Goal: Transaction & Acquisition: Download file/media

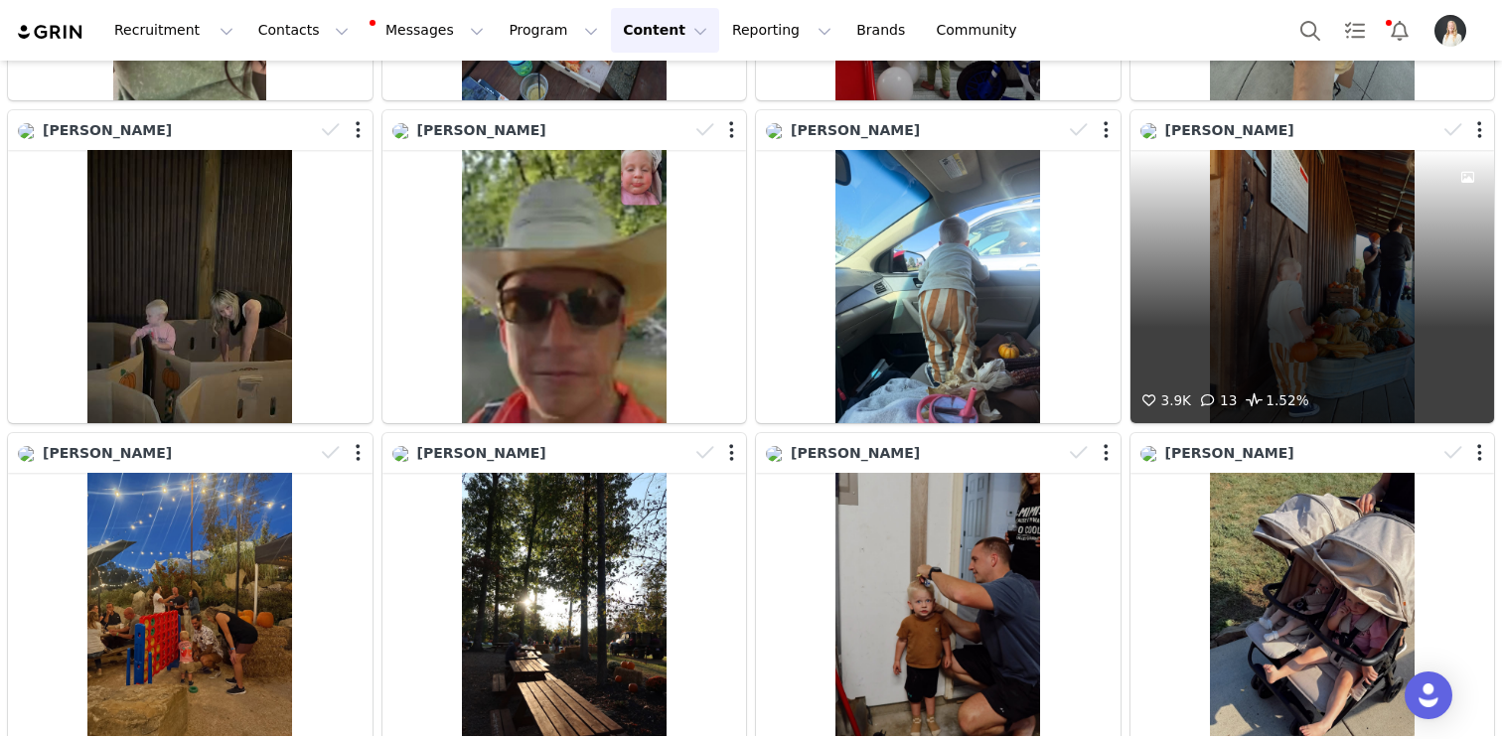
scroll to position [1667, 0]
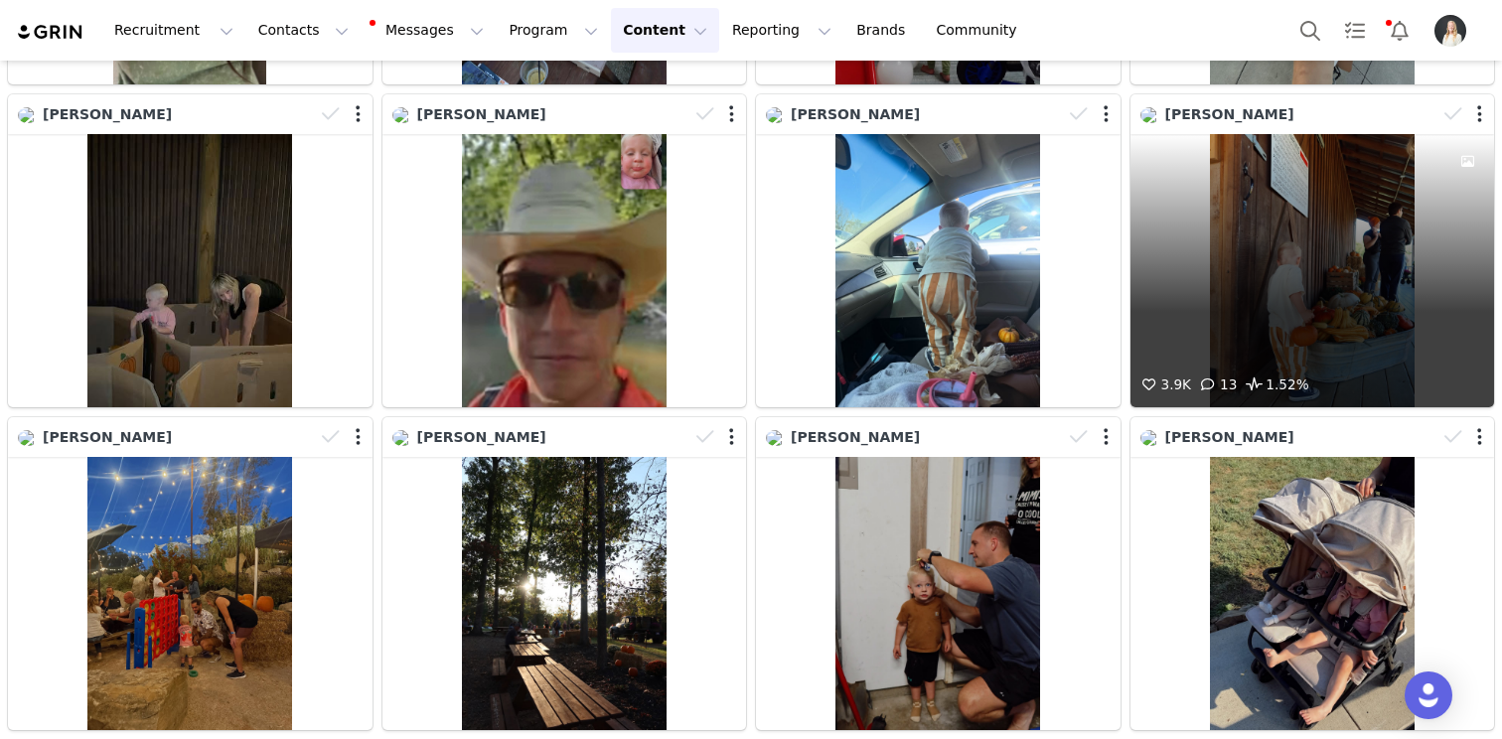
click at [1287, 260] on div "3.9K 13 1.52%" at bounding box center [1312, 270] width 365 height 273
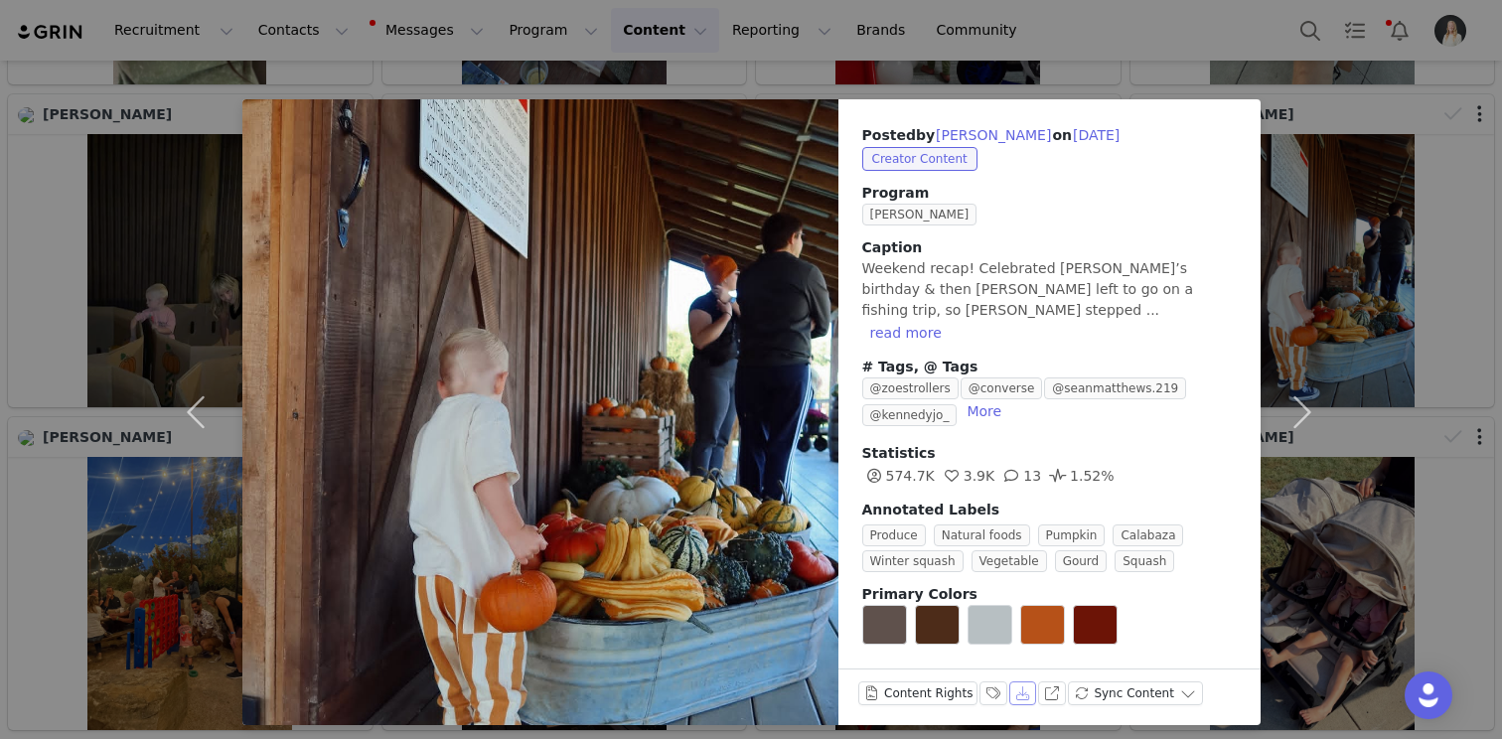
click at [1017, 681] on button "Download" at bounding box center [1023, 693] width 28 height 24
click at [1475, 309] on div "Posted by [PERSON_NAME] on [DATE] Creator Content Program Zoe Ambassador Captio…" at bounding box center [751, 369] width 1502 height 739
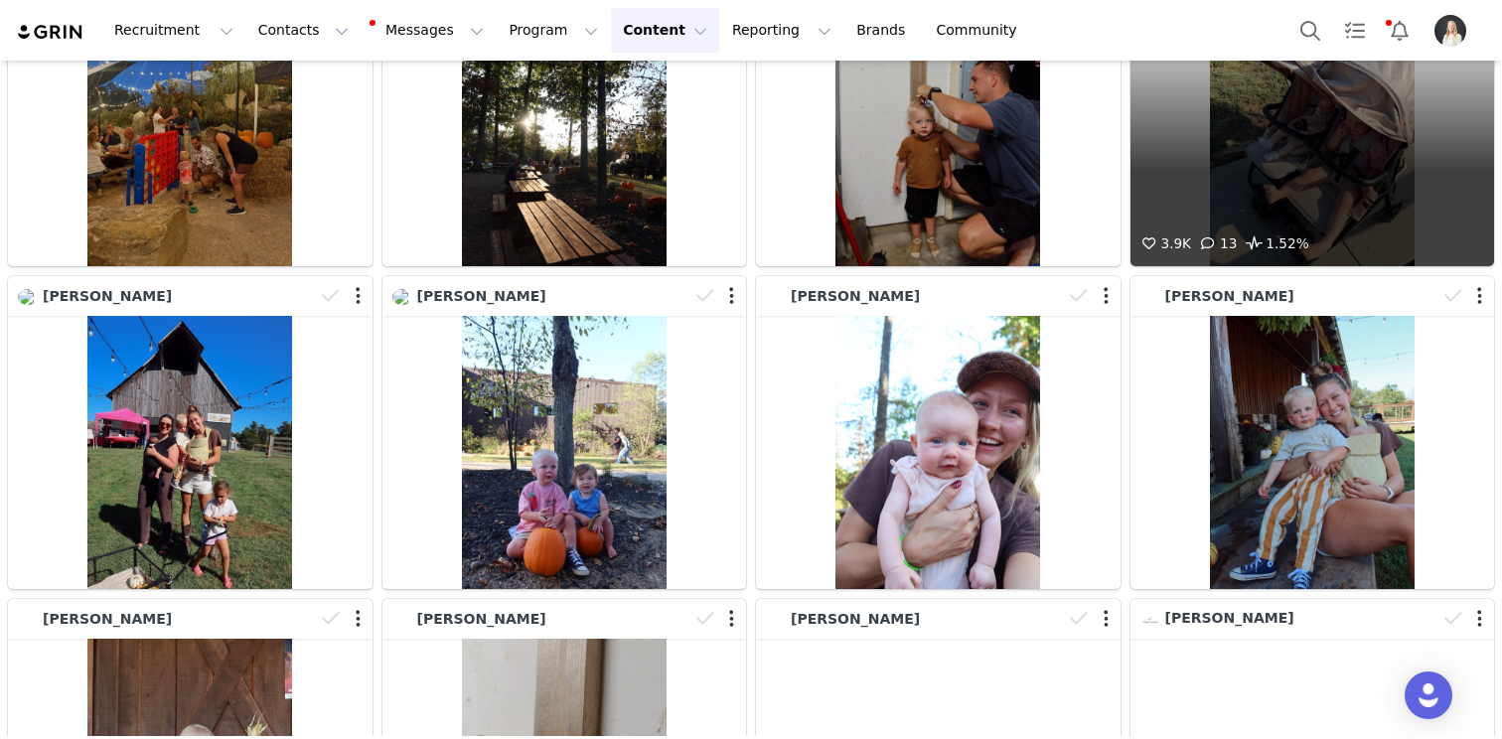
scroll to position [2305, 0]
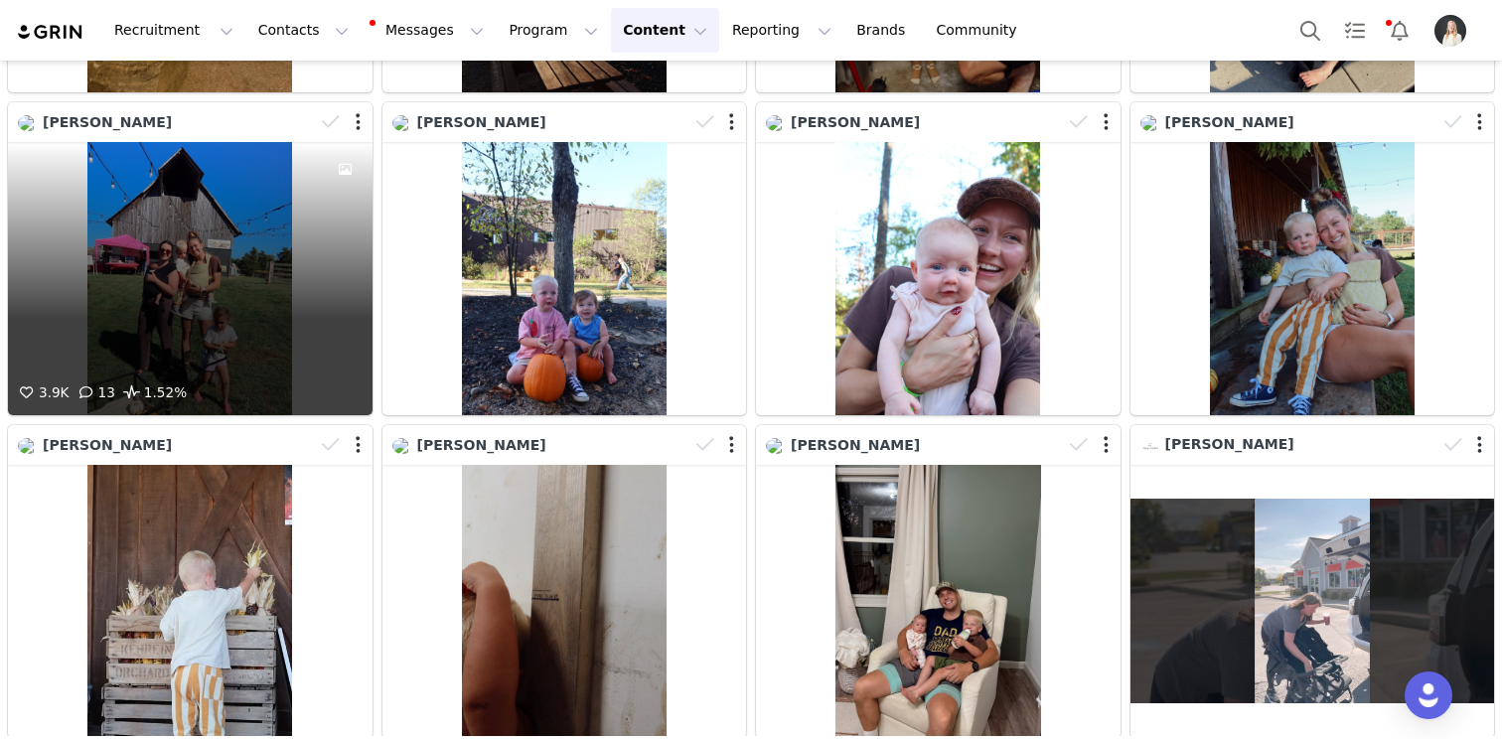
click at [227, 280] on div "3.9K 13 1.52%" at bounding box center [190, 278] width 365 height 273
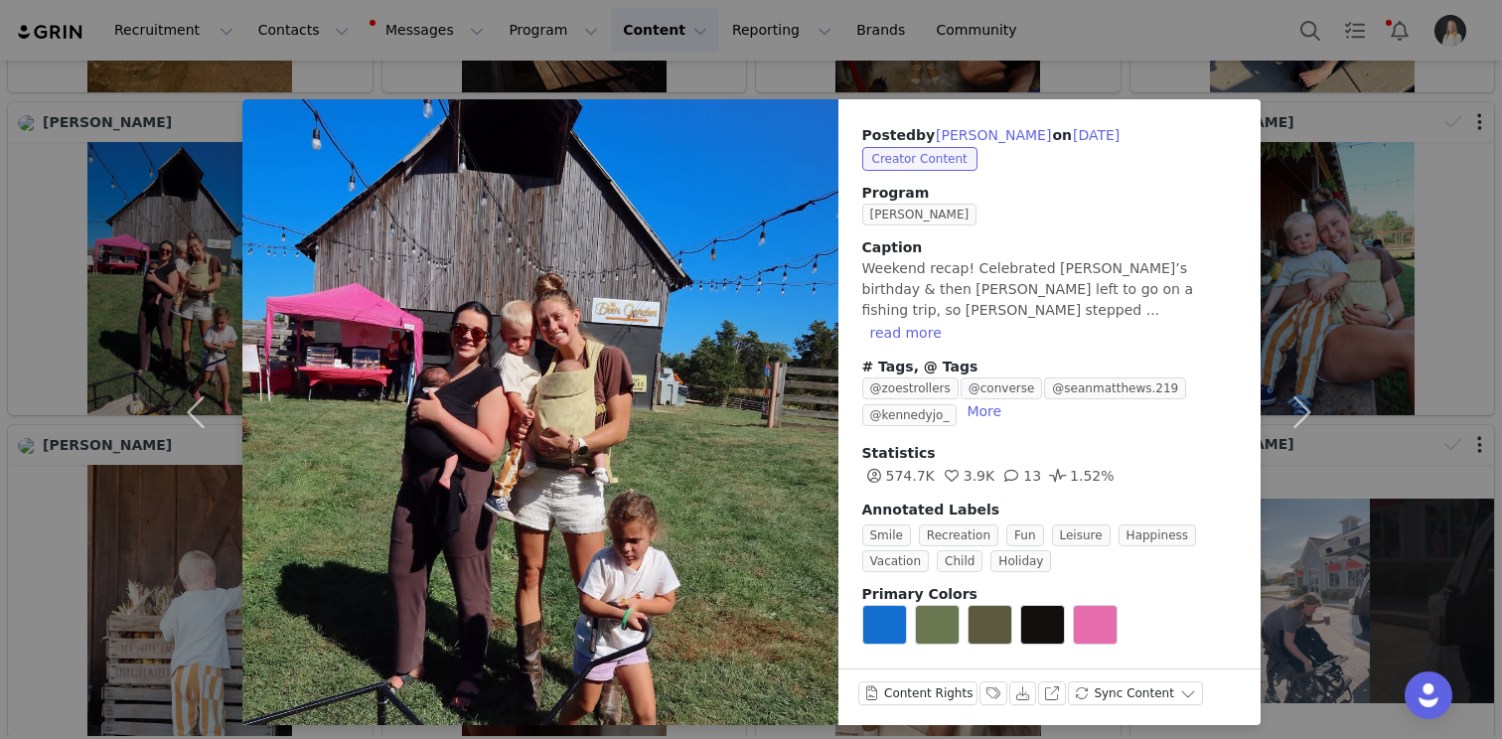
click at [1354, 267] on div "Posted by [PERSON_NAME] on [DATE] Creator Content Program Zoe Ambassador Captio…" at bounding box center [751, 369] width 1502 height 739
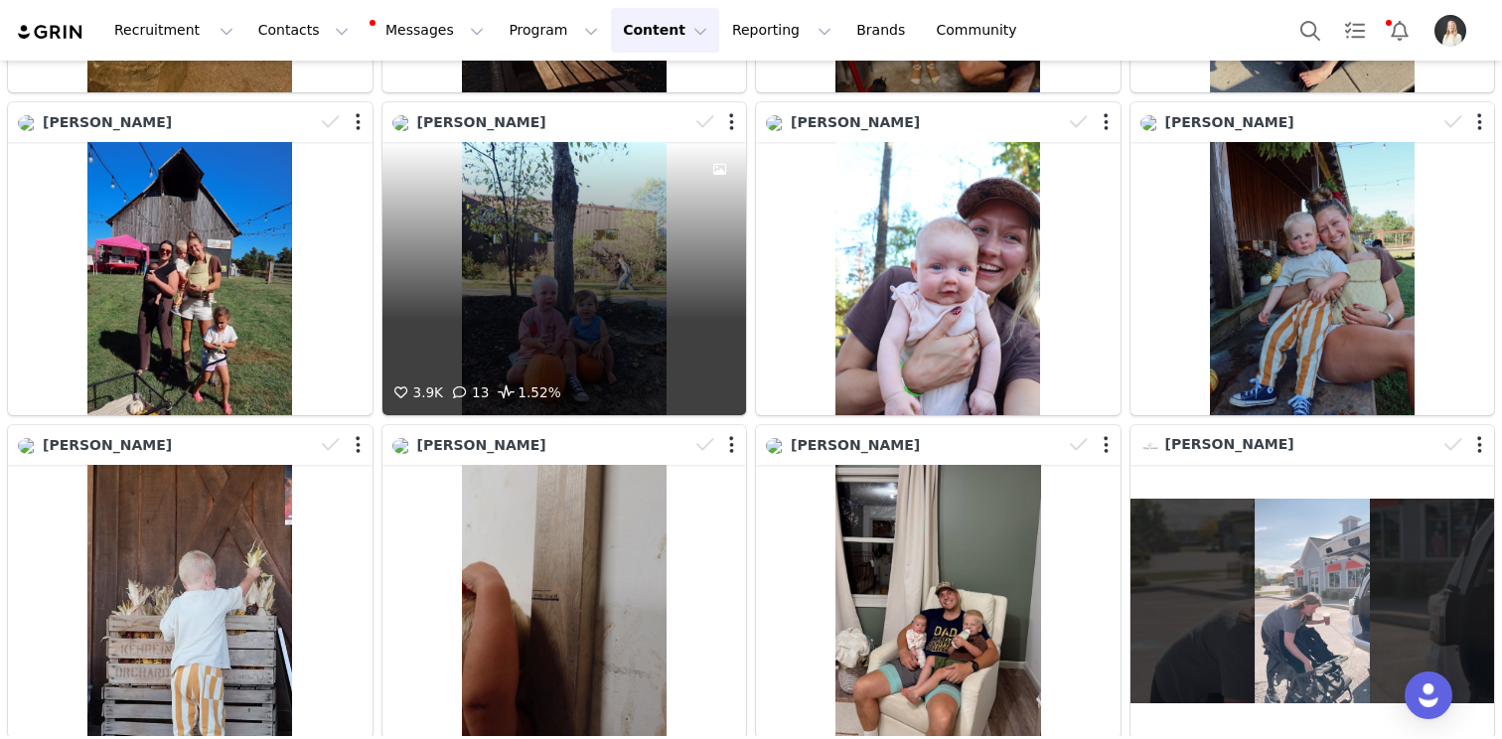
click at [586, 266] on div "3.9K 13 1.52%" at bounding box center [564, 278] width 365 height 273
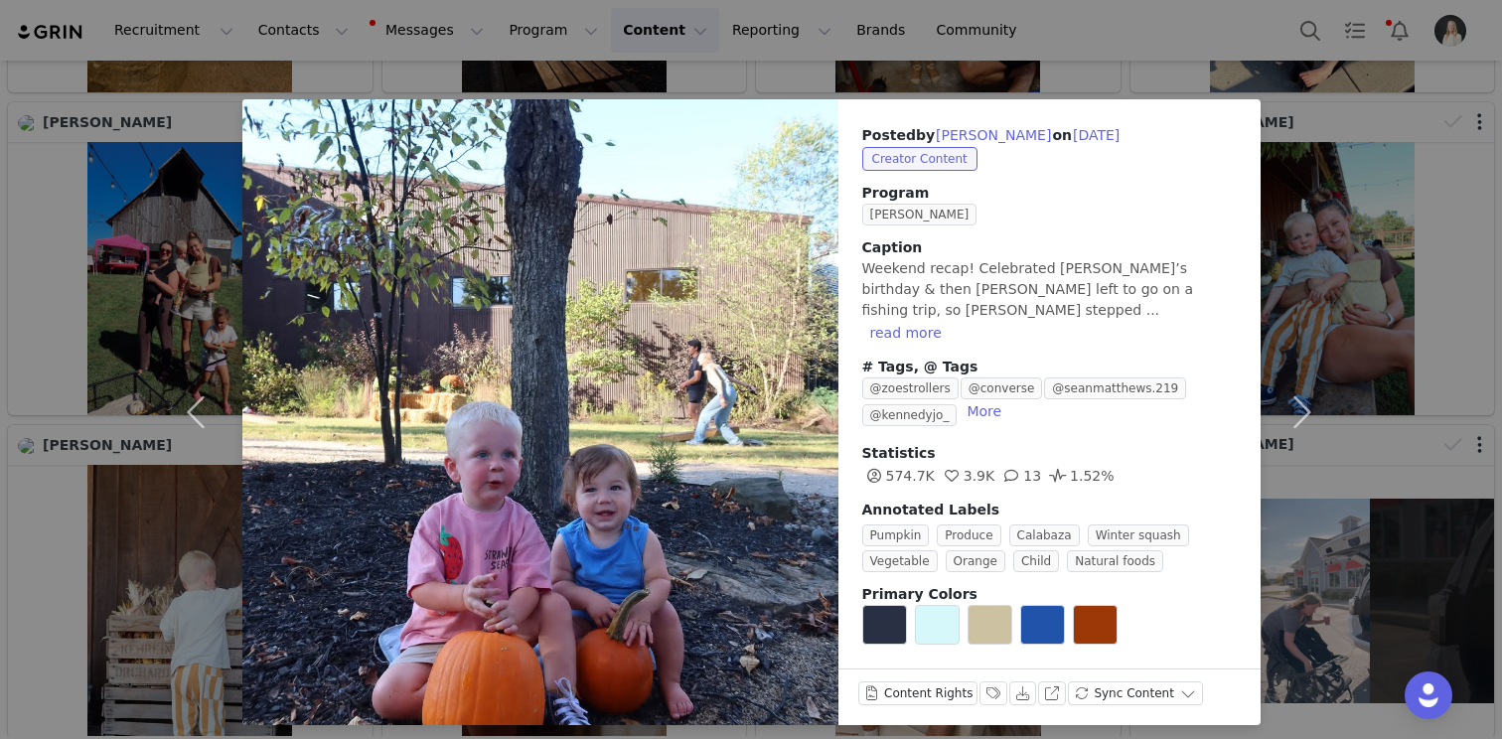
click at [1372, 293] on div "Posted by [PERSON_NAME] on [DATE] Creator Content Program Zoe Ambassador Captio…" at bounding box center [751, 369] width 1502 height 739
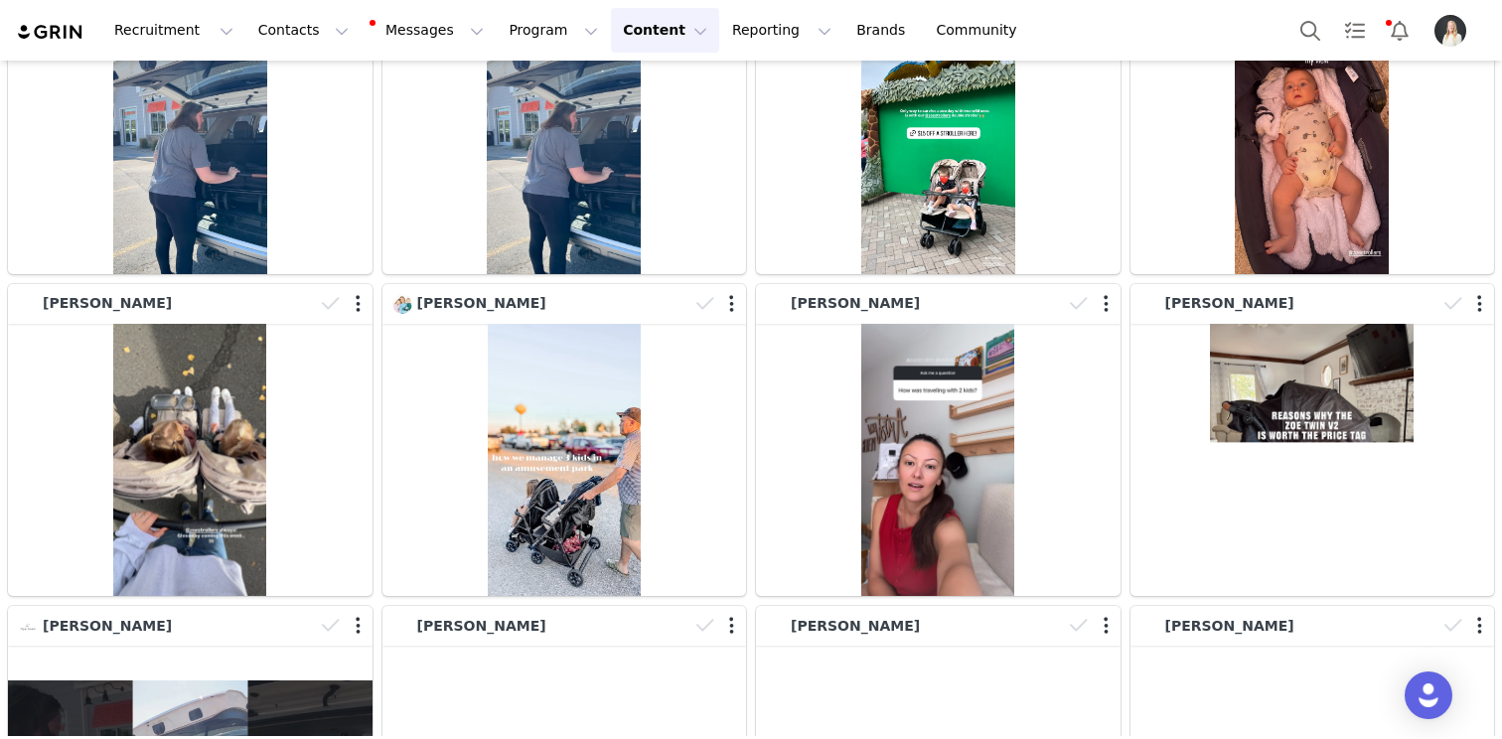
scroll to position [4233, 0]
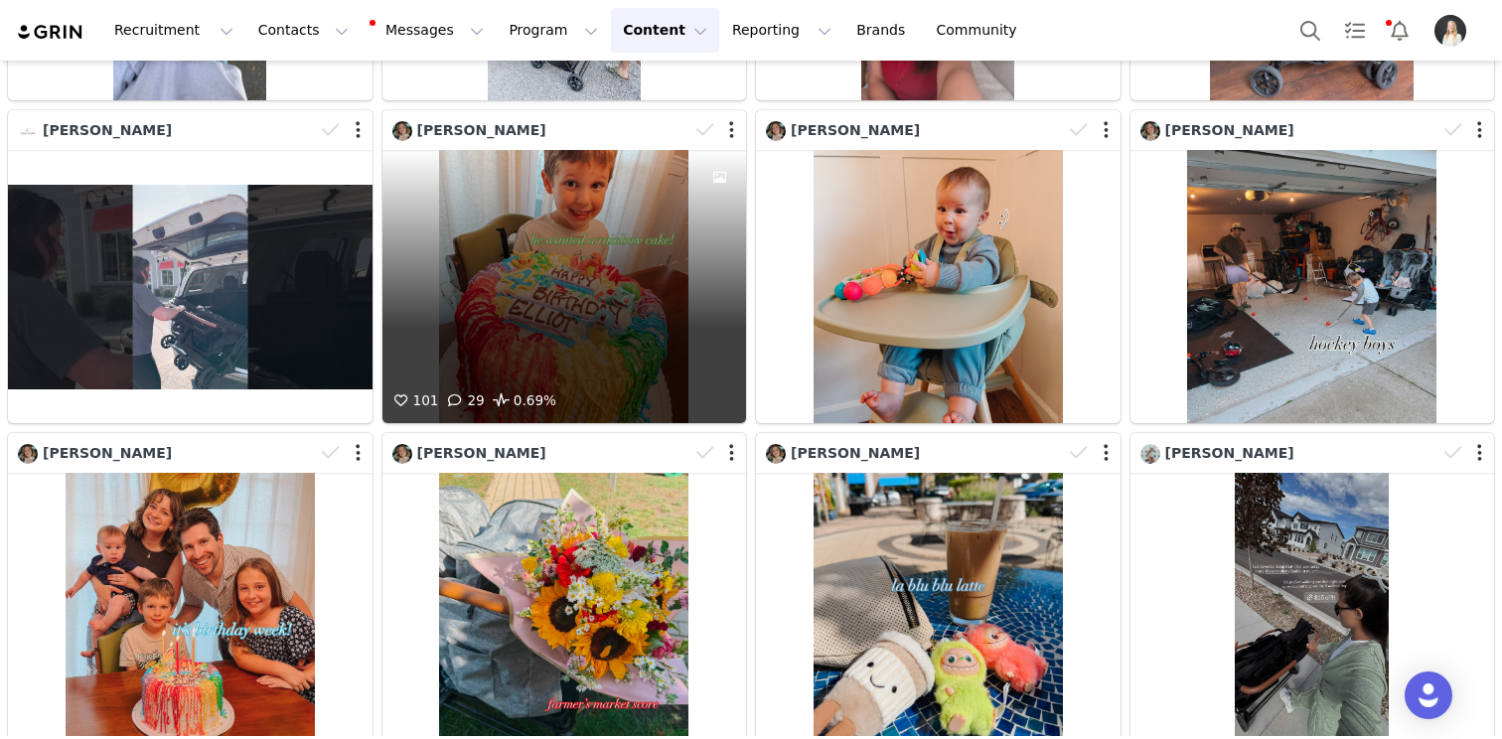
click at [602, 289] on div "101 29 0.69%" at bounding box center [564, 286] width 365 height 273
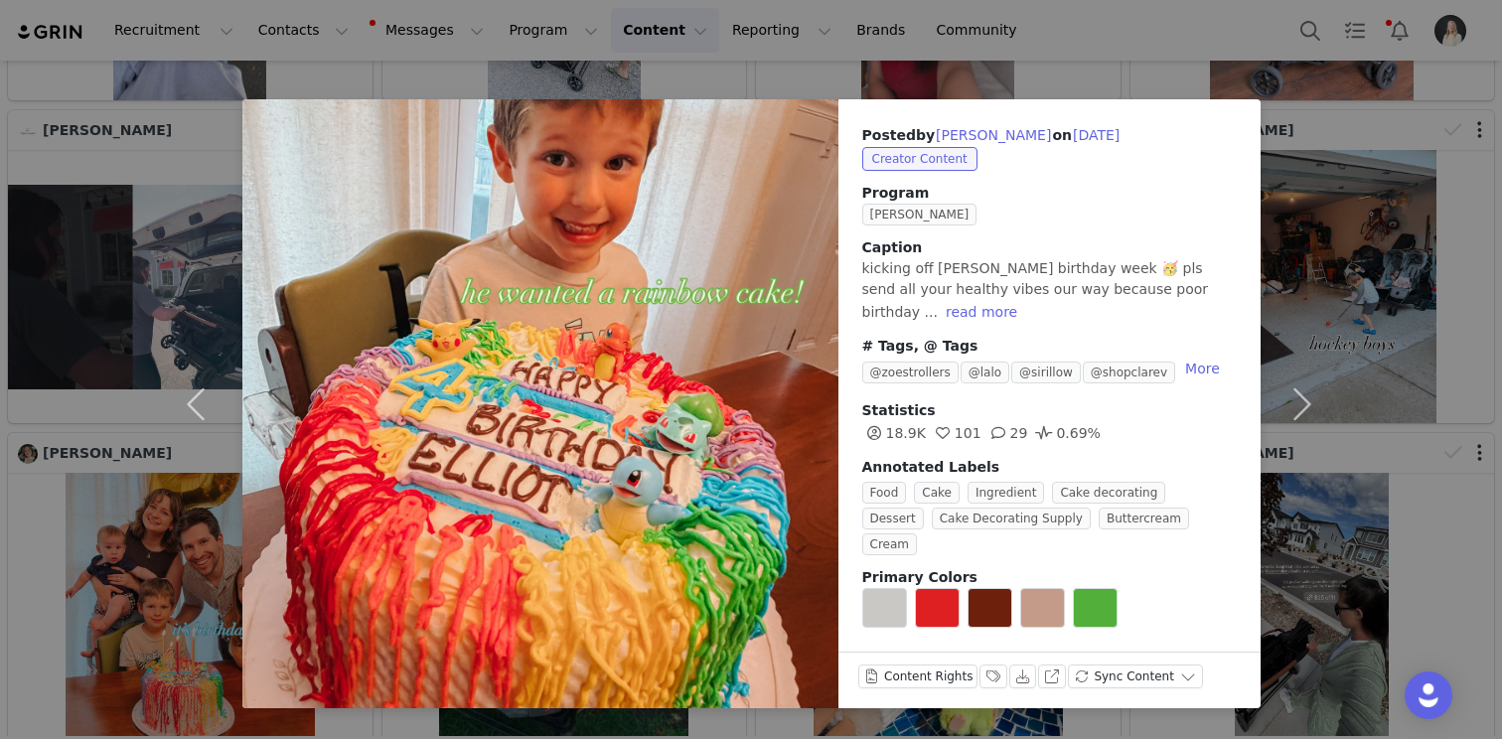
click at [1399, 148] on div "Posted by [PERSON_NAME] on [DATE] Creator Content Program Zoe Ambassador Captio…" at bounding box center [751, 369] width 1502 height 739
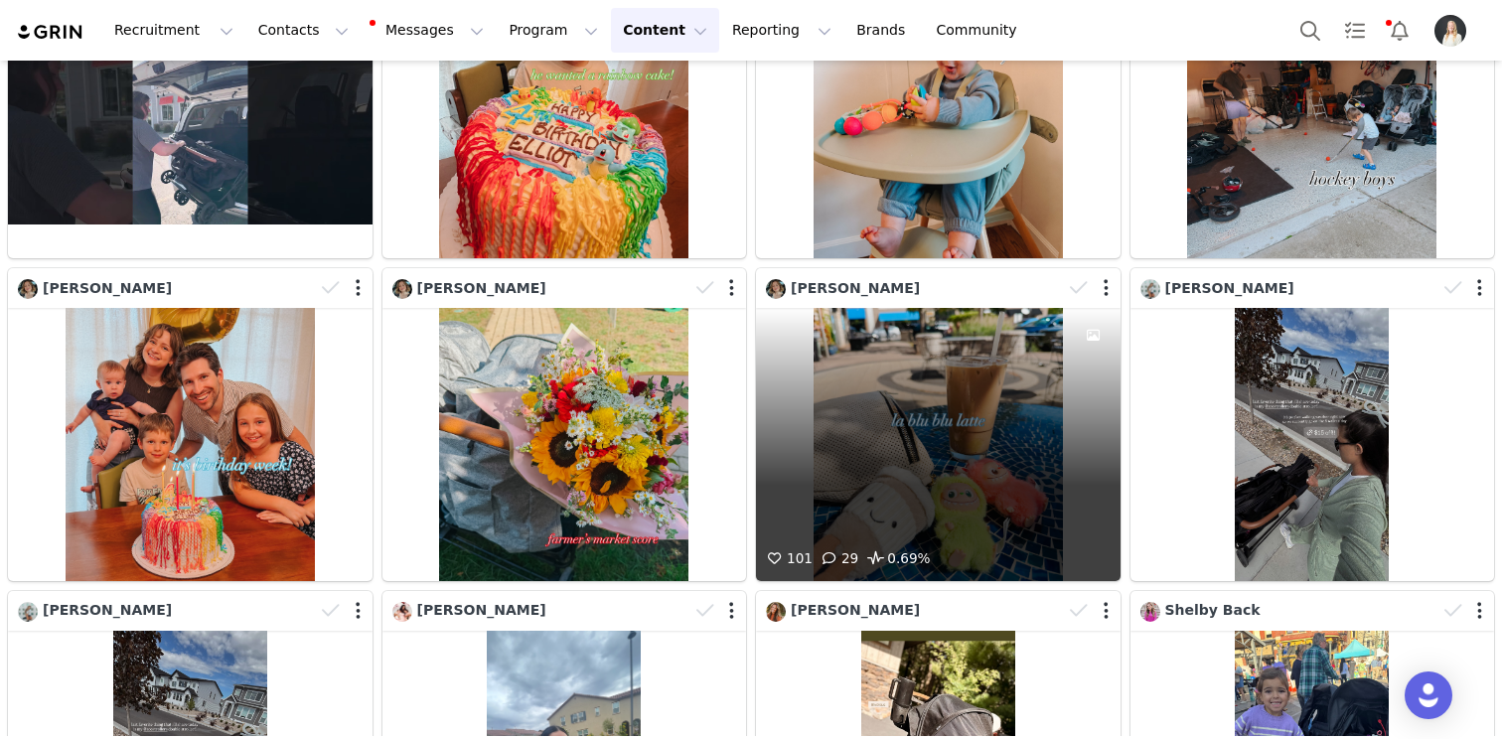
scroll to position [4412, 0]
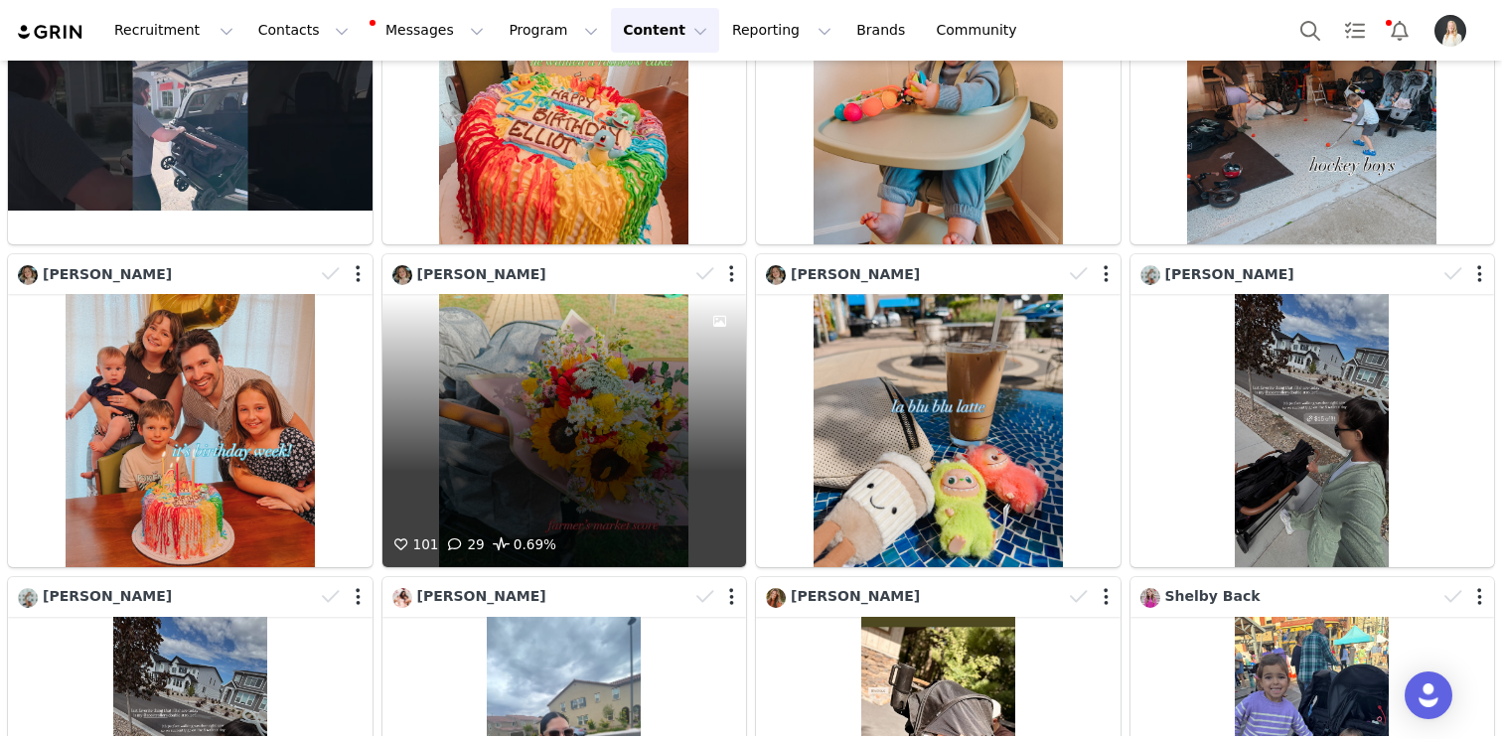
click at [551, 361] on div "101 29 0.69%" at bounding box center [564, 430] width 365 height 273
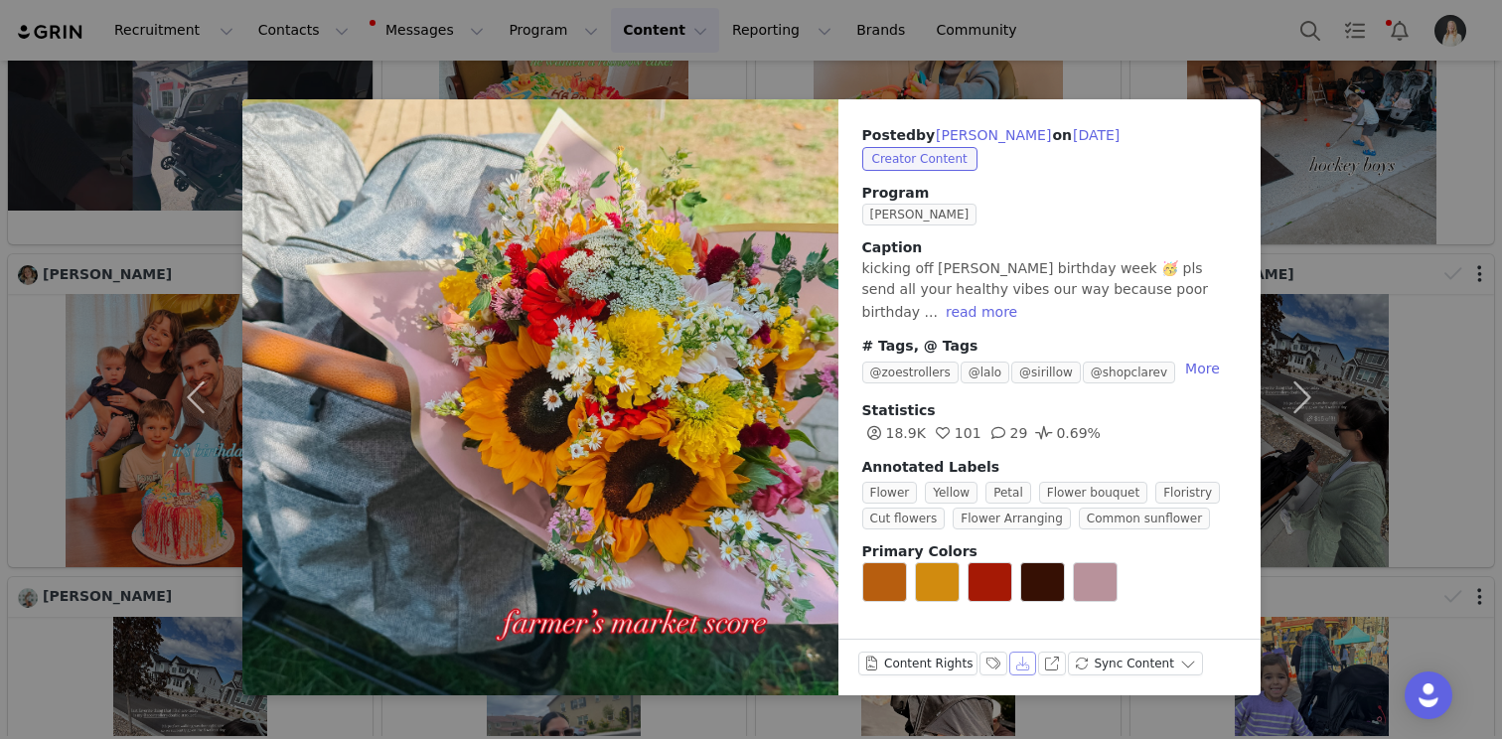
click at [1012, 668] on button "Download" at bounding box center [1023, 664] width 28 height 24
click at [1373, 166] on div "Posted by [PERSON_NAME] on [DATE] Creator Content Program Zoe Ambassador Captio…" at bounding box center [751, 369] width 1502 height 739
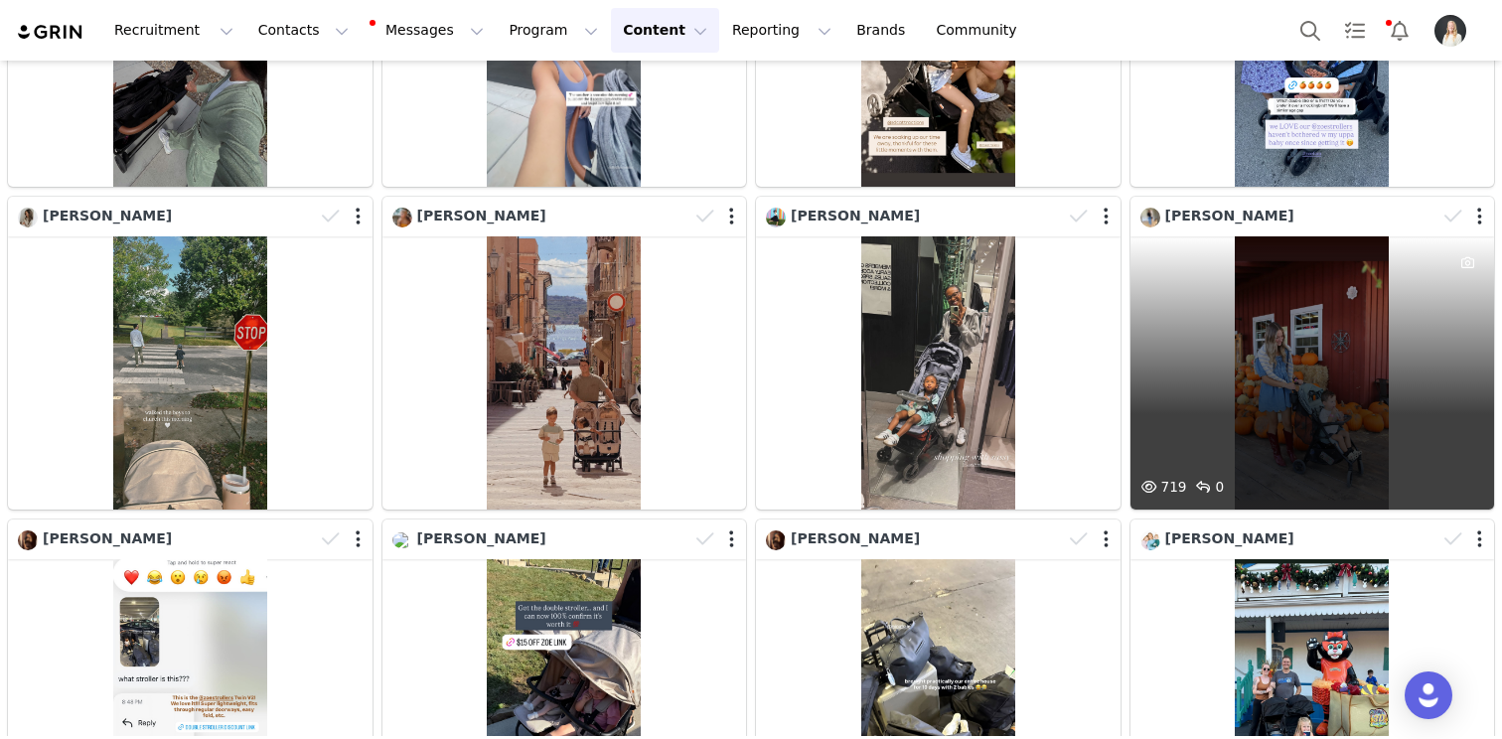
scroll to position [5116, 0]
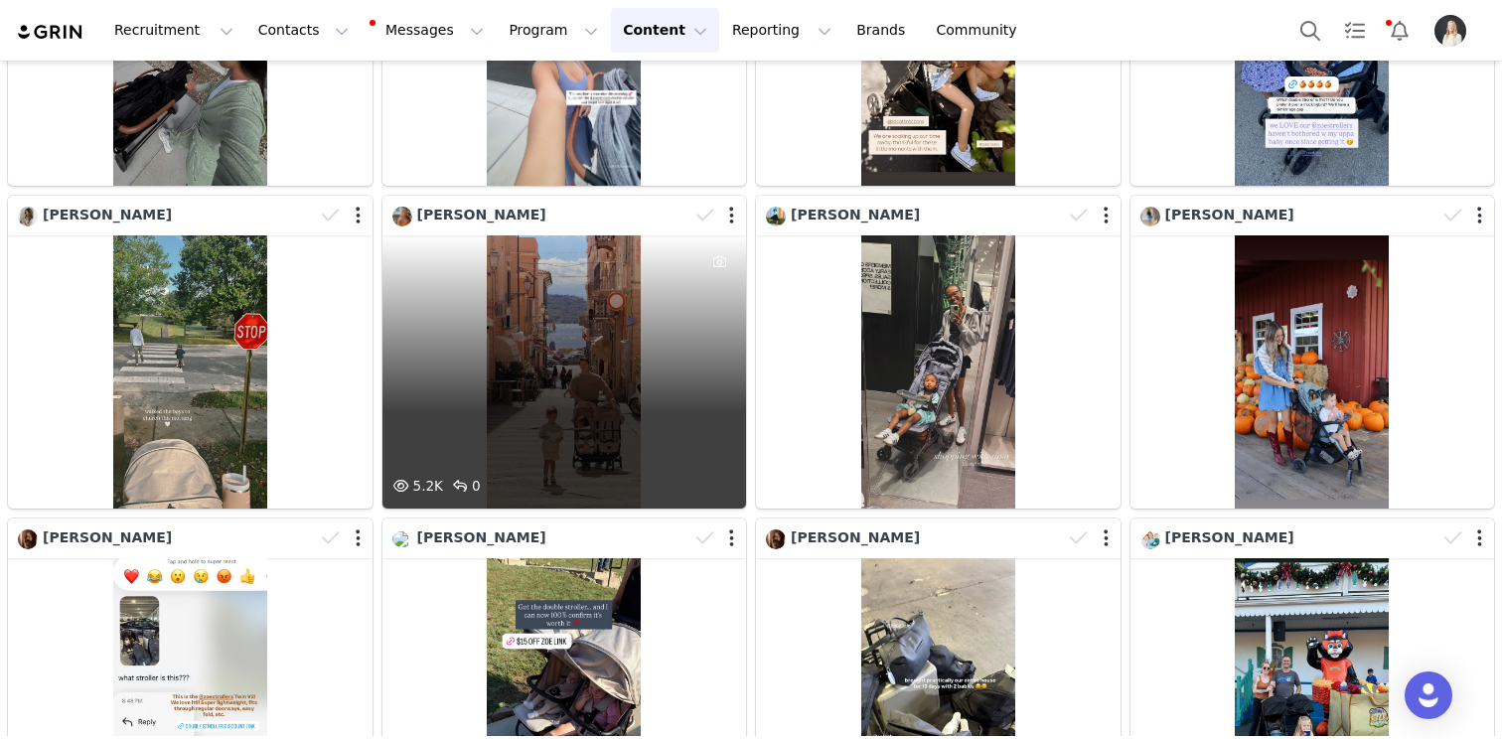
click at [639, 307] on div "5.2K 0" at bounding box center [564, 371] width 365 height 273
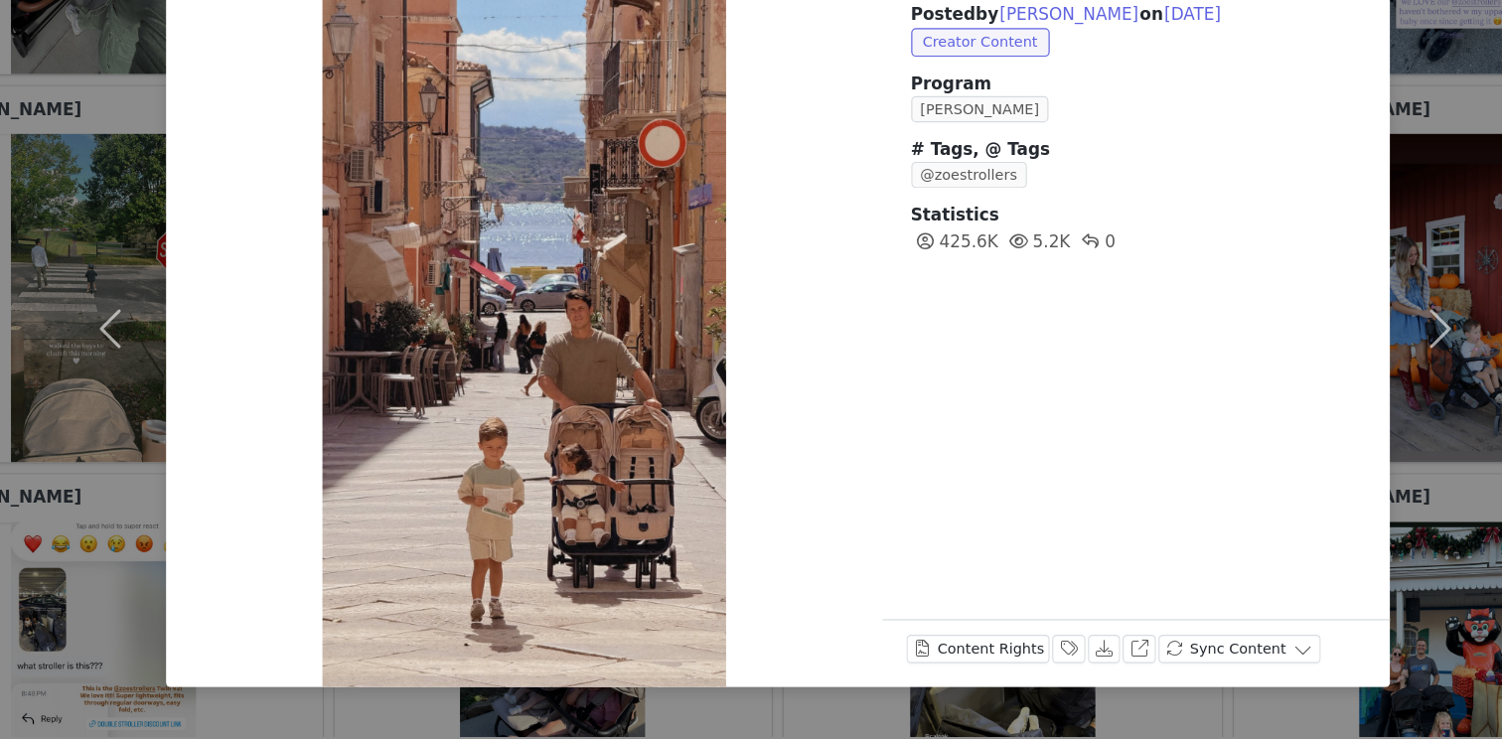
scroll to position [0, 0]
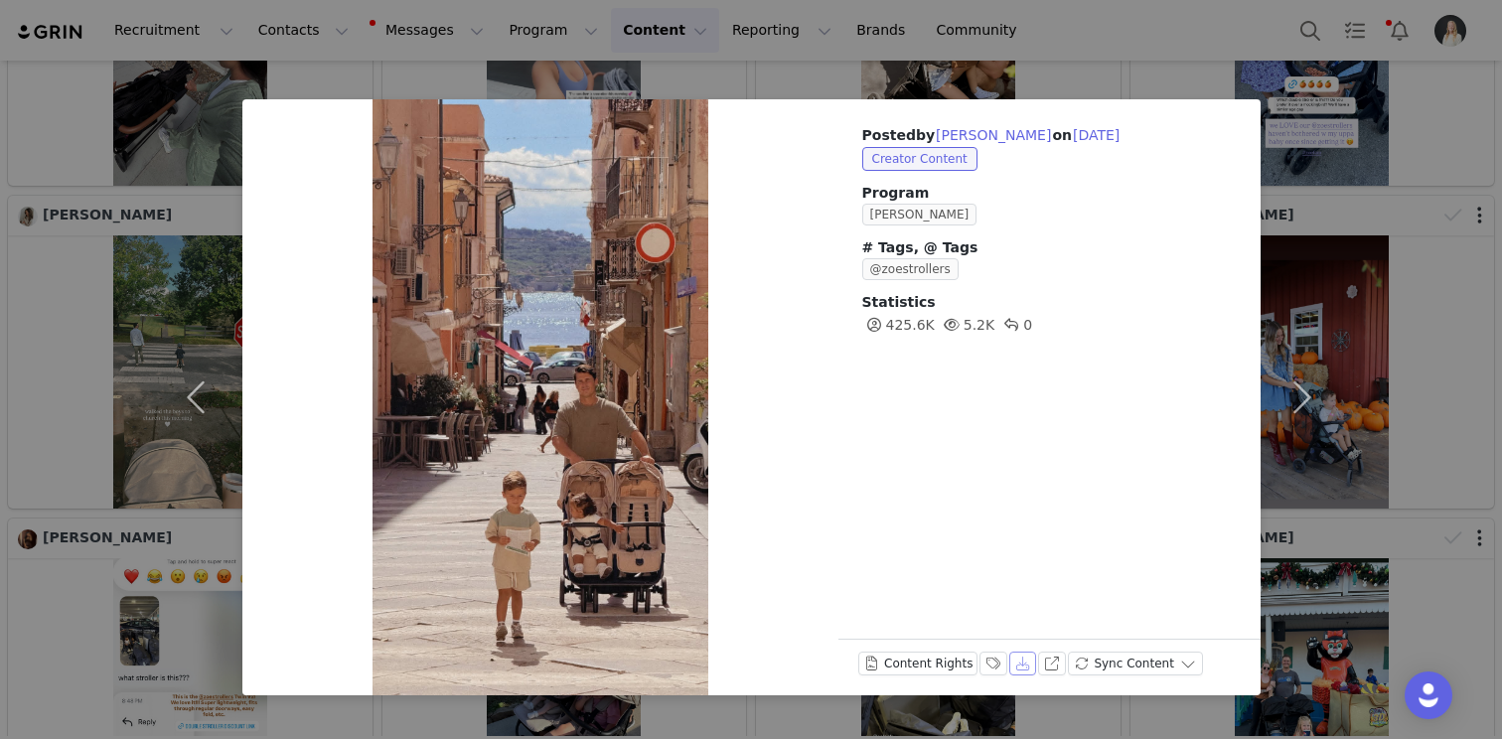
click at [1015, 670] on button "Download" at bounding box center [1023, 664] width 28 height 24
click at [1417, 219] on div "Posted by [PERSON_NAME] on [DATE] Creator Content Program Zoe Ambassador # Tags…" at bounding box center [751, 369] width 1502 height 739
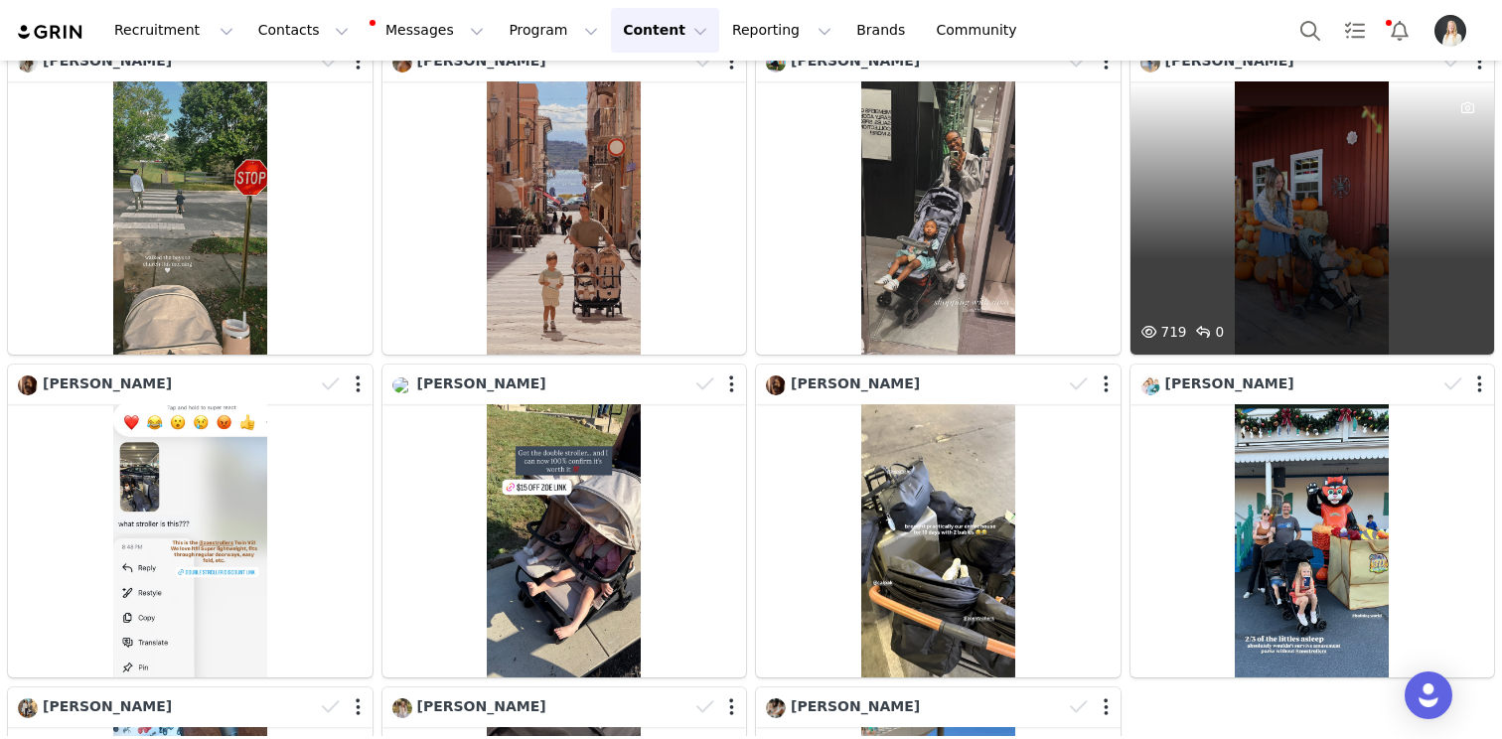
scroll to position [5327, 0]
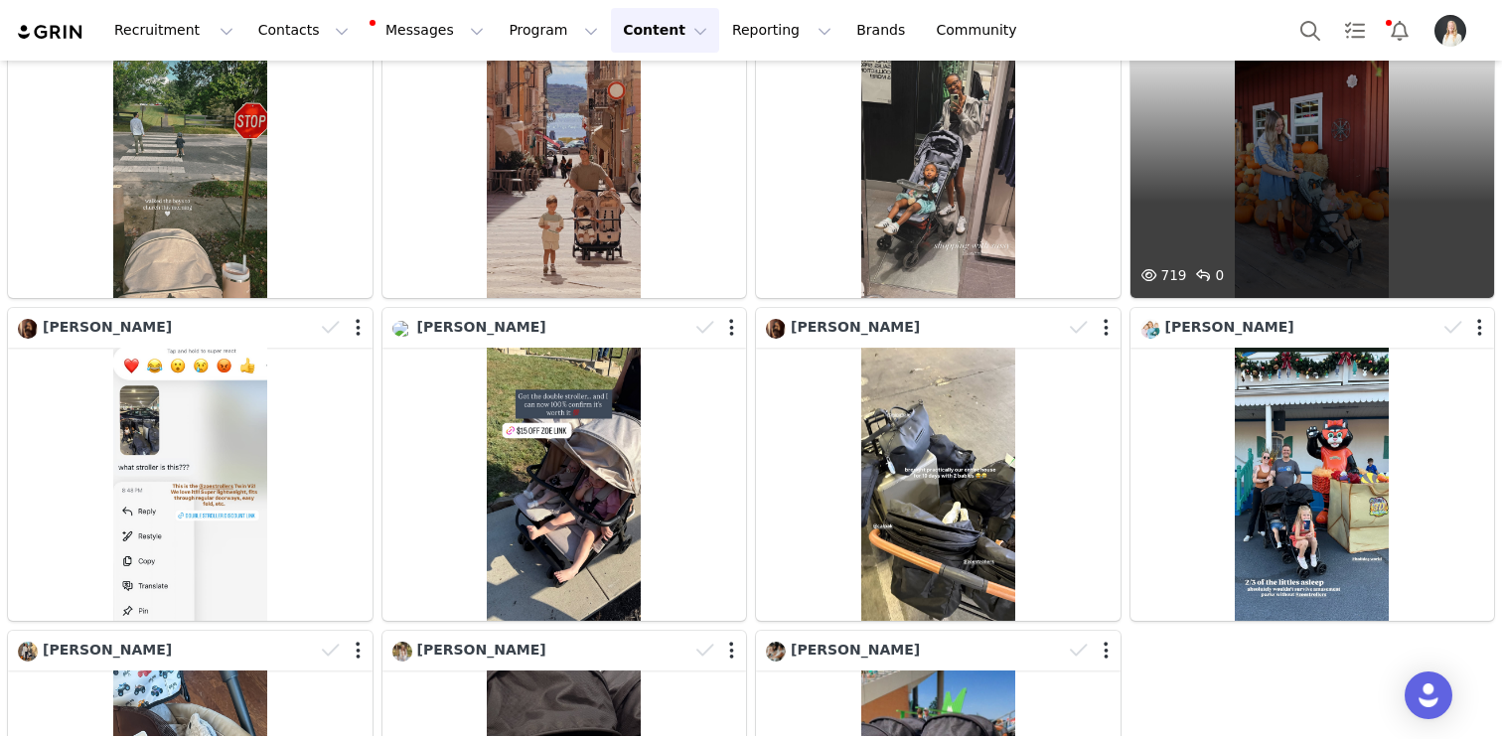
click at [1333, 147] on div "719 0" at bounding box center [1312, 161] width 365 height 273
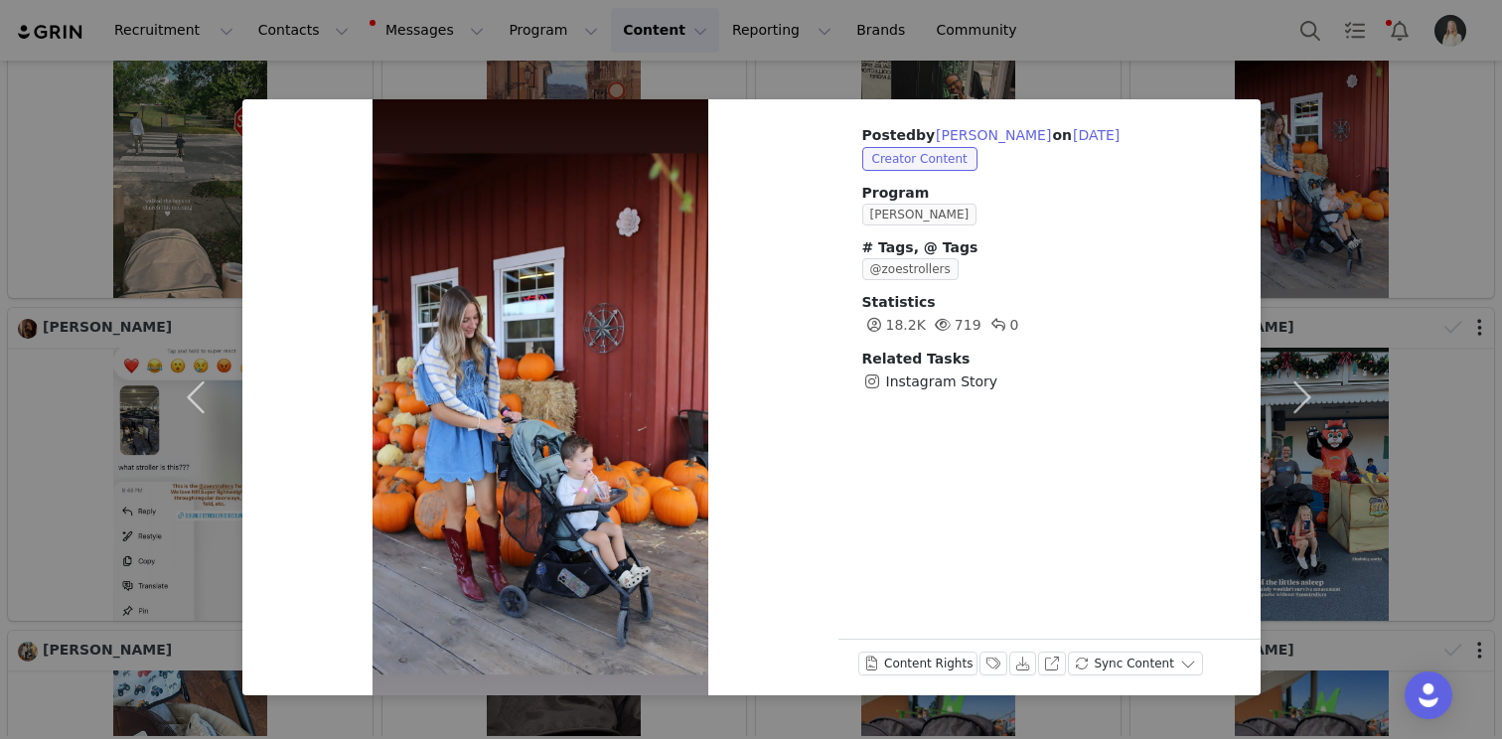
click at [1418, 172] on div "Posted by [PERSON_NAME] on [DATE] Creator Content Program Zoe Ambassador # Tags…" at bounding box center [751, 369] width 1502 height 739
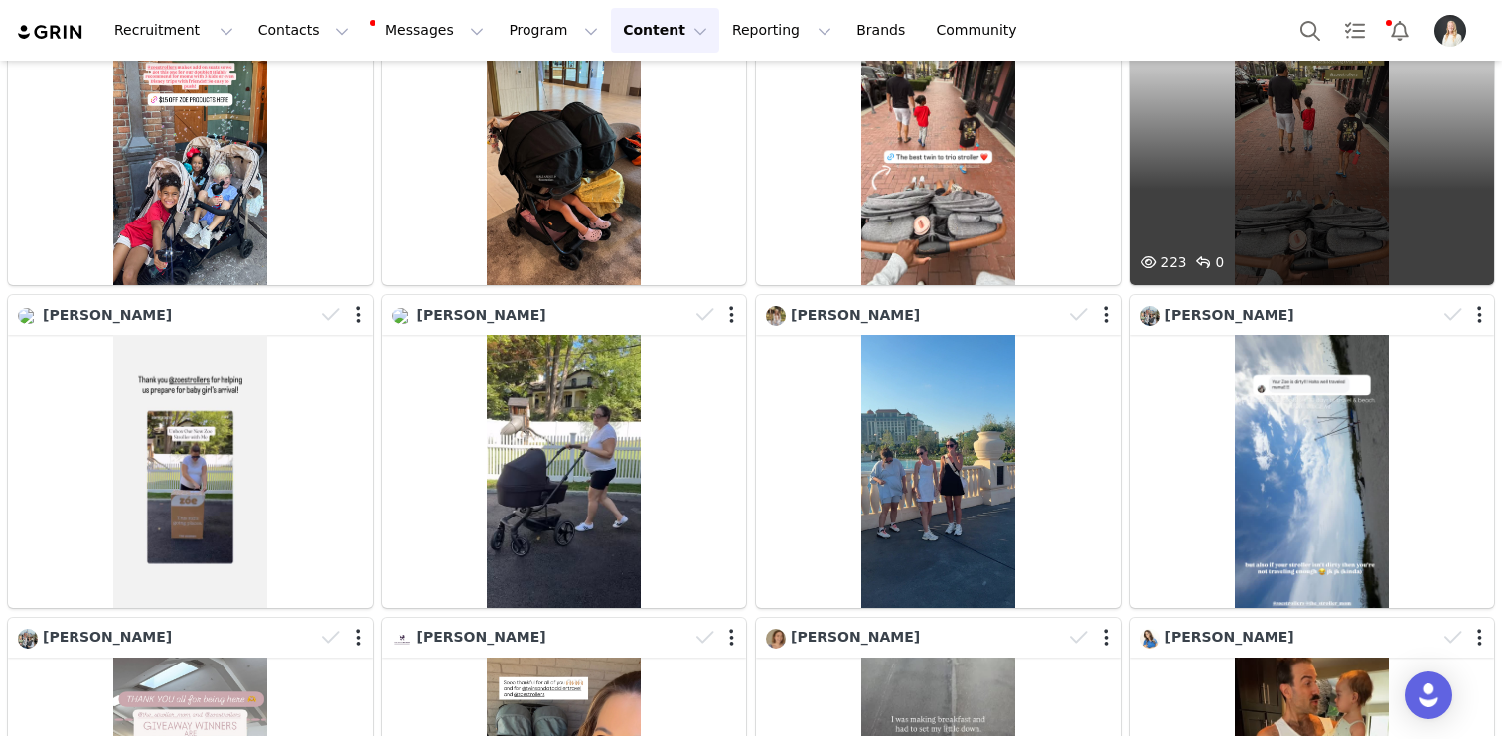
scroll to position [6956, 0]
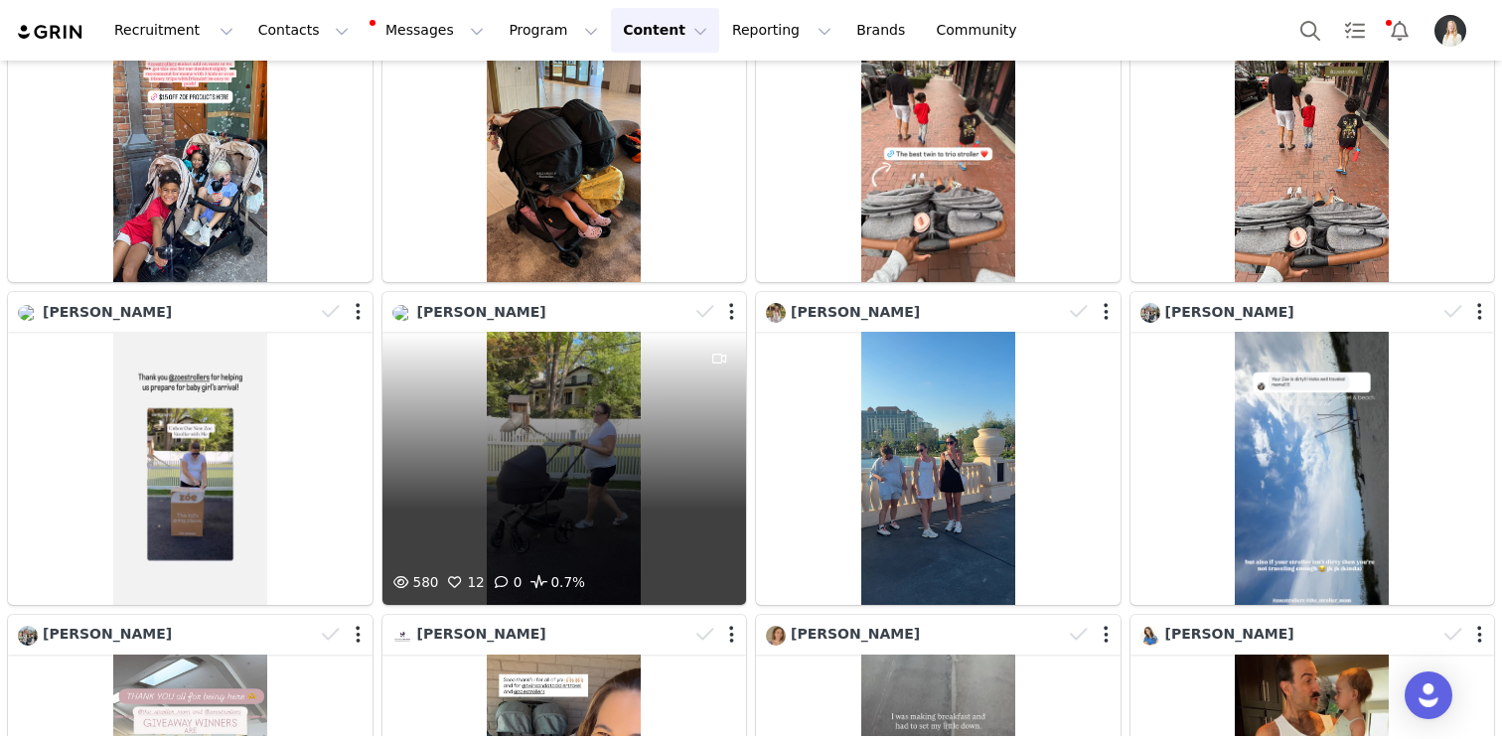
click at [575, 406] on div "580 12 0 0.7%" at bounding box center [564, 468] width 365 height 273
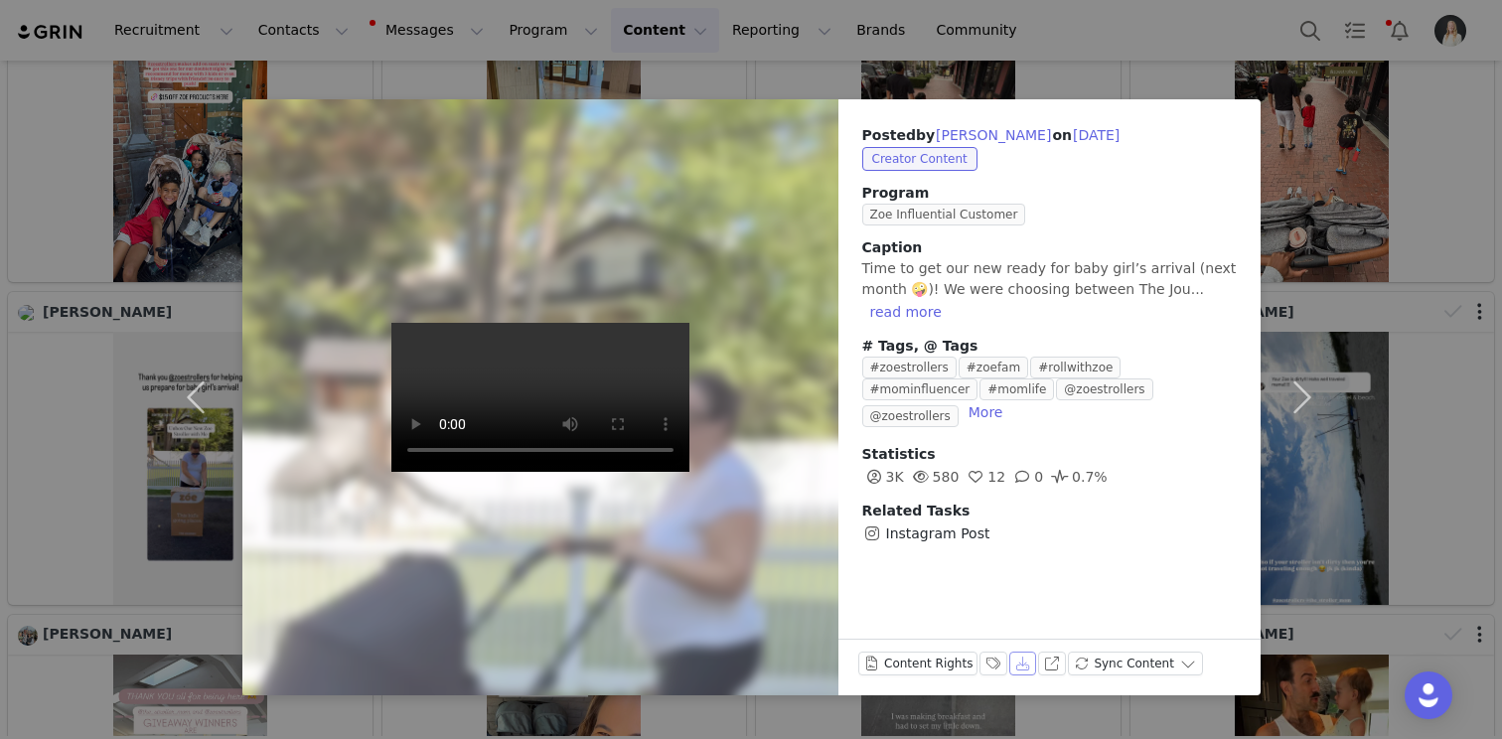
click at [1009, 655] on button "Download" at bounding box center [1023, 664] width 28 height 24
click at [1396, 187] on div "Posted by [PERSON_NAME] on [DATE] Creator Content Program Zoe Influential Custo…" at bounding box center [751, 369] width 1502 height 739
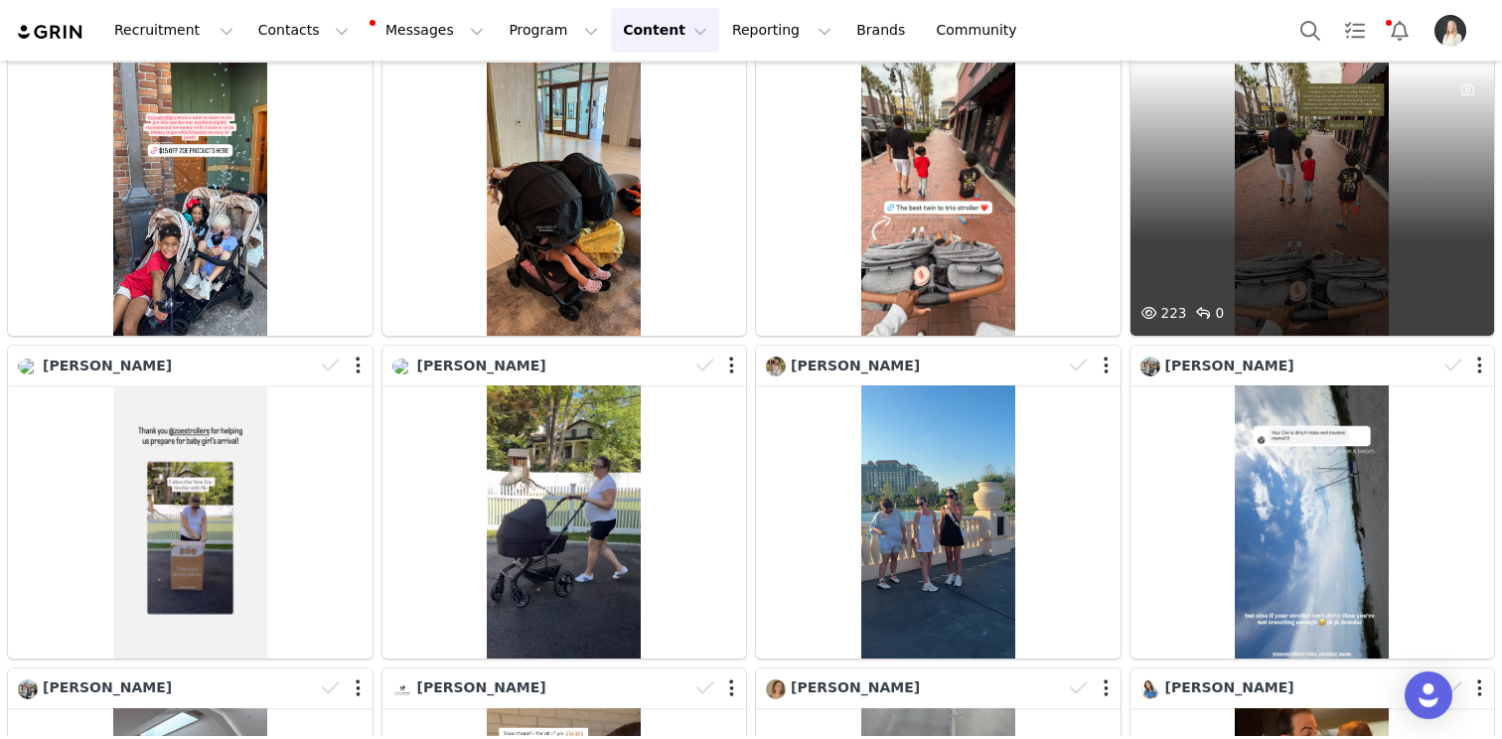
scroll to position [6919, 0]
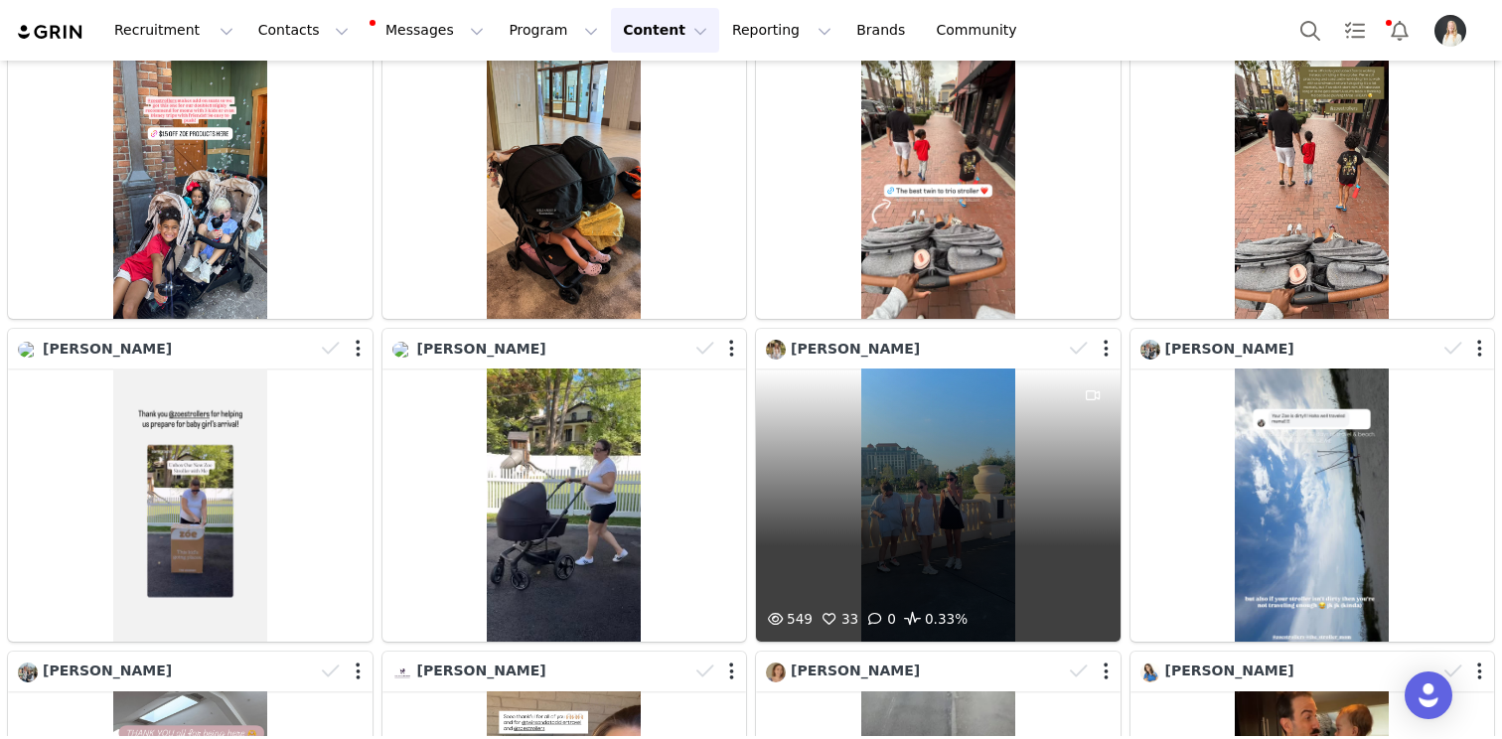
click at [984, 424] on div "549 33 0 0.33%" at bounding box center [938, 505] width 365 height 273
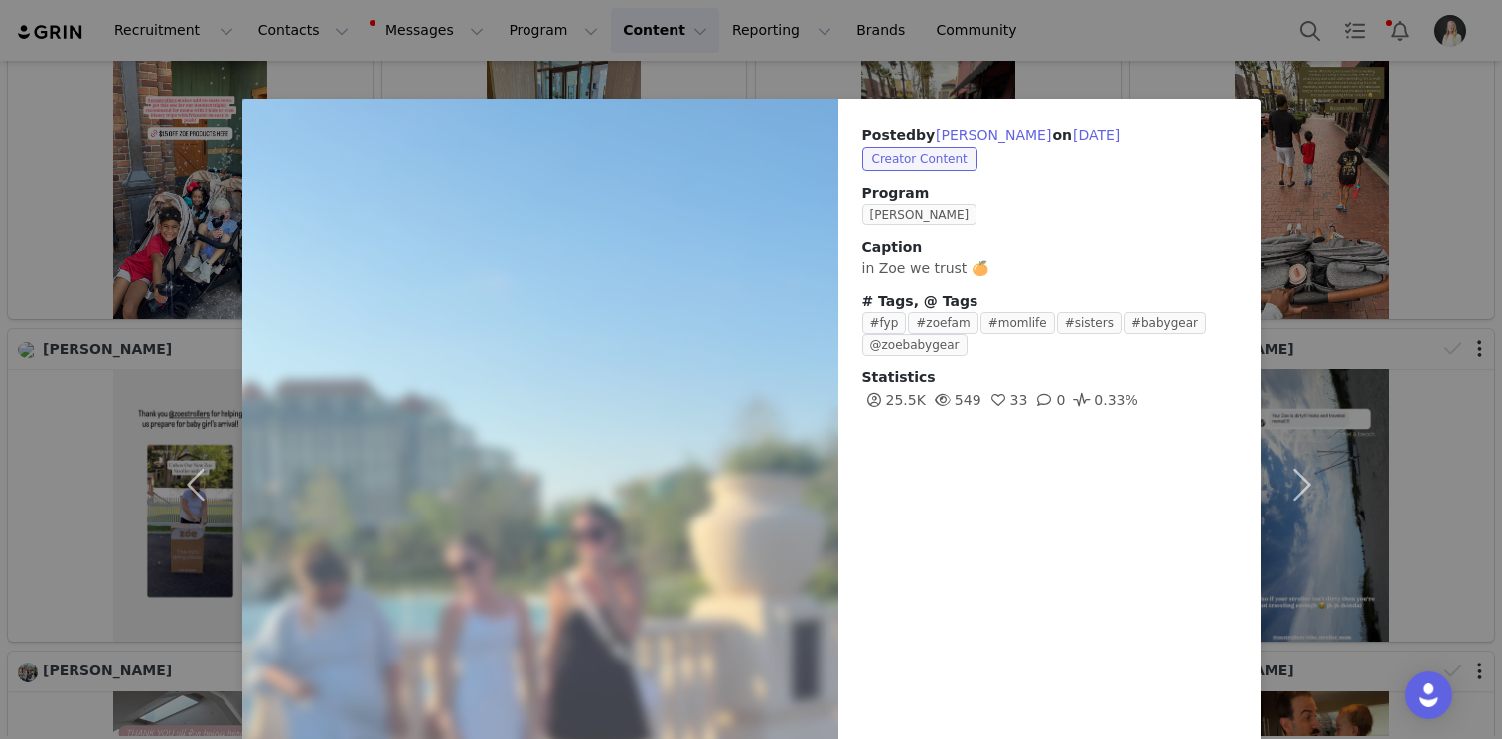
click at [1348, 245] on div "Posted by [PERSON_NAME] on [DATE] Creator Content Program Zoe Ambassador Captio…" at bounding box center [751, 369] width 1502 height 739
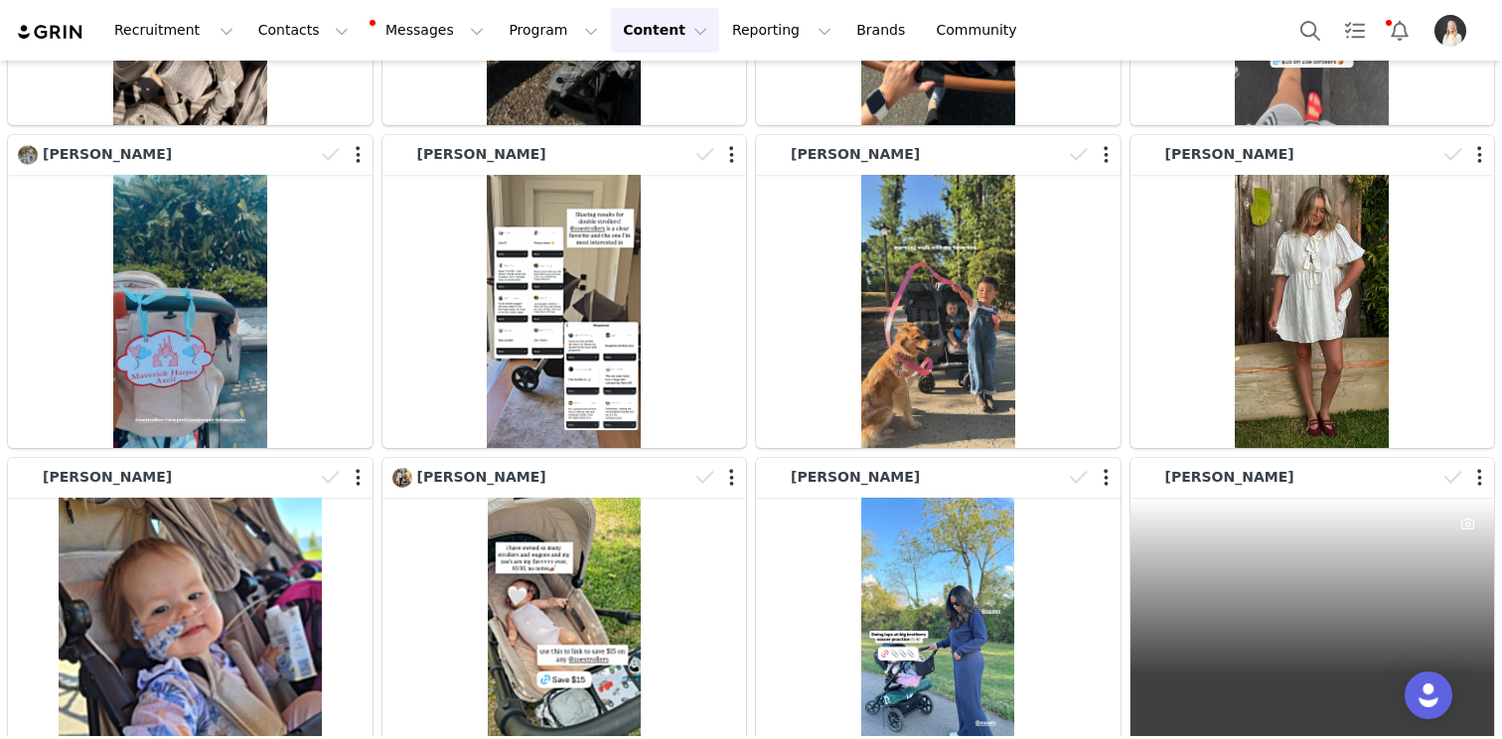
scroll to position [8722, 0]
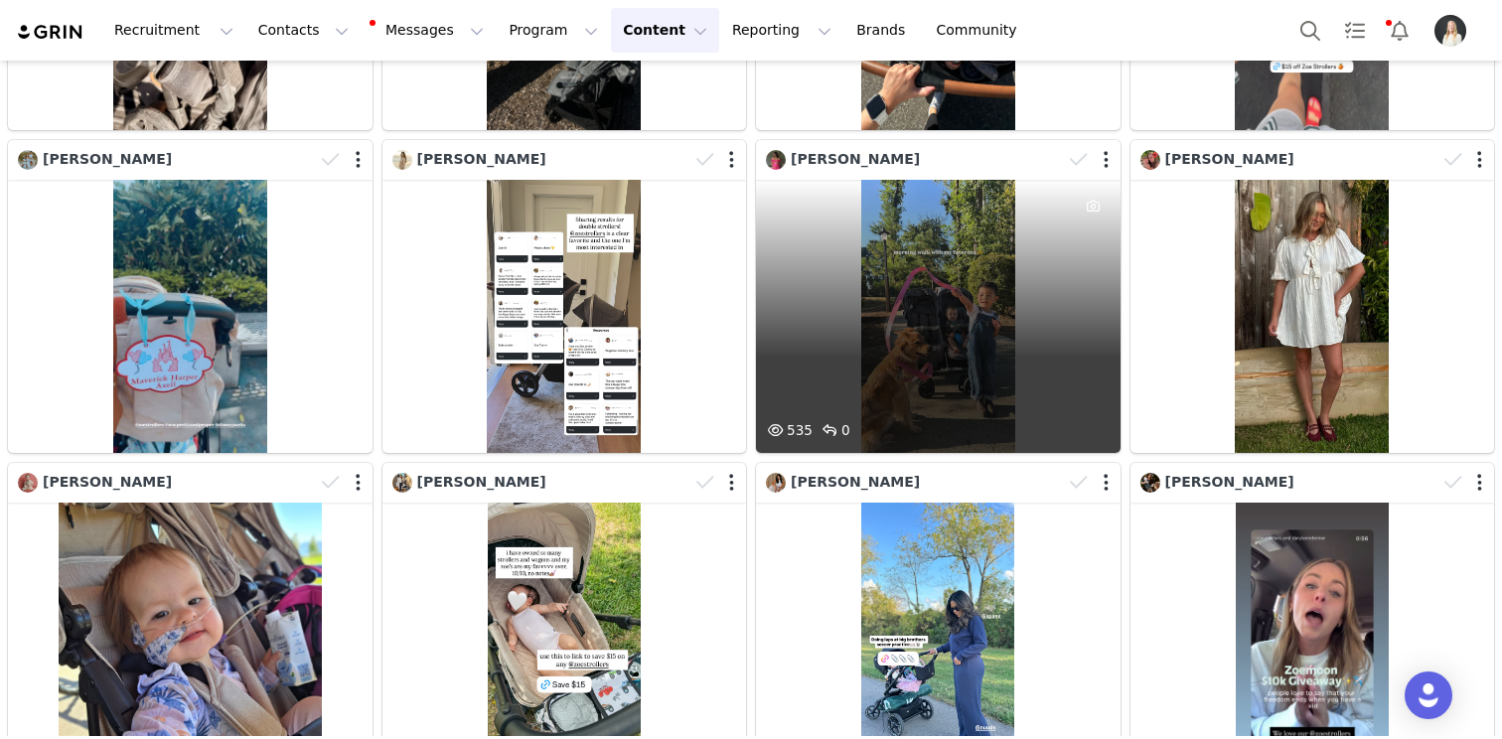
click at [957, 298] on div "535 0" at bounding box center [938, 316] width 365 height 273
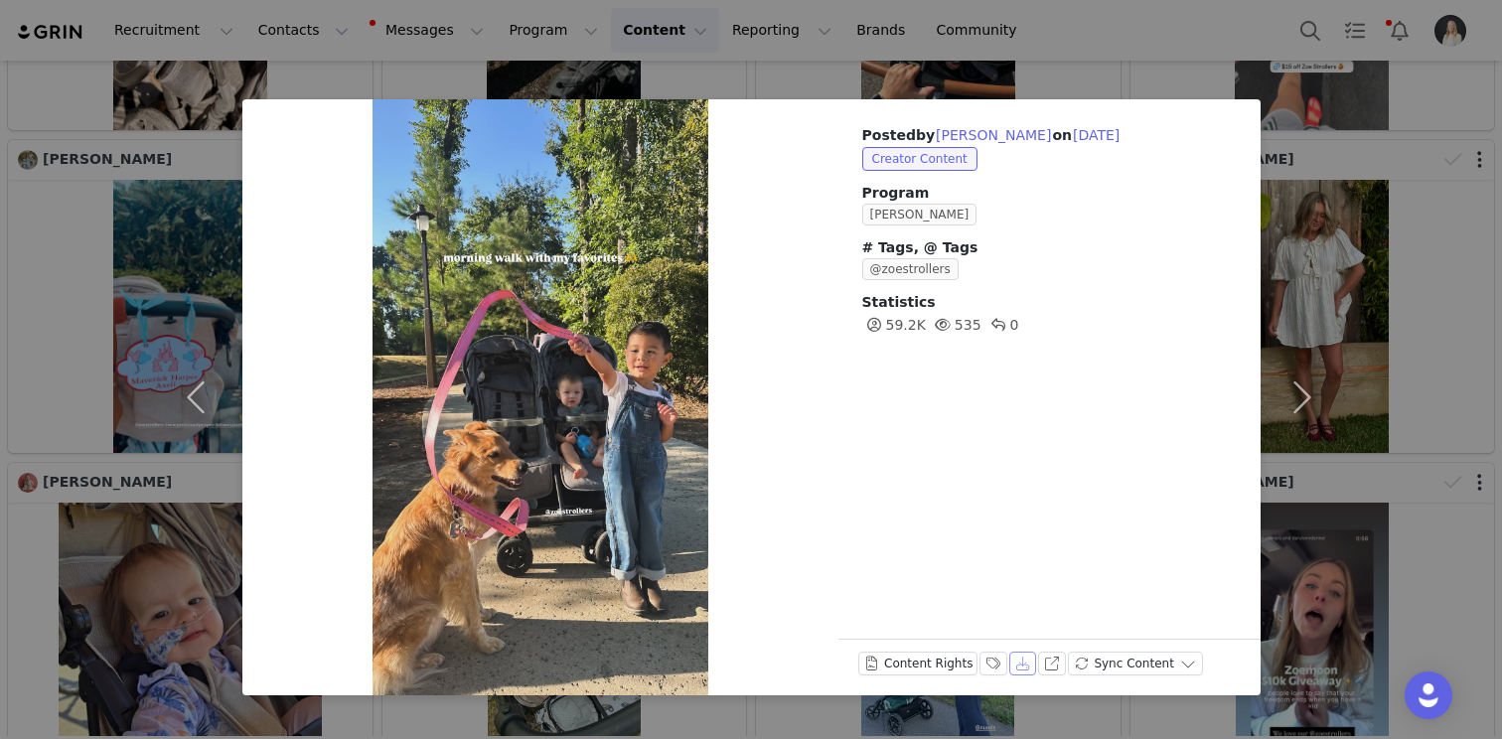
click at [1022, 662] on button "Download" at bounding box center [1023, 664] width 28 height 24
click at [1431, 272] on div "Posted by [PERSON_NAME] on [DATE] Creator Content Program Zoe Ambassador # Tags…" at bounding box center [751, 369] width 1502 height 739
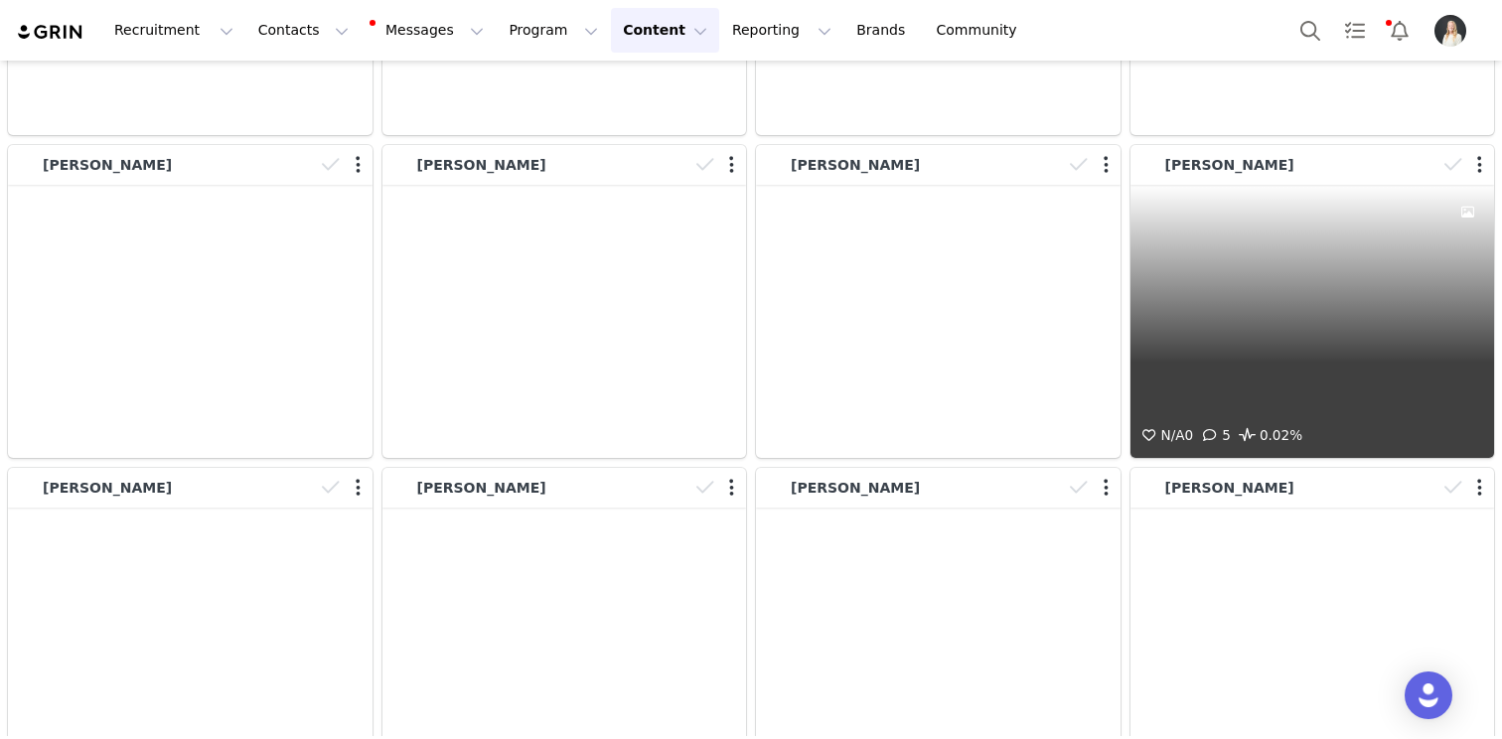
scroll to position [12277, 0]
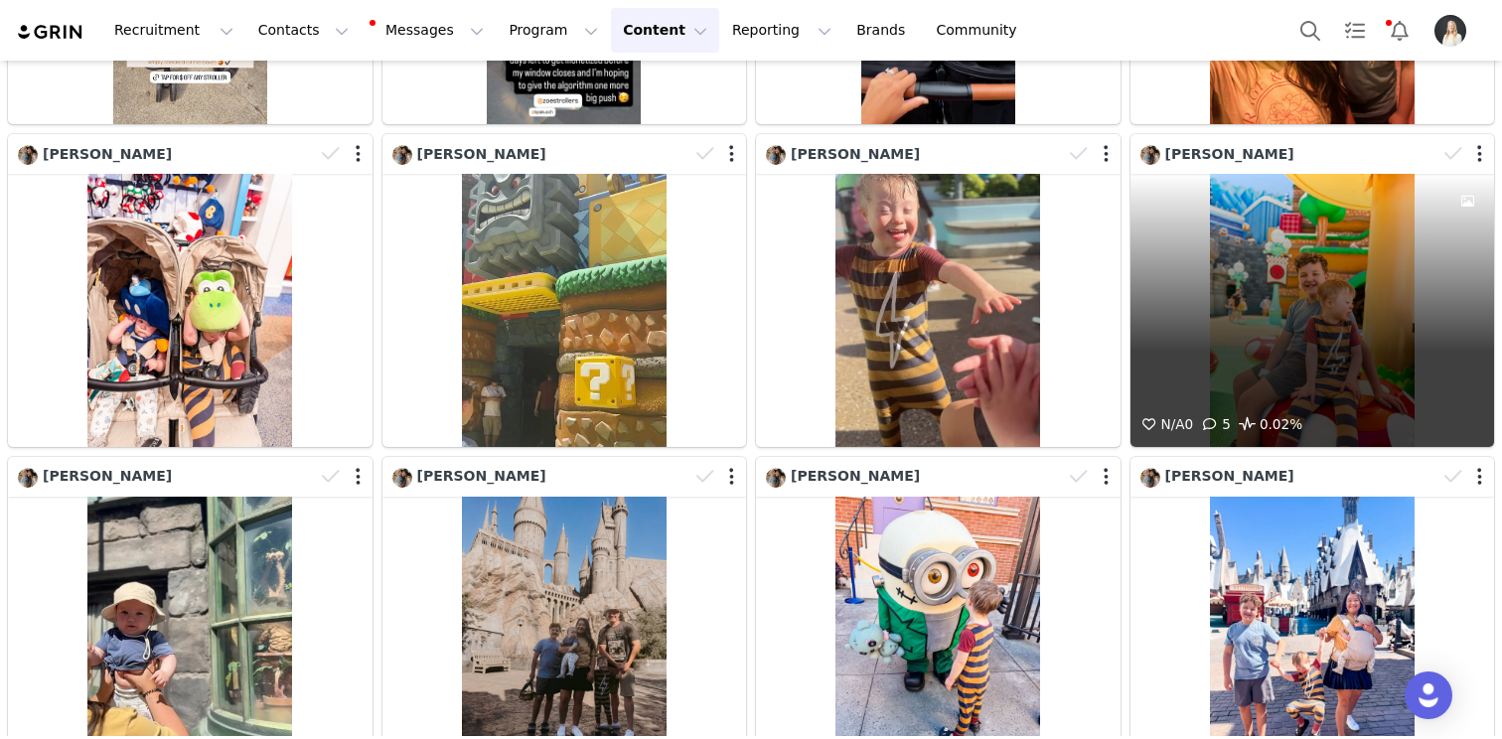
click at [1333, 219] on div "N/A 0 5 0.02%" at bounding box center [1312, 310] width 365 height 273
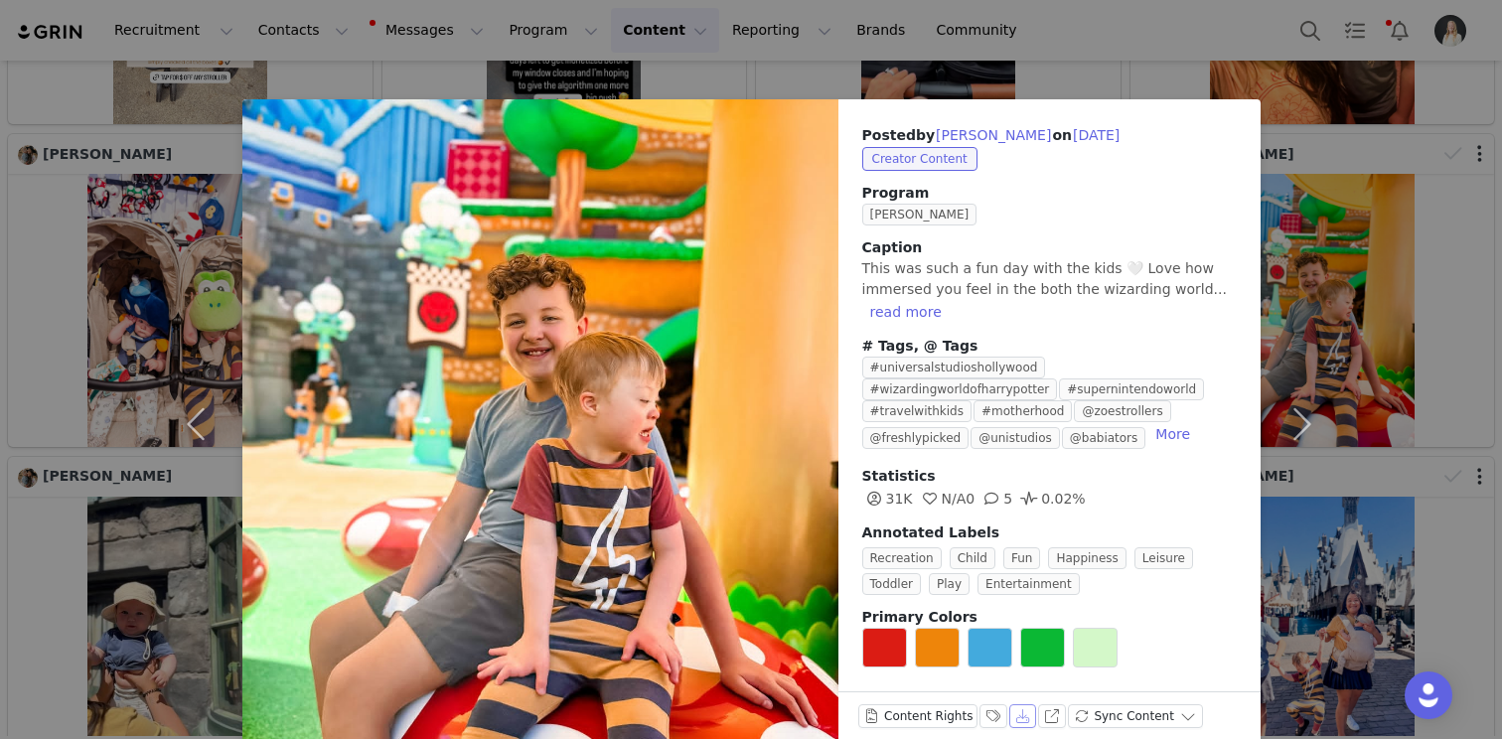
click at [1012, 716] on button "Download" at bounding box center [1023, 716] width 28 height 24
click at [1358, 149] on div "Posted by [PERSON_NAME] on [DATE] Creator Content Program Zoe Ambassador [PERSO…" at bounding box center [751, 369] width 1502 height 739
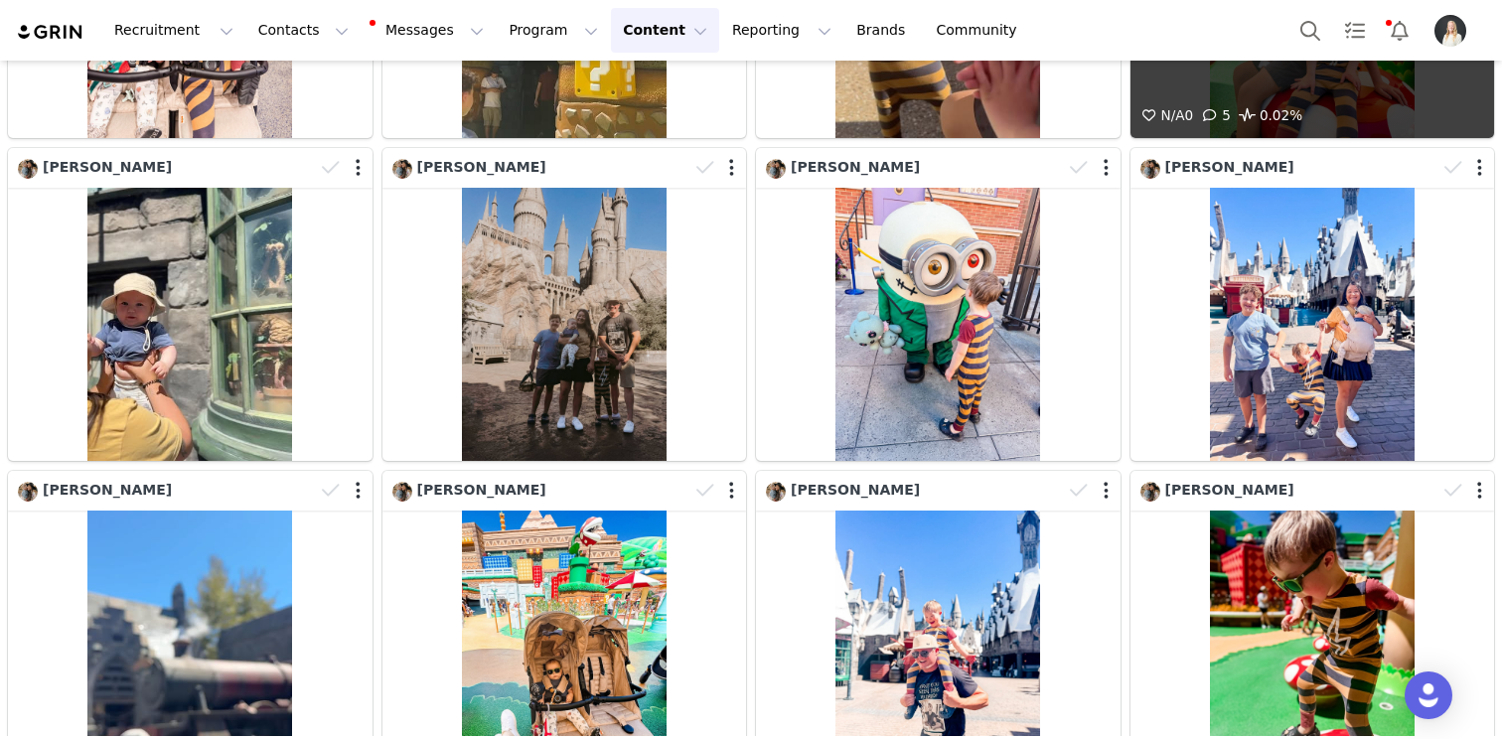
scroll to position [12588, 0]
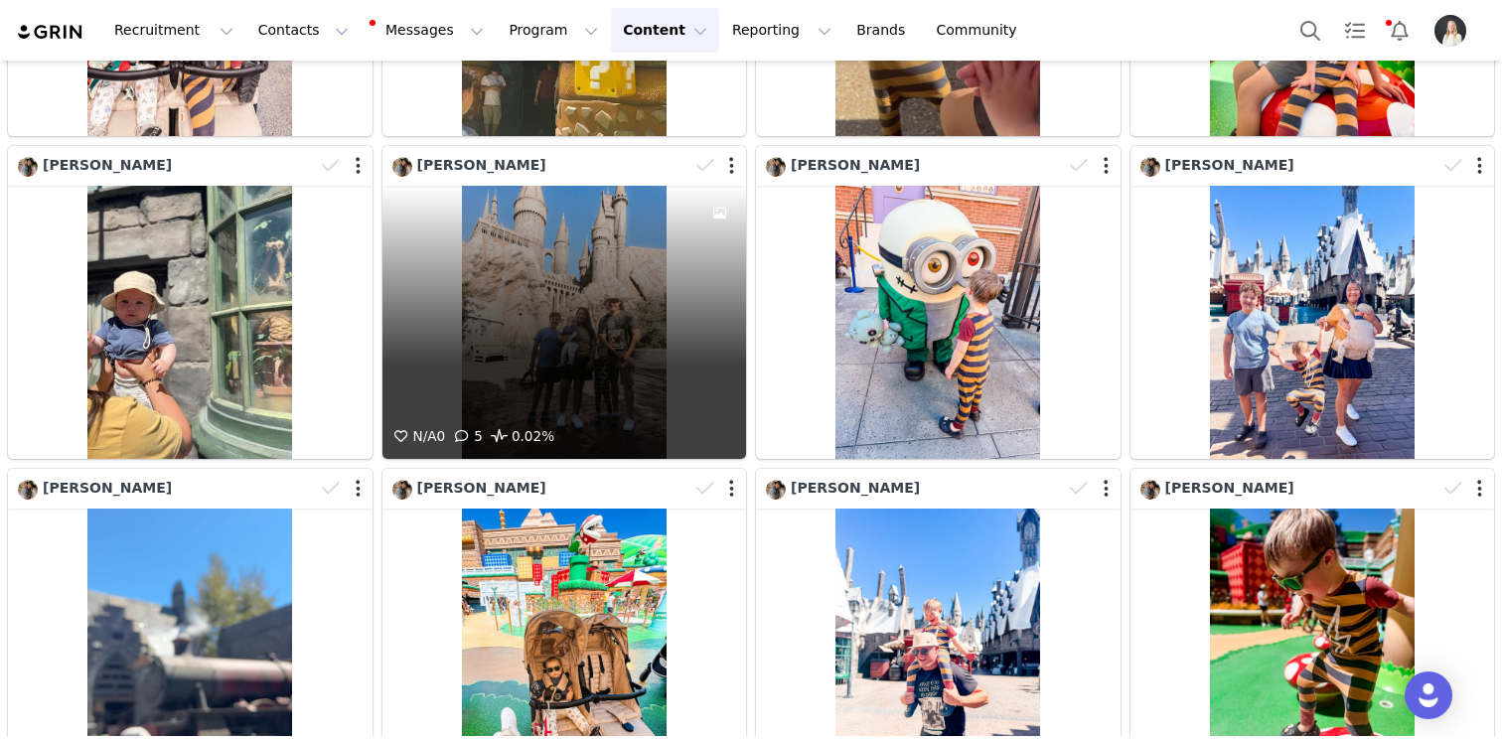
click at [617, 283] on div "N/A 0 5 0.02%" at bounding box center [564, 322] width 365 height 273
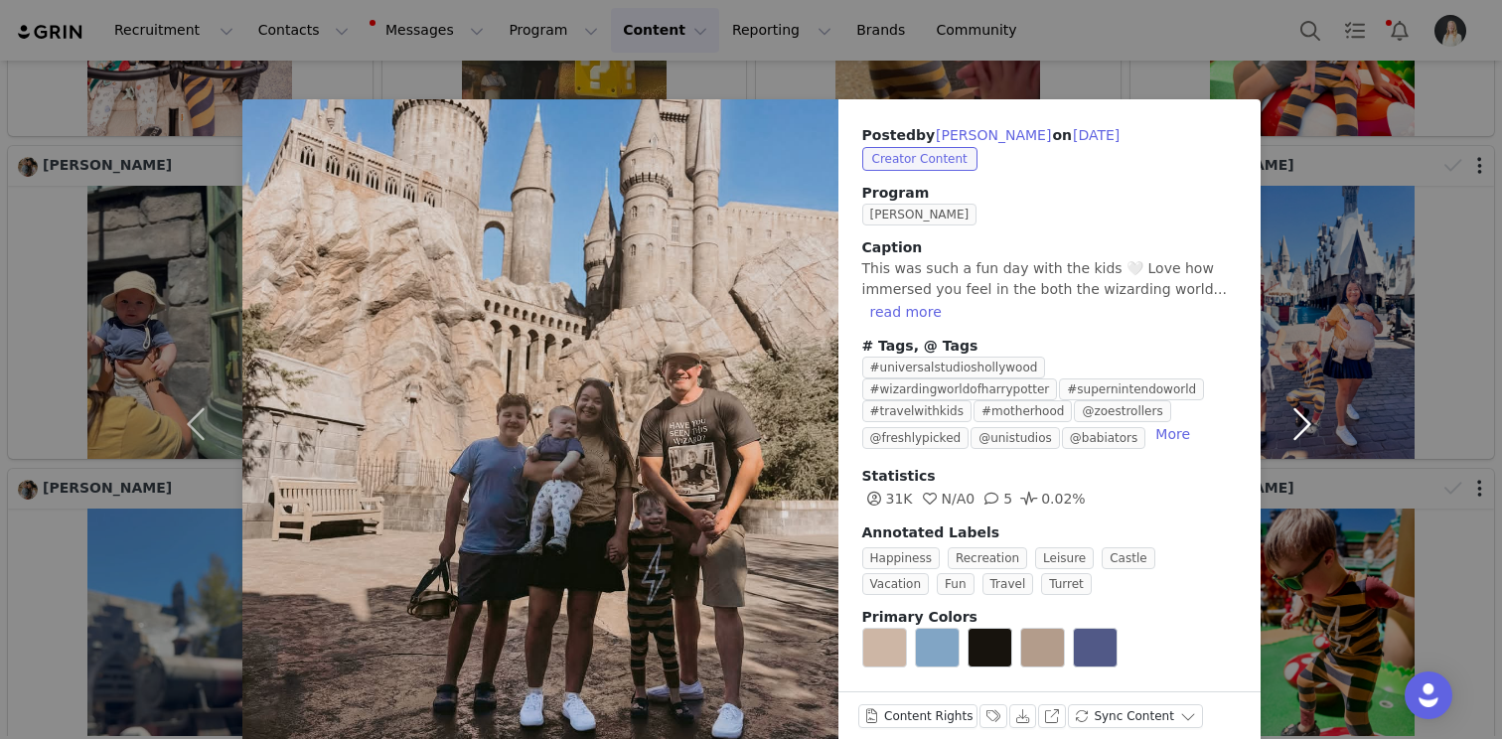
click at [1332, 261] on button "button" at bounding box center [1302, 423] width 83 height 649
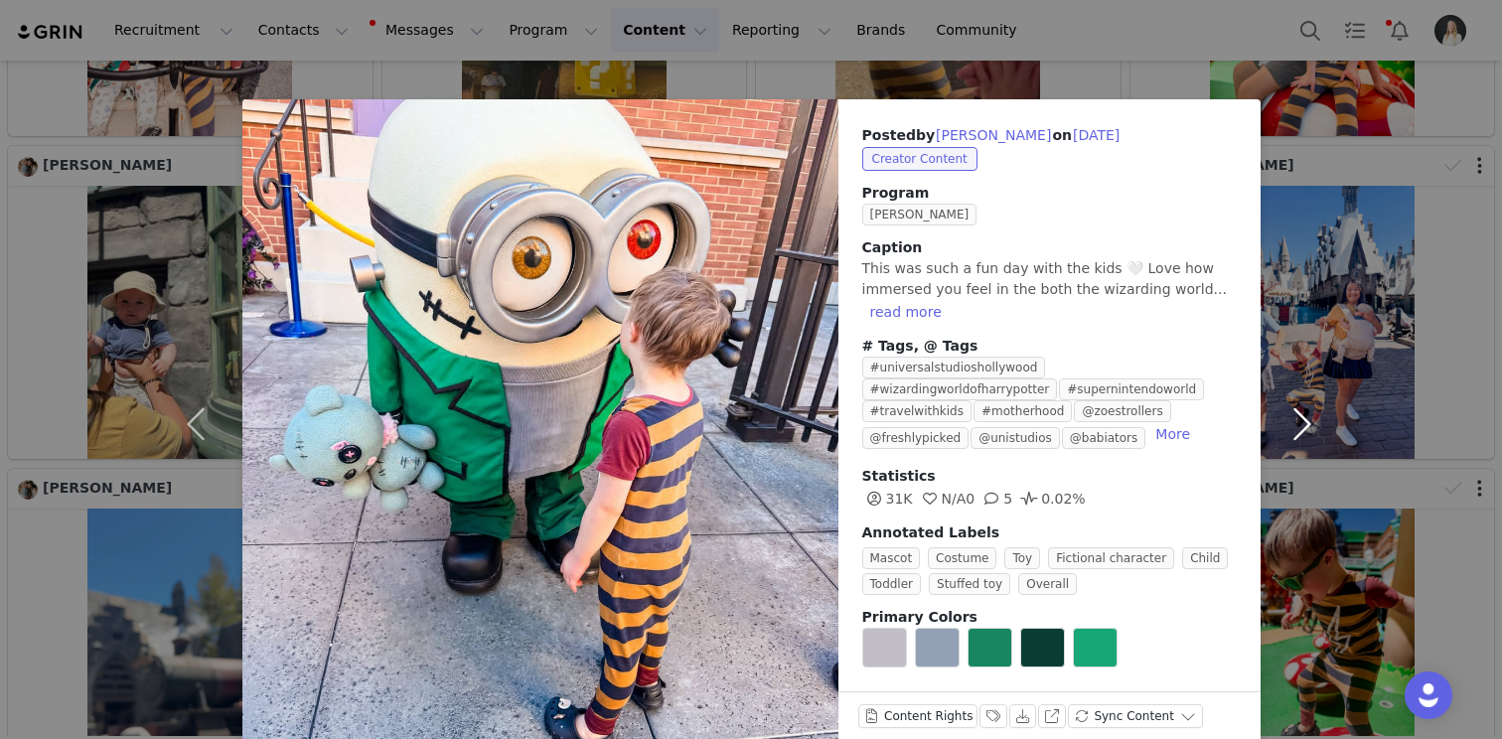
scroll to position [33, 0]
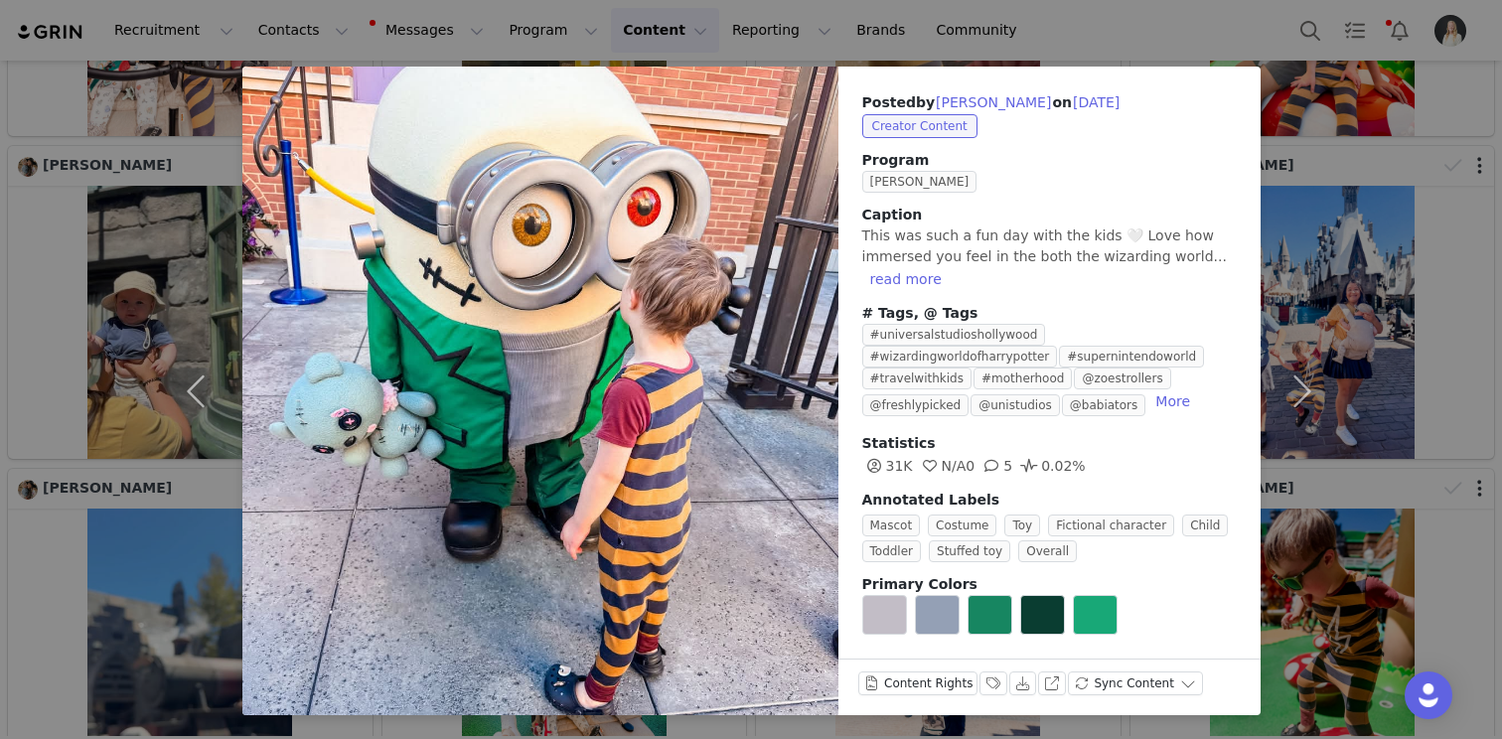
click at [1426, 147] on div "Posted by [PERSON_NAME] on [DATE] Creator Content Program Zoe Ambassador [PERSO…" at bounding box center [751, 369] width 1502 height 739
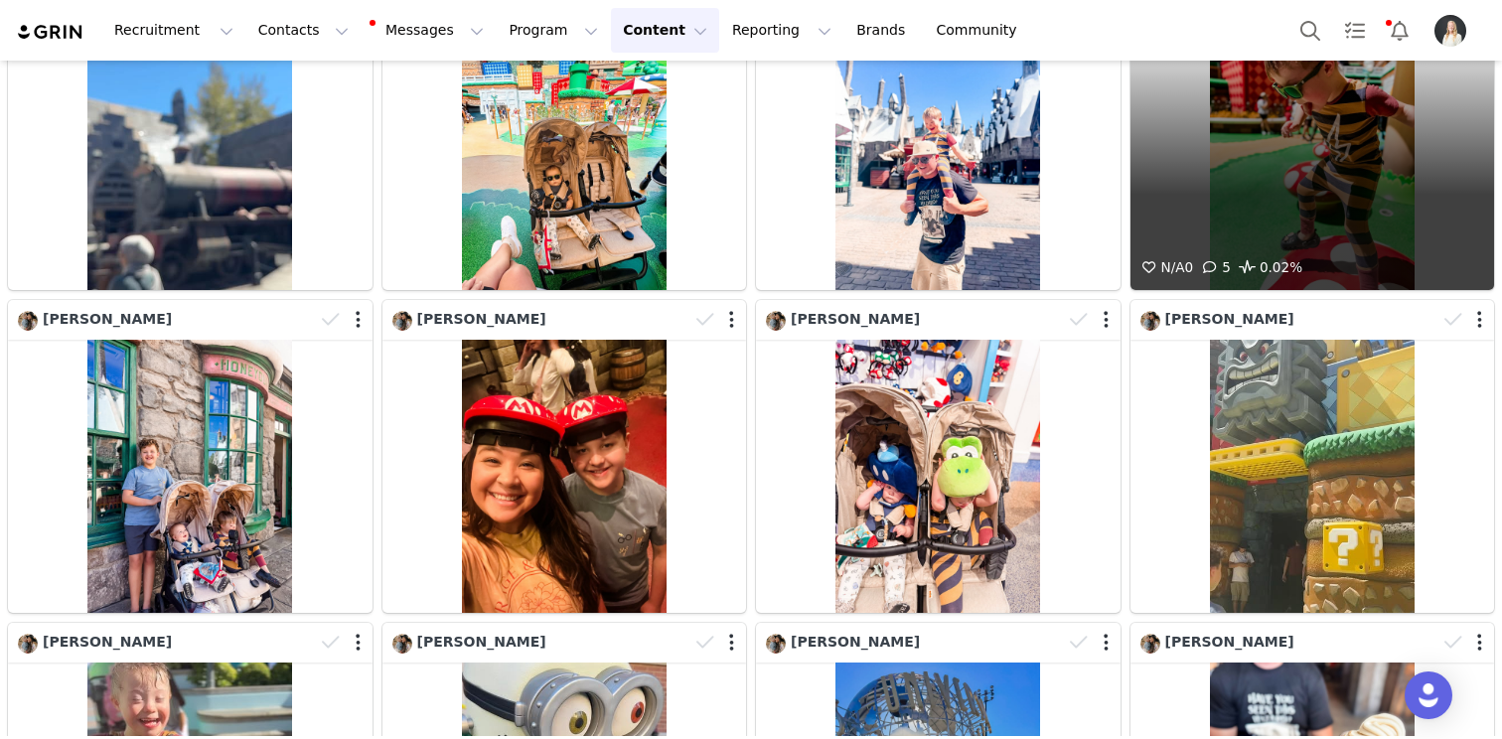
scroll to position [13081, 0]
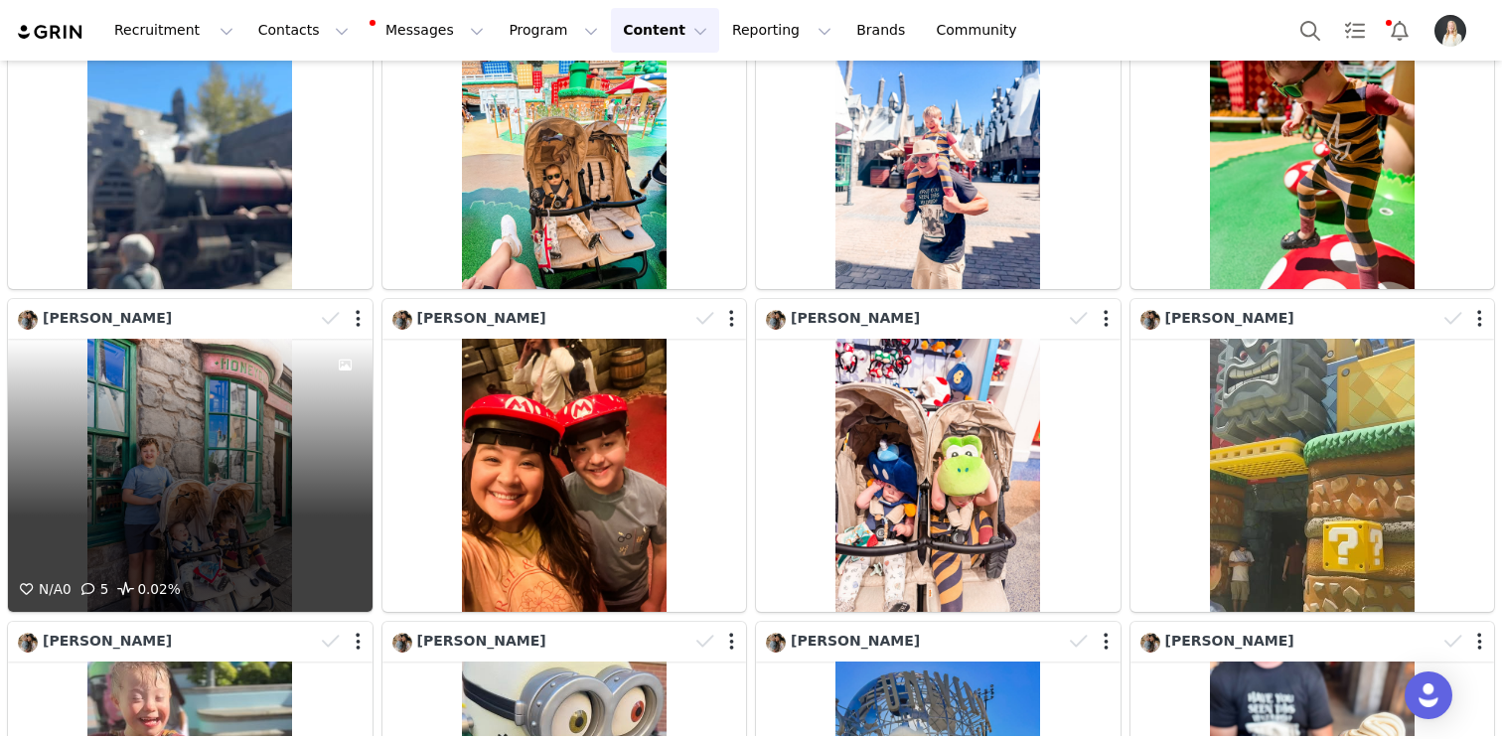
click at [285, 351] on div "N/A 0 5 0.02%" at bounding box center [190, 475] width 365 height 273
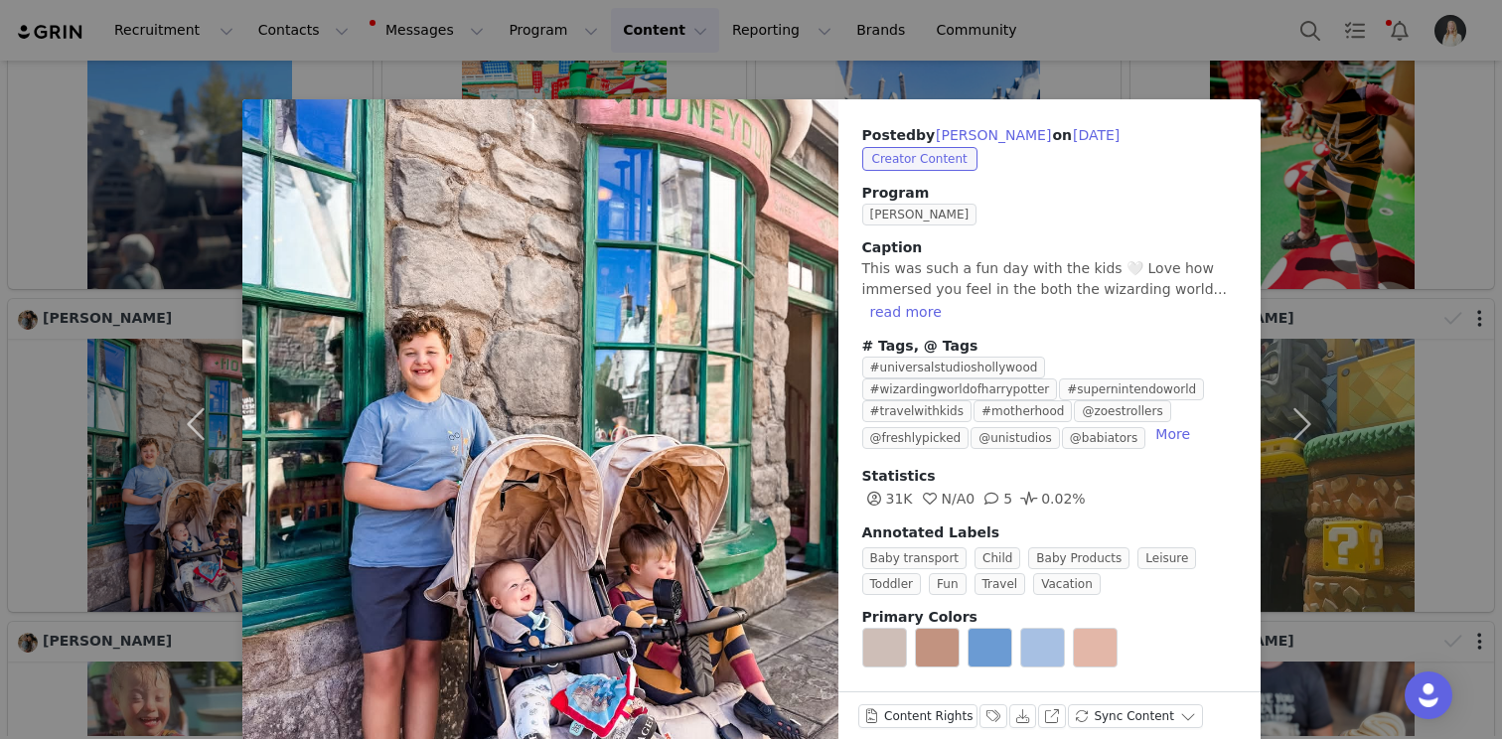
scroll to position [33, 0]
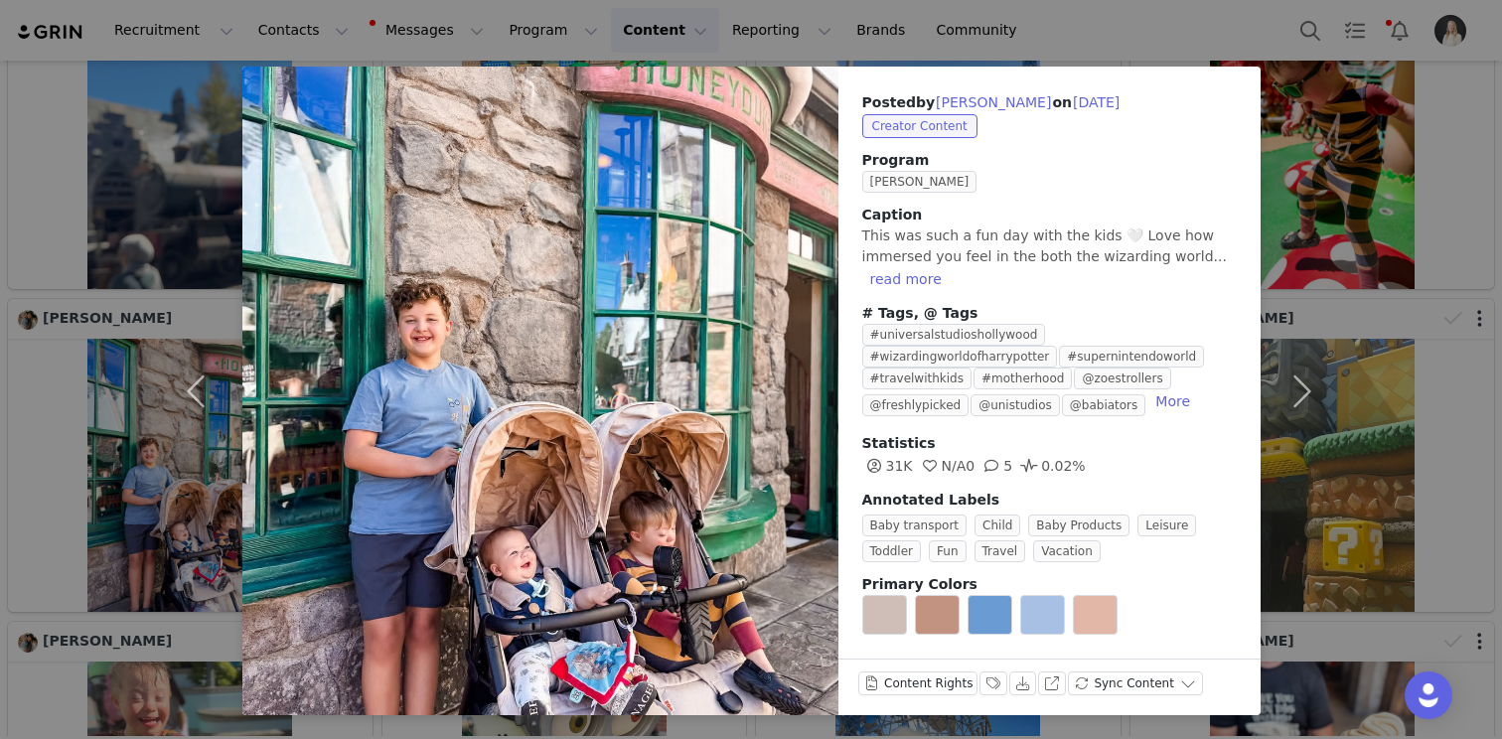
click at [1457, 291] on div "Posted by [PERSON_NAME] on [DATE] Creator Content Program Zoe Ambassador [PERSO…" at bounding box center [751, 369] width 1502 height 739
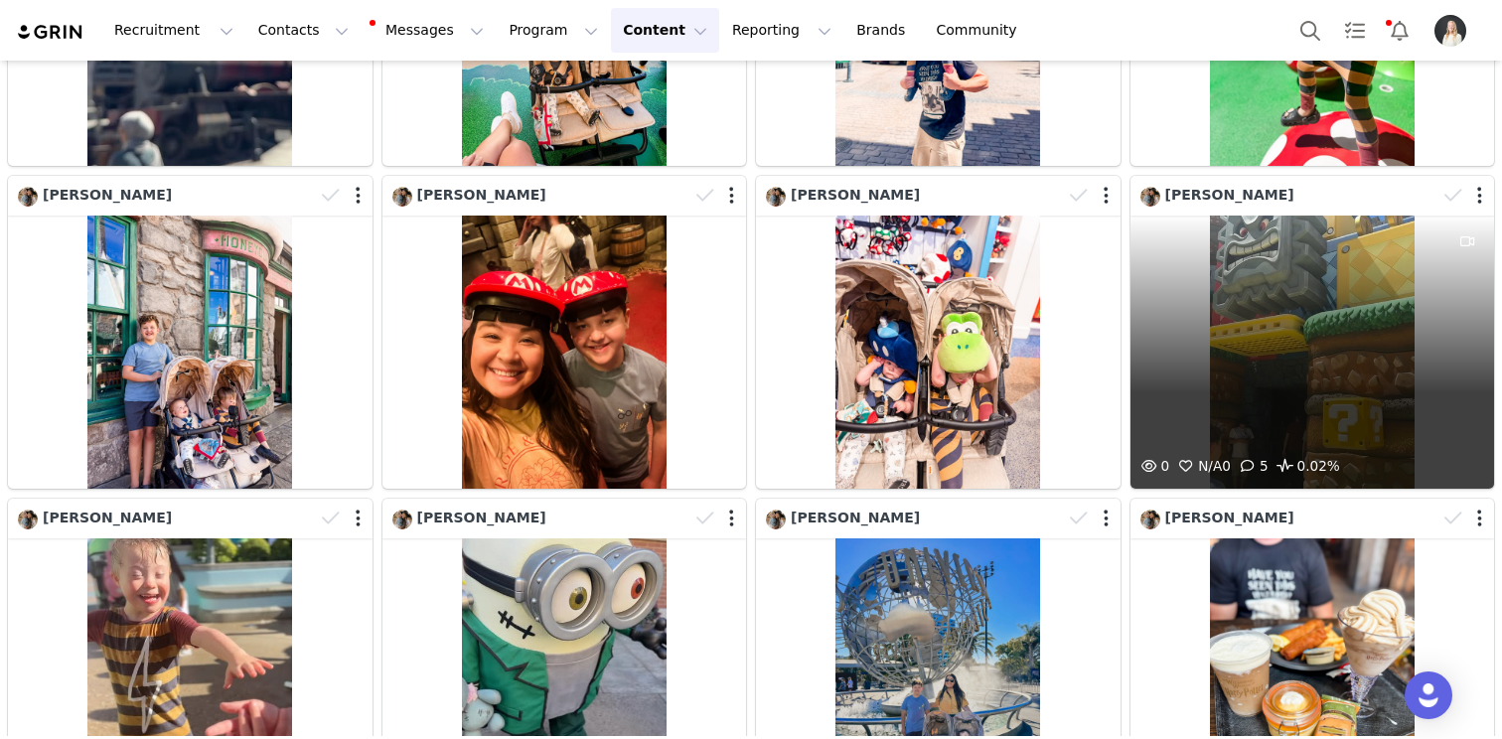
scroll to position [13283, 0]
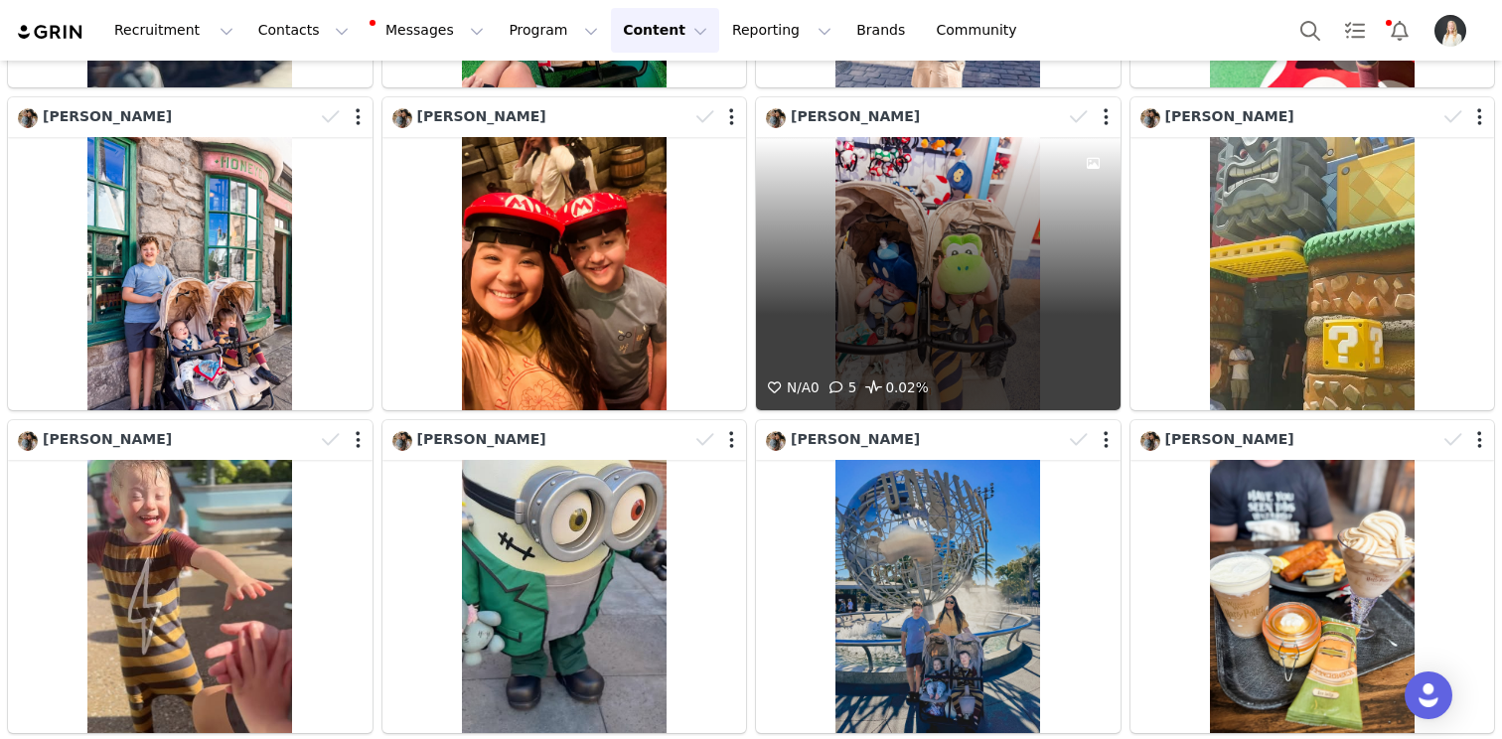
click at [995, 218] on div "N/A 0 5 0.02%" at bounding box center [938, 273] width 365 height 273
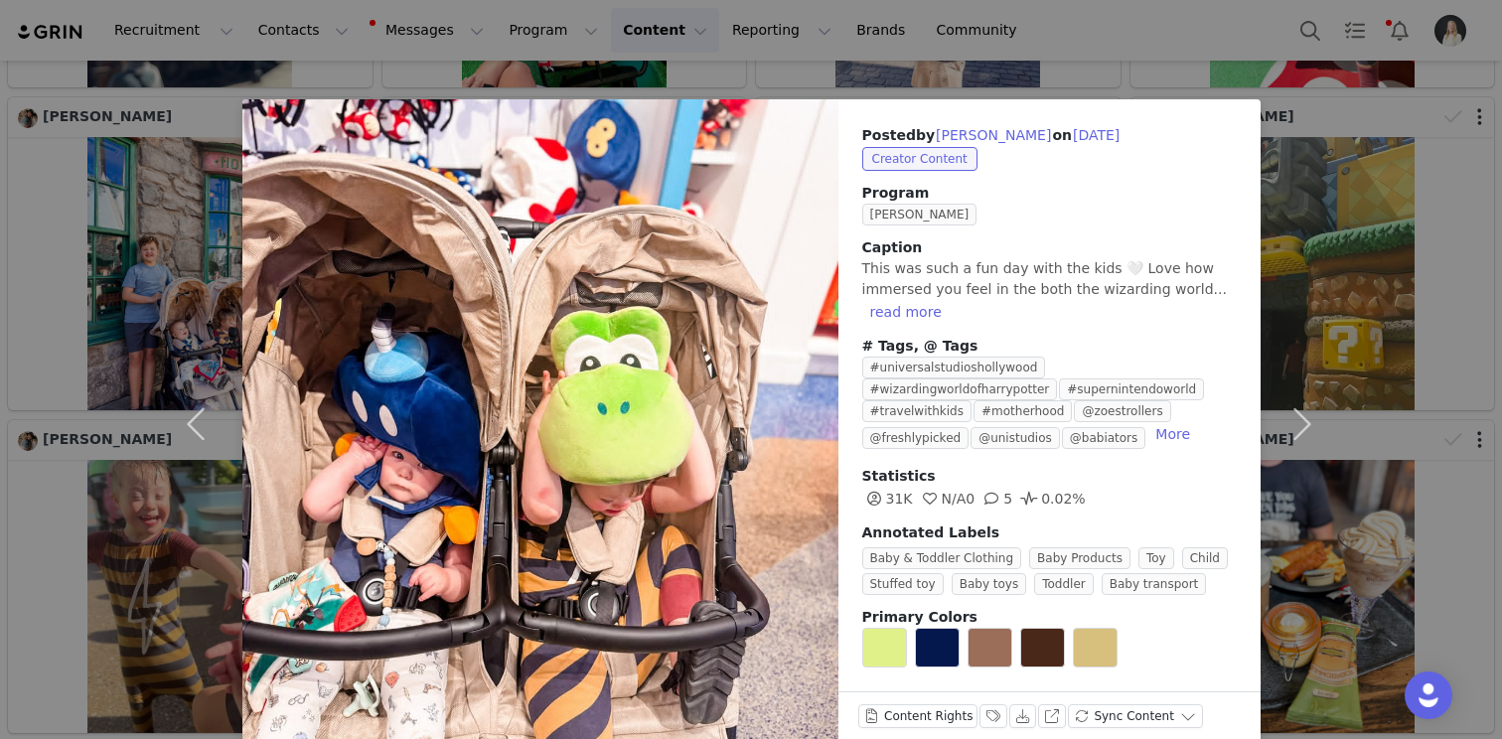
click at [1451, 344] on div "Posted by [PERSON_NAME] on [DATE] Creator Content Program Zoe Ambassador [PERSO…" at bounding box center [751, 369] width 1502 height 739
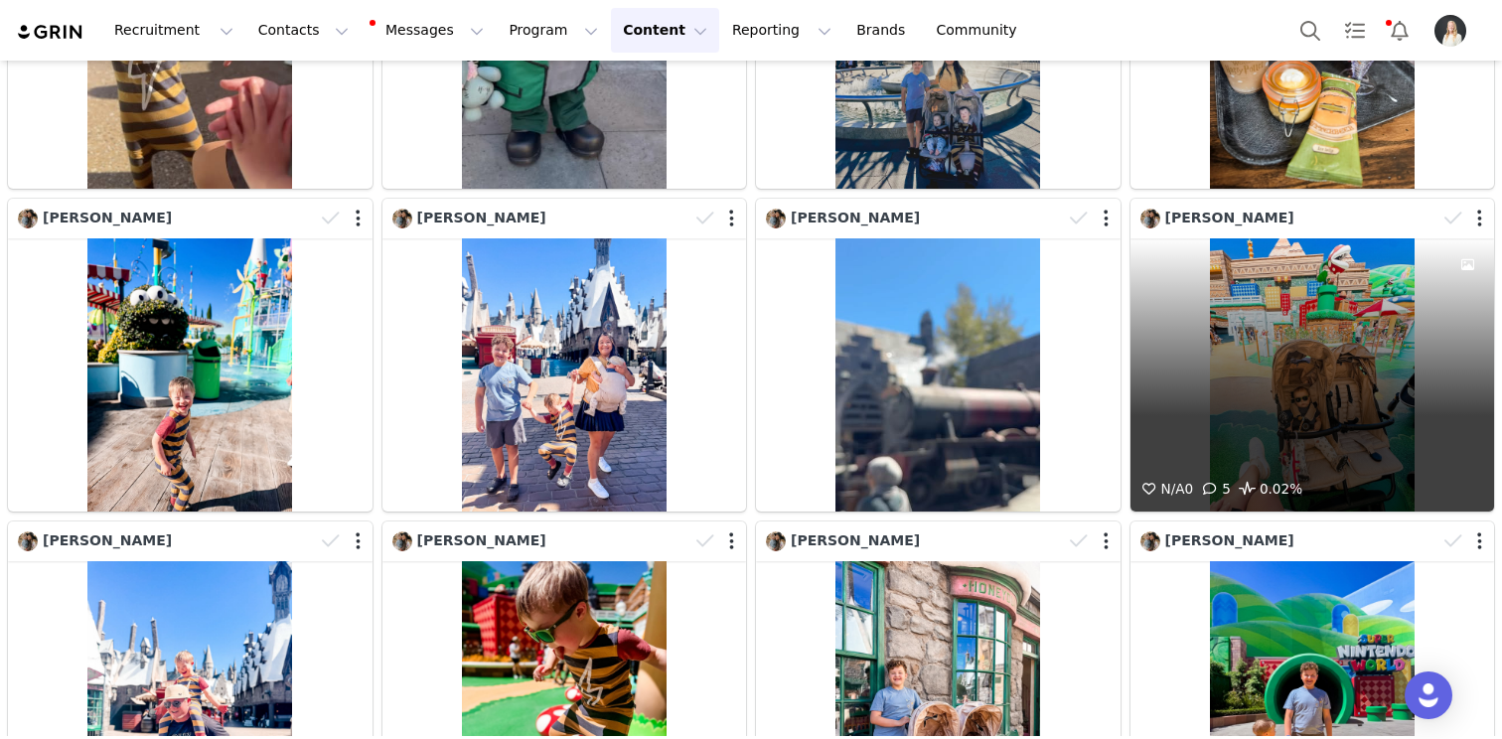
scroll to position [13828, 0]
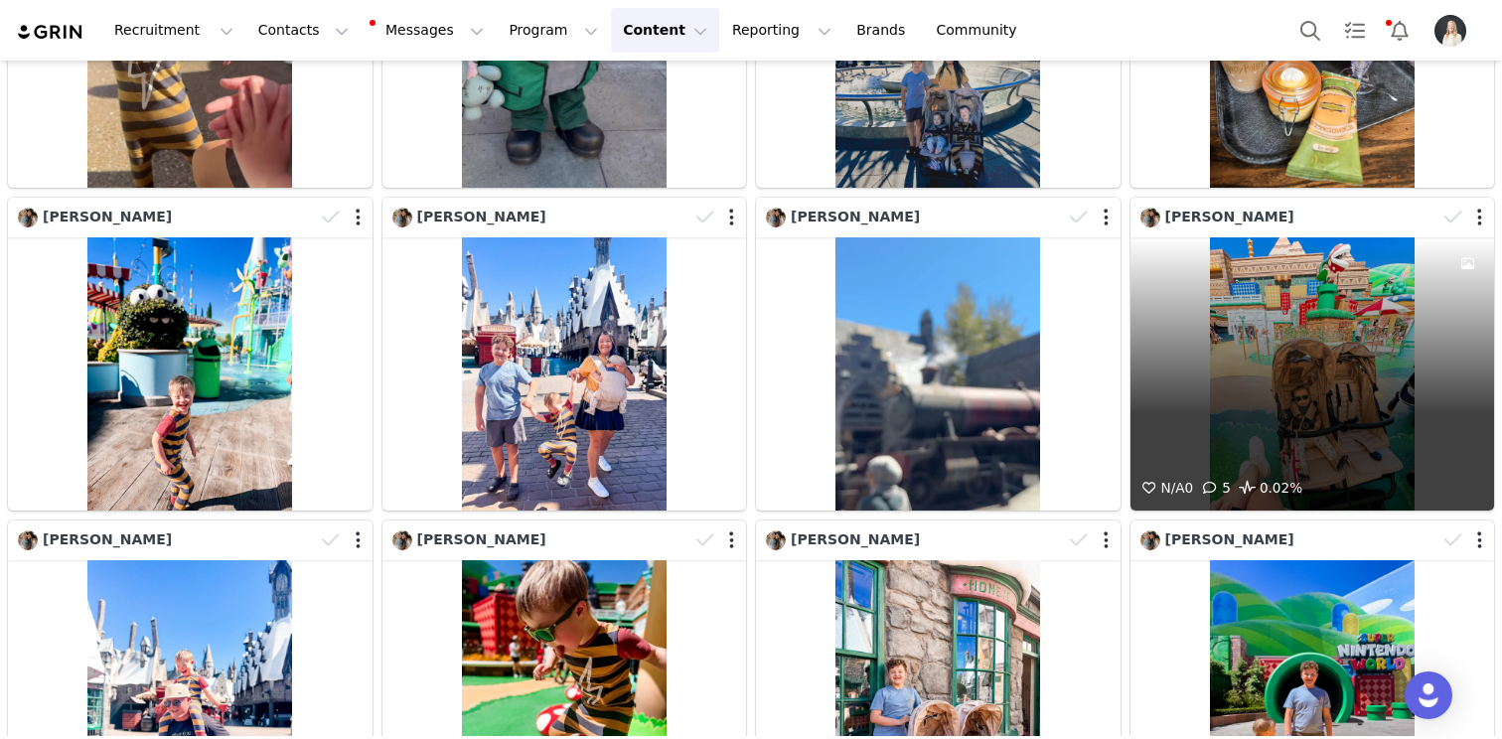
click at [1349, 237] on div "N/A 0 5 0.02%" at bounding box center [1312, 373] width 365 height 273
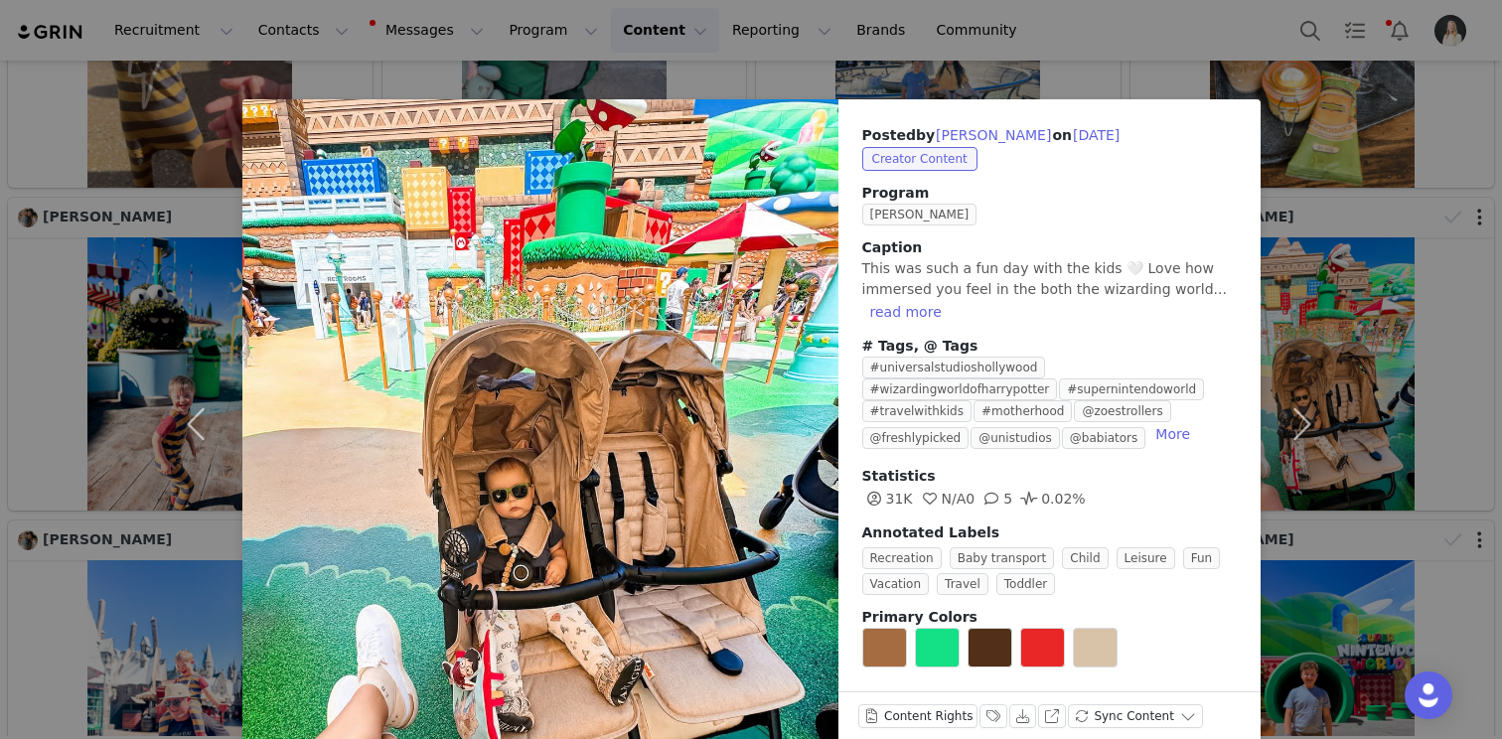
scroll to position [33, 0]
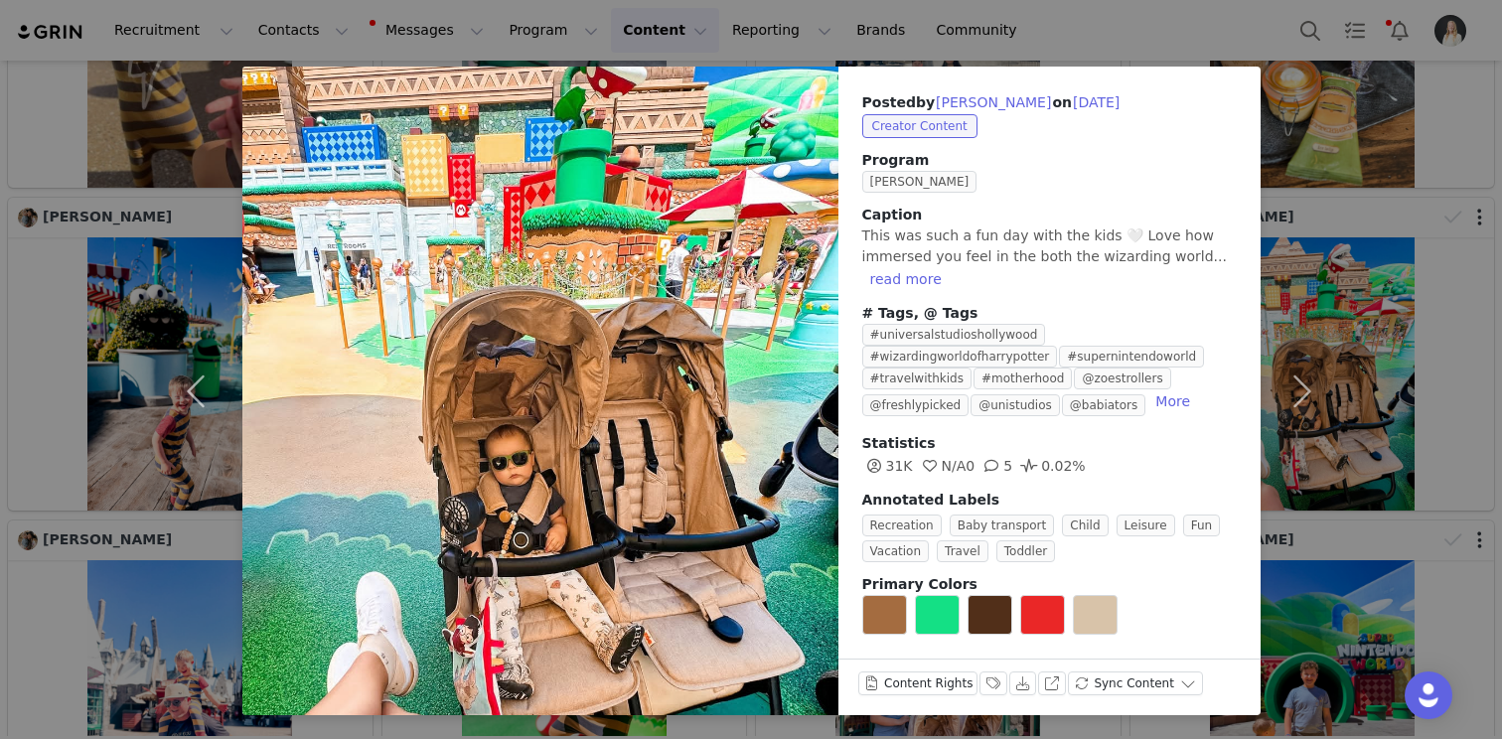
click at [1366, 299] on div "Posted by [PERSON_NAME] on [DATE] Creator Content Program Zoe Ambassador [PERSO…" at bounding box center [751, 369] width 1502 height 739
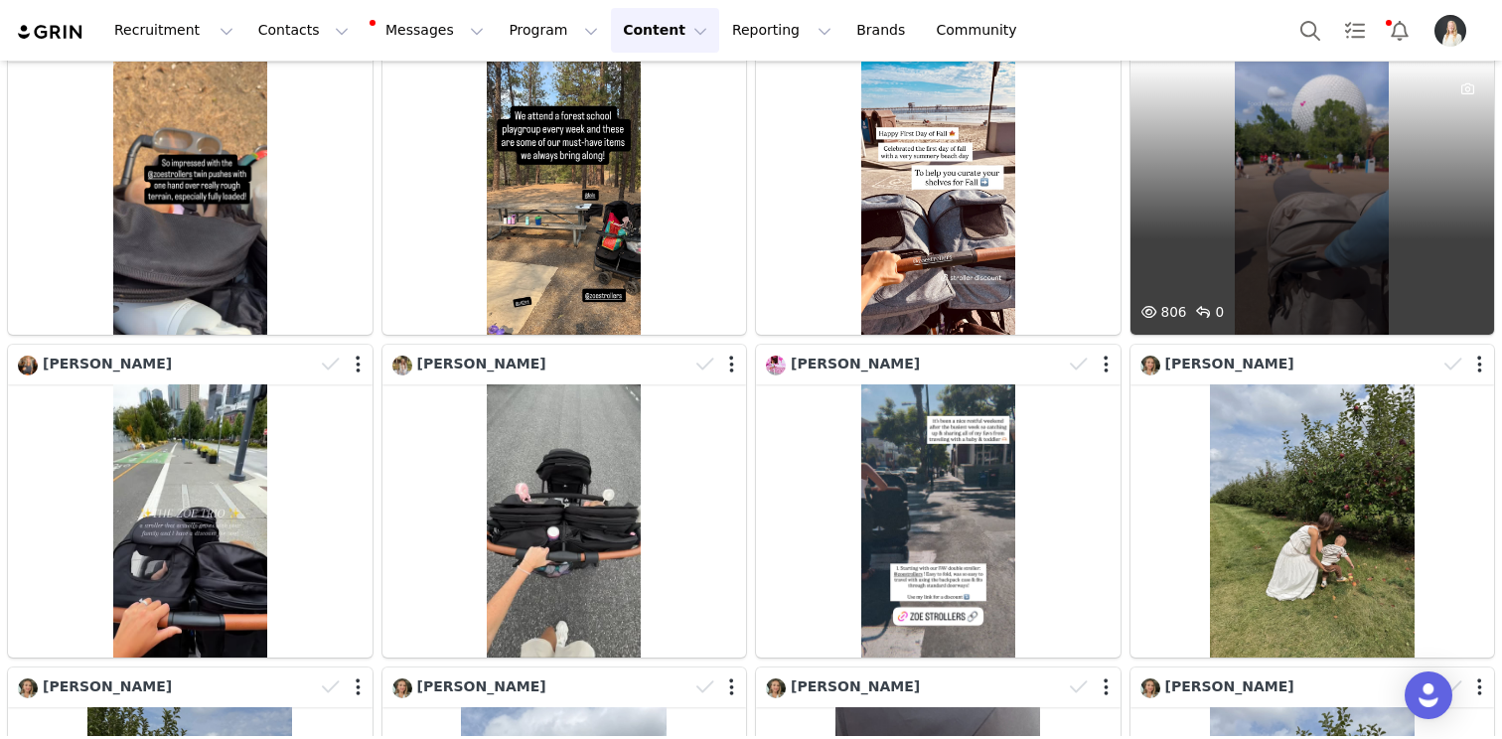
scroll to position [15328, 0]
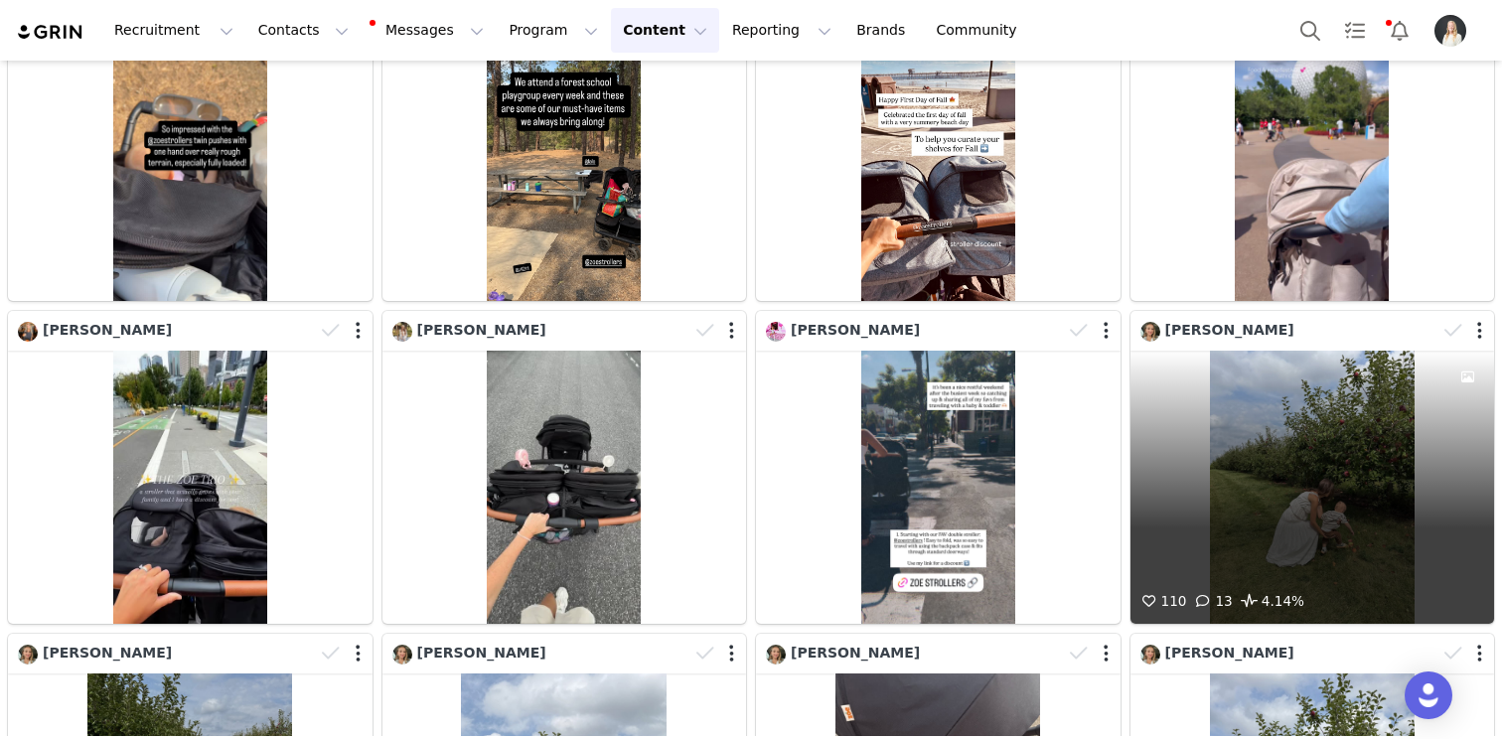
click at [1358, 351] on div "110 13 4.14%" at bounding box center [1312, 487] width 365 height 273
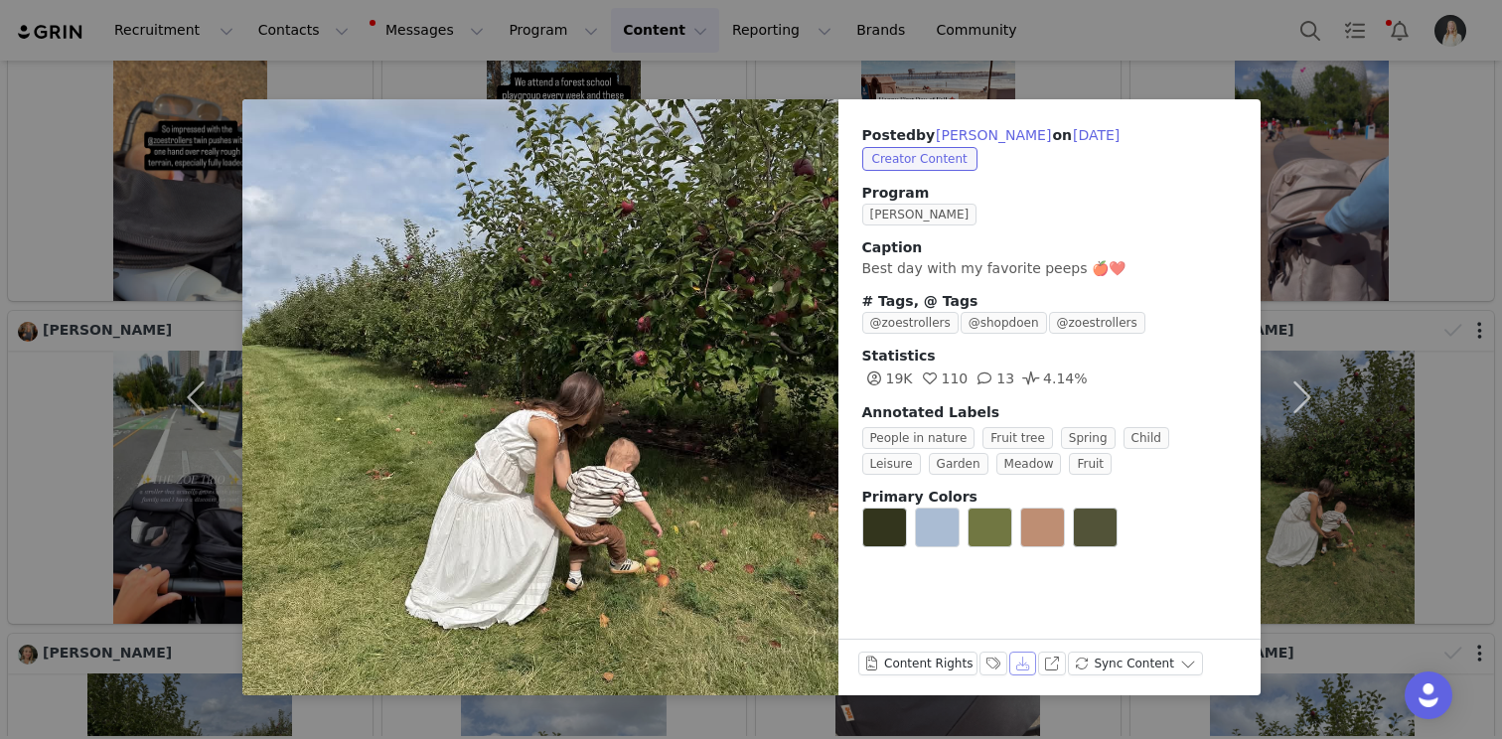
click at [1023, 664] on button "Download" at bounding box center [1023, 664] width 28 height 24
click at [1344, 123] on div "Posted by [PERSON_NAME] on [DATE] Creator Content Program Zoe Ambassador Captio…" at bounding box center [751, 369] width 1502 height 739
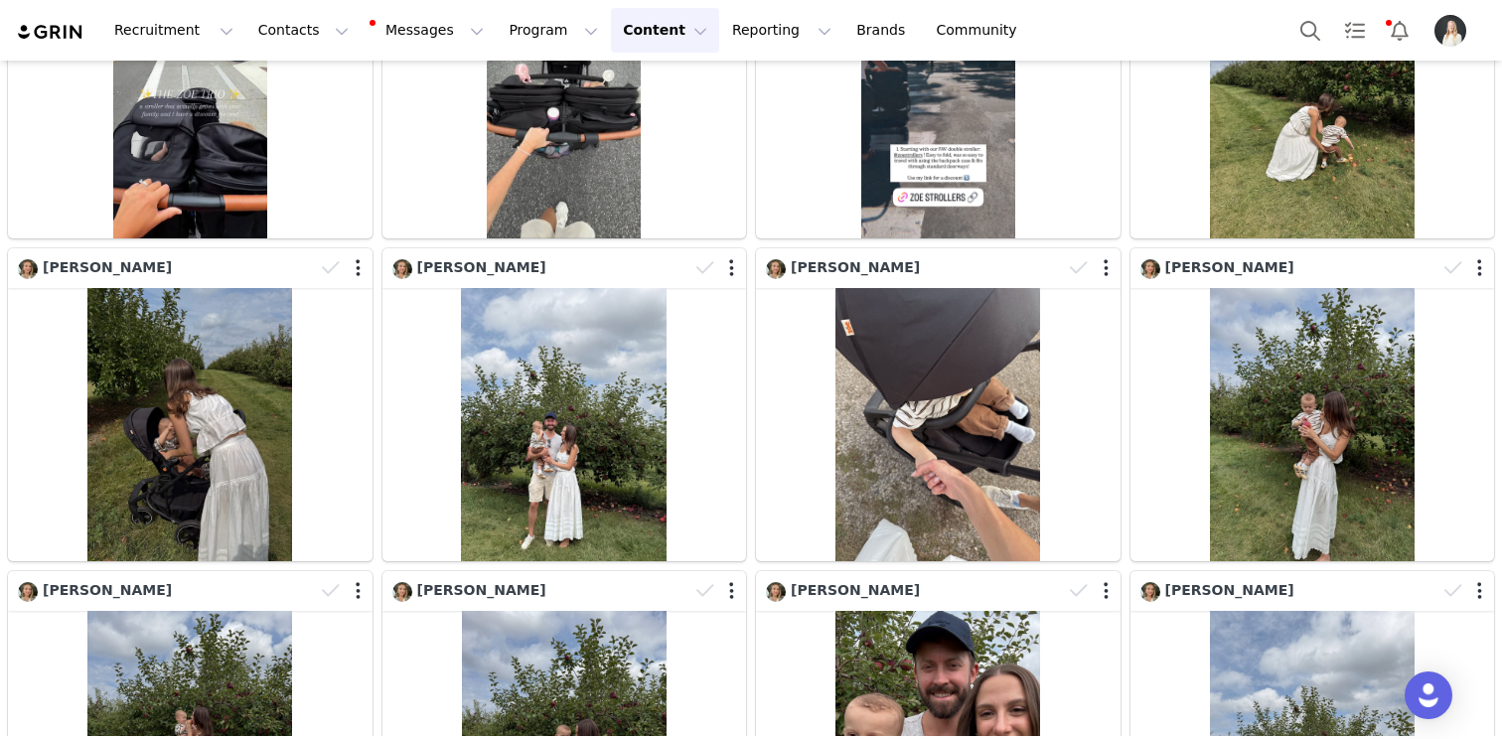
scroll to position [15711, 0]
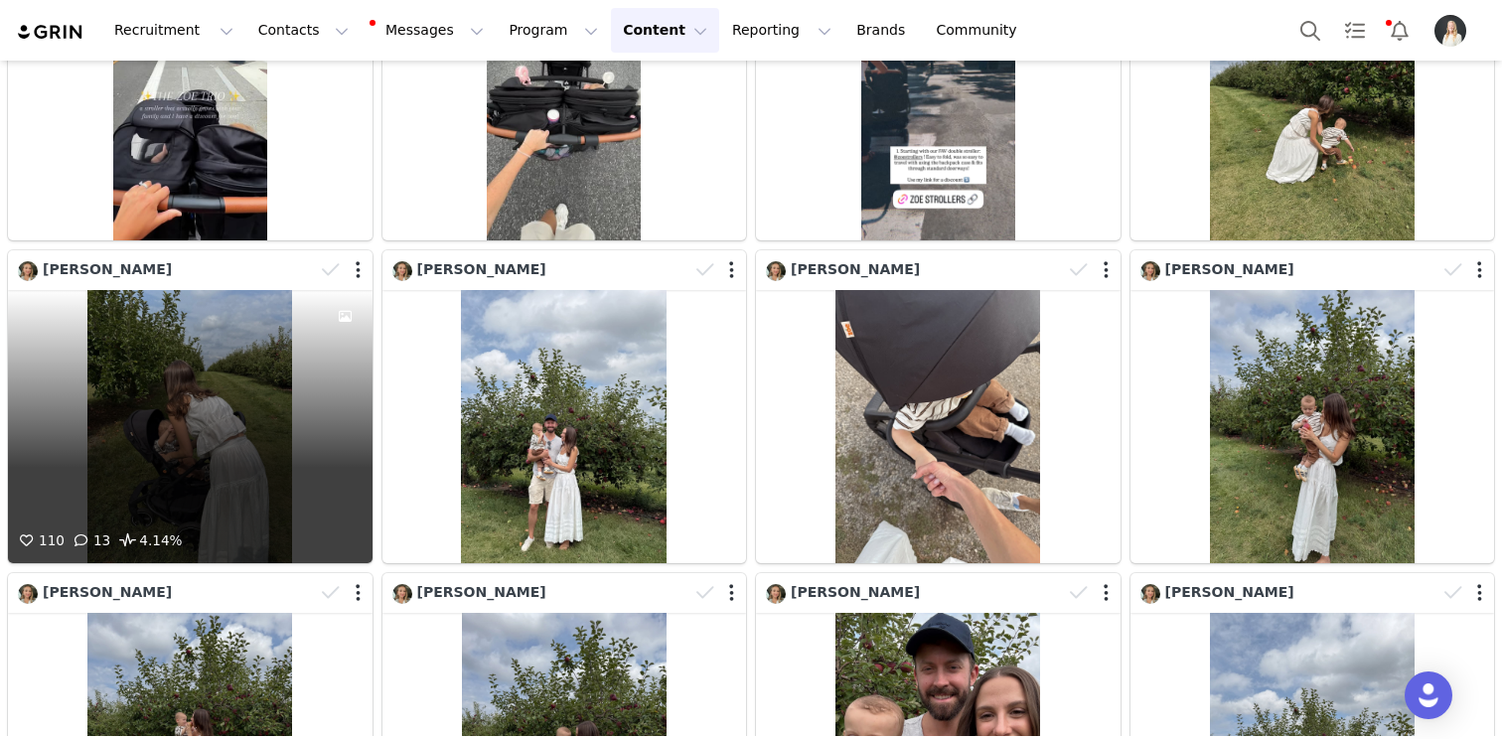
click at [240, 322] on div "110 13 4.14%" at bounding box center [190, 426] width 365 height 273
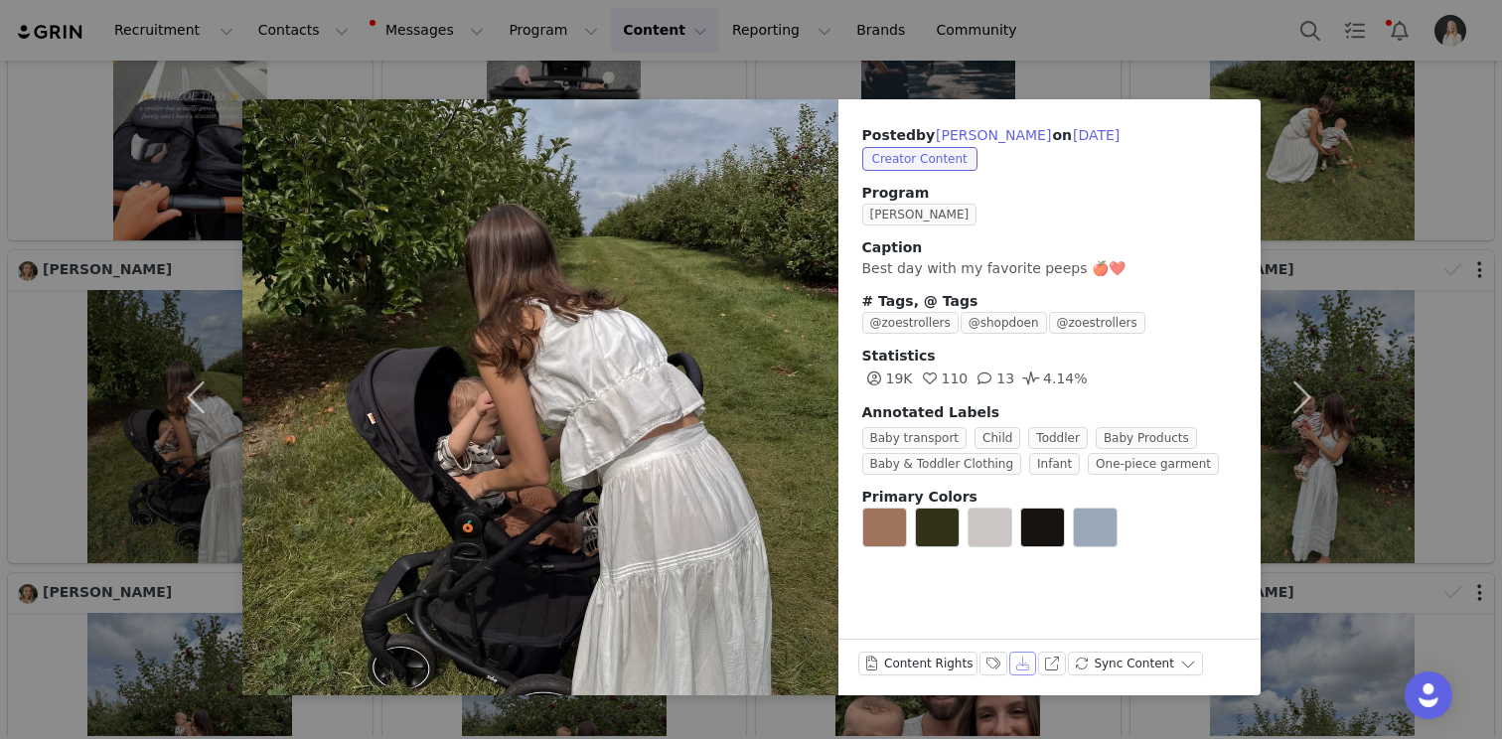
click at [1016, 662] on button "Download" at bounding box center [1023, 664] width 28 height 24
click at [1458, 358] on div "Posted by [PERSON_NAME] on [DATE] Creator Content Program Zoe Ambassador Captio…" at bounding box center [751, 369] width 1502 height 739
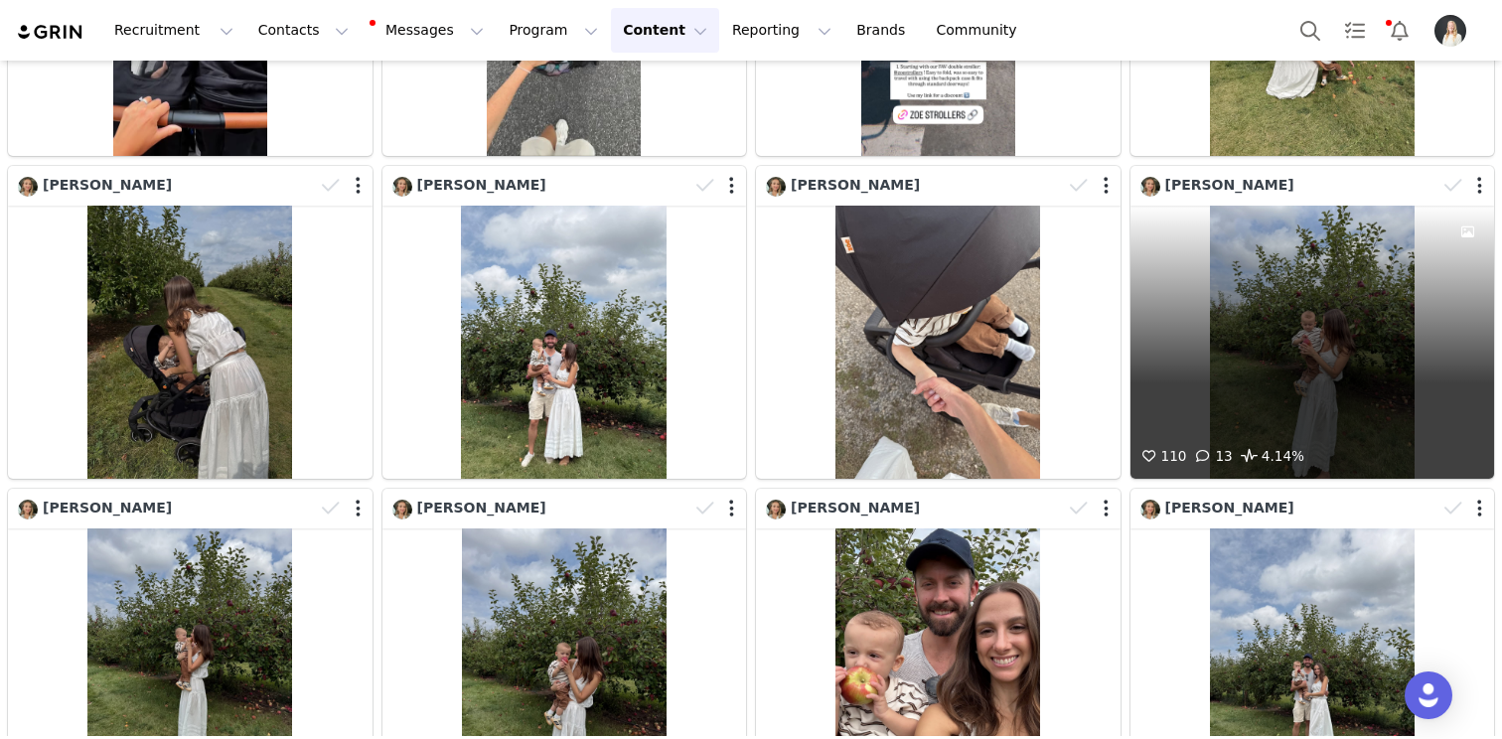
scroll to position [15788, 0]
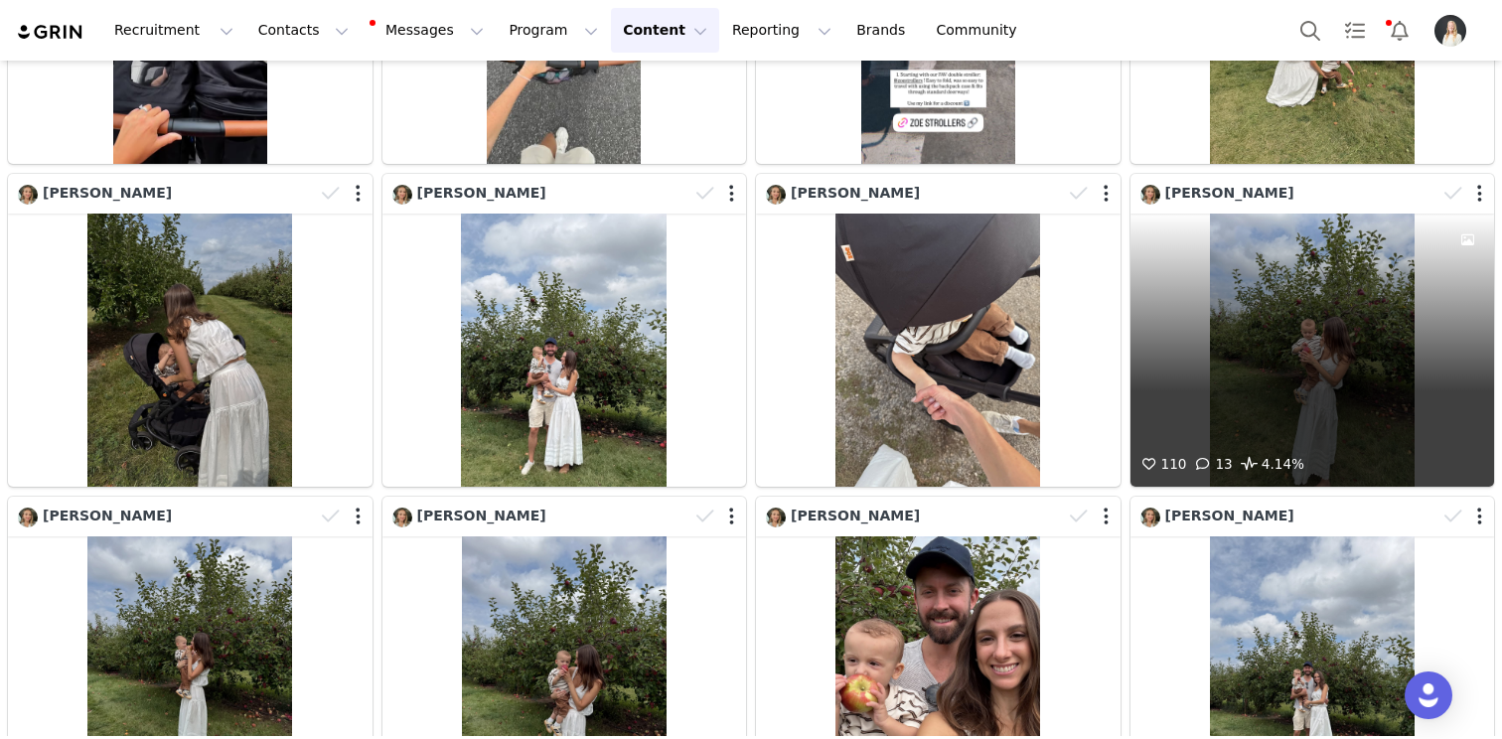
click at [1304, 214] on div "110 13 4.14%" at bounding box center [1312, 350] width 365 height 273
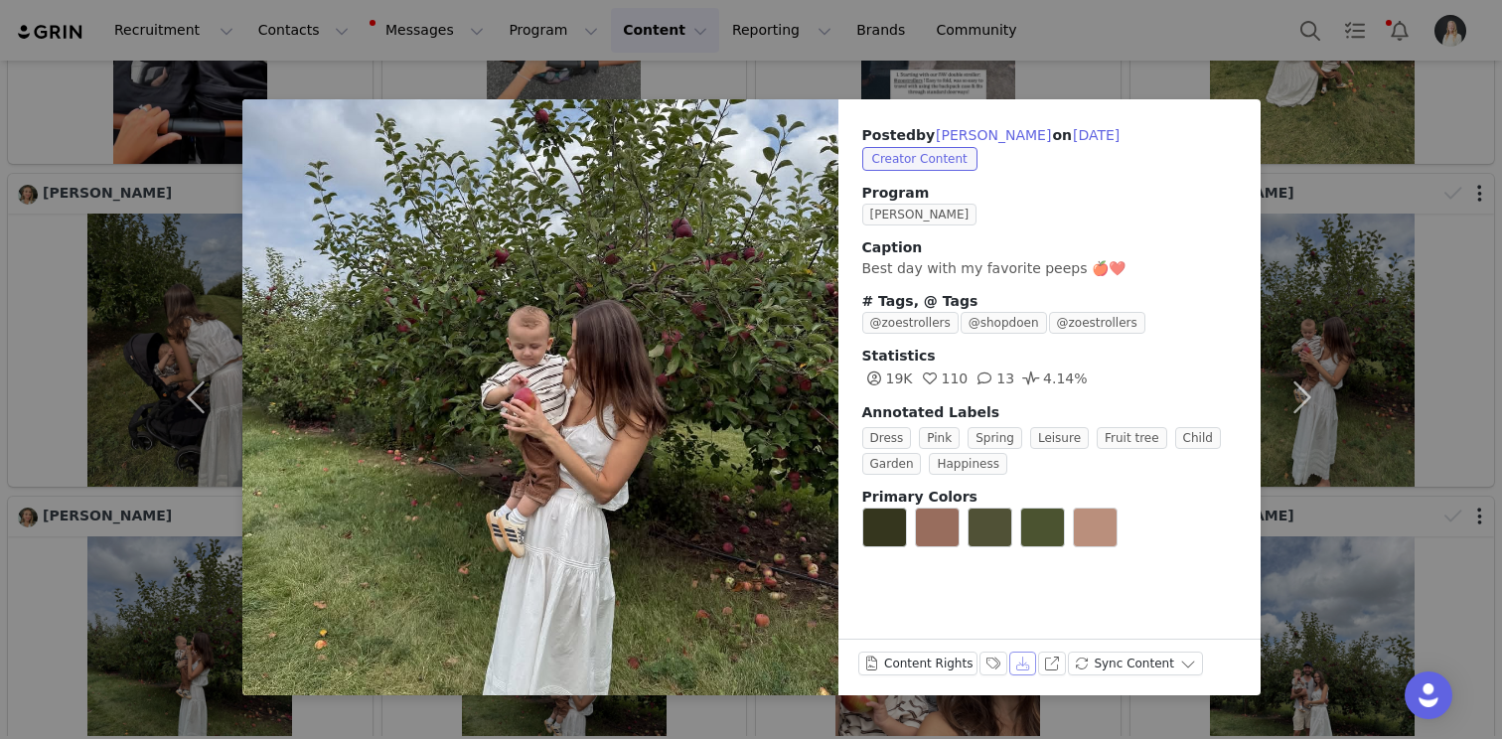
click at [1010, 673] on button "Download" at bounding box center [1023, 664] width 28 height 24
click at [1352, 171] on div "Posted by [PERSON_NAME] on [DATE] Creator Content Program Zoe Ambassador Captio…" at bounding box center [751, 369] width 1502 height 739
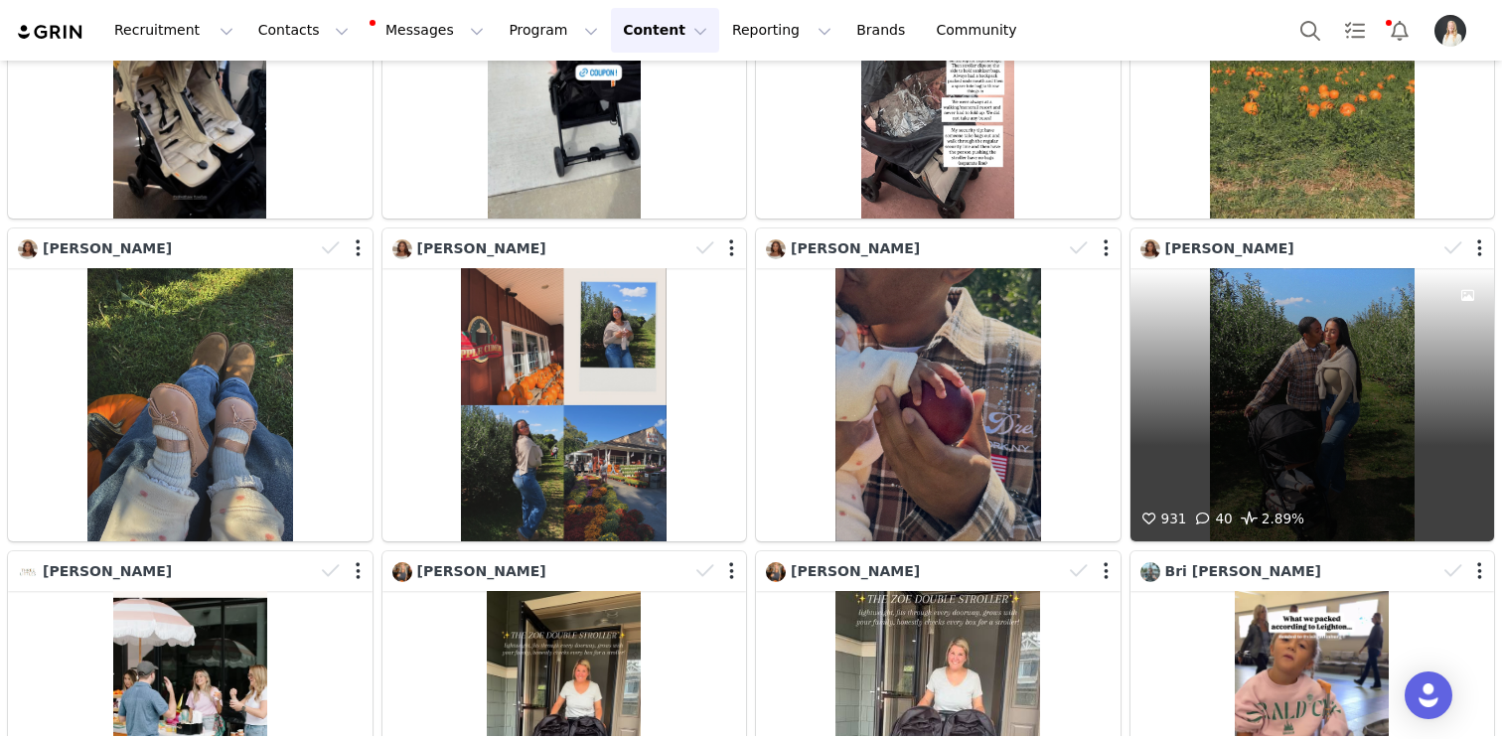
scroll to position [17026, 0]
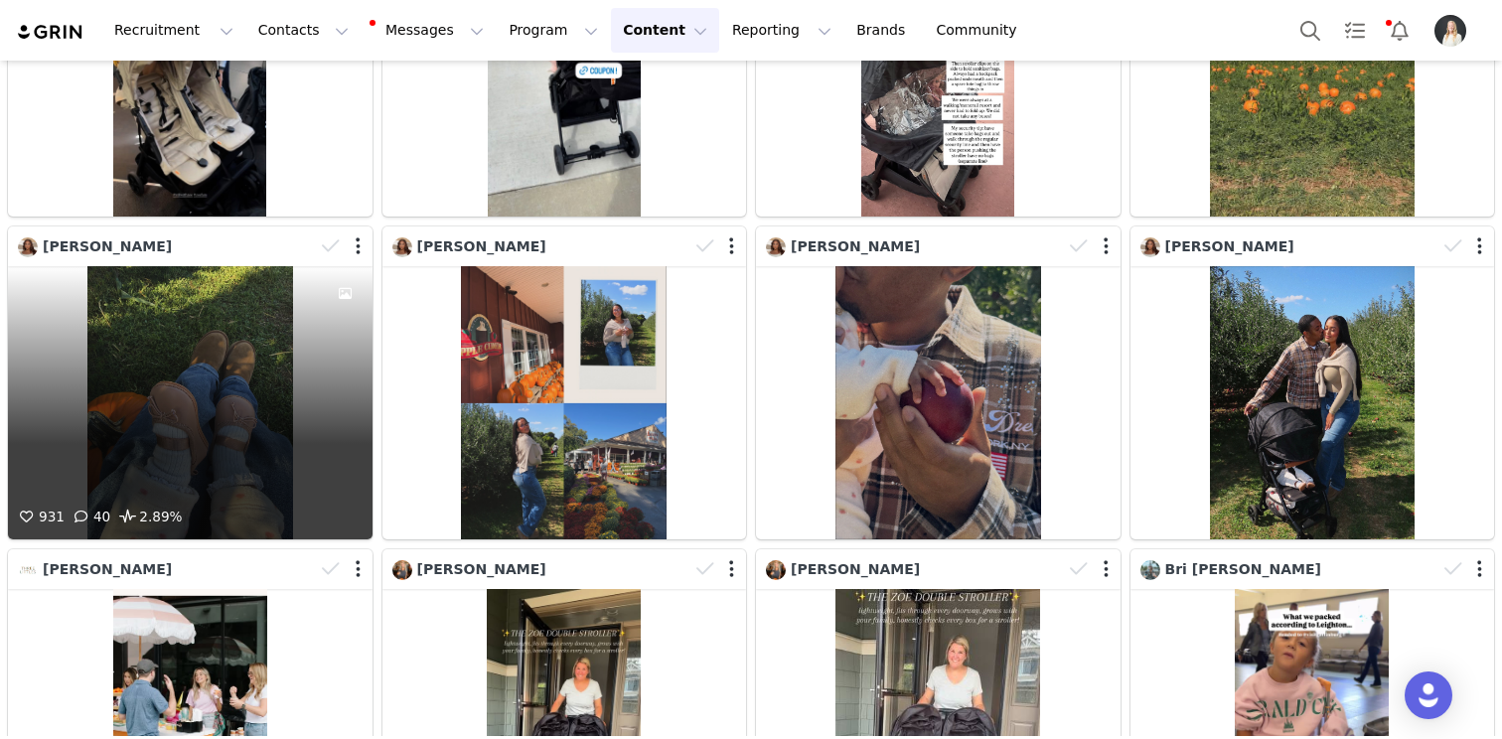
click at [175, 266] on div "931 40 2.89%" at bounding box center [190, 402] width 365 height 273
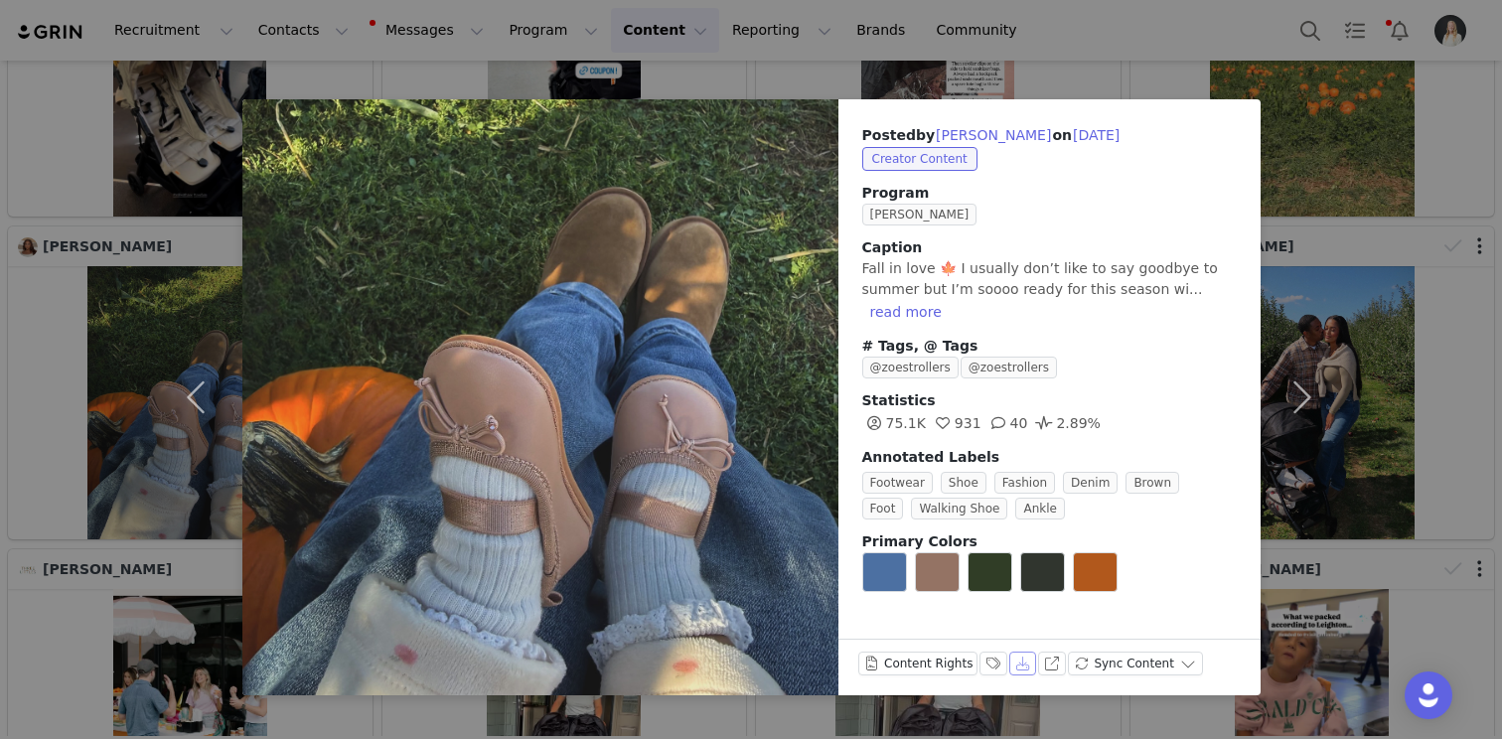
click at [1020, 666] on button "Download" at bounding box center [1023, 664] width 28 height 24
click at [1432, 458] on div "Posted by [PERSON_NAME] on [DATE] Creator Content Program Zoe Ambassador Captio…" at bounding box center [751, 369] width 1502 height 739
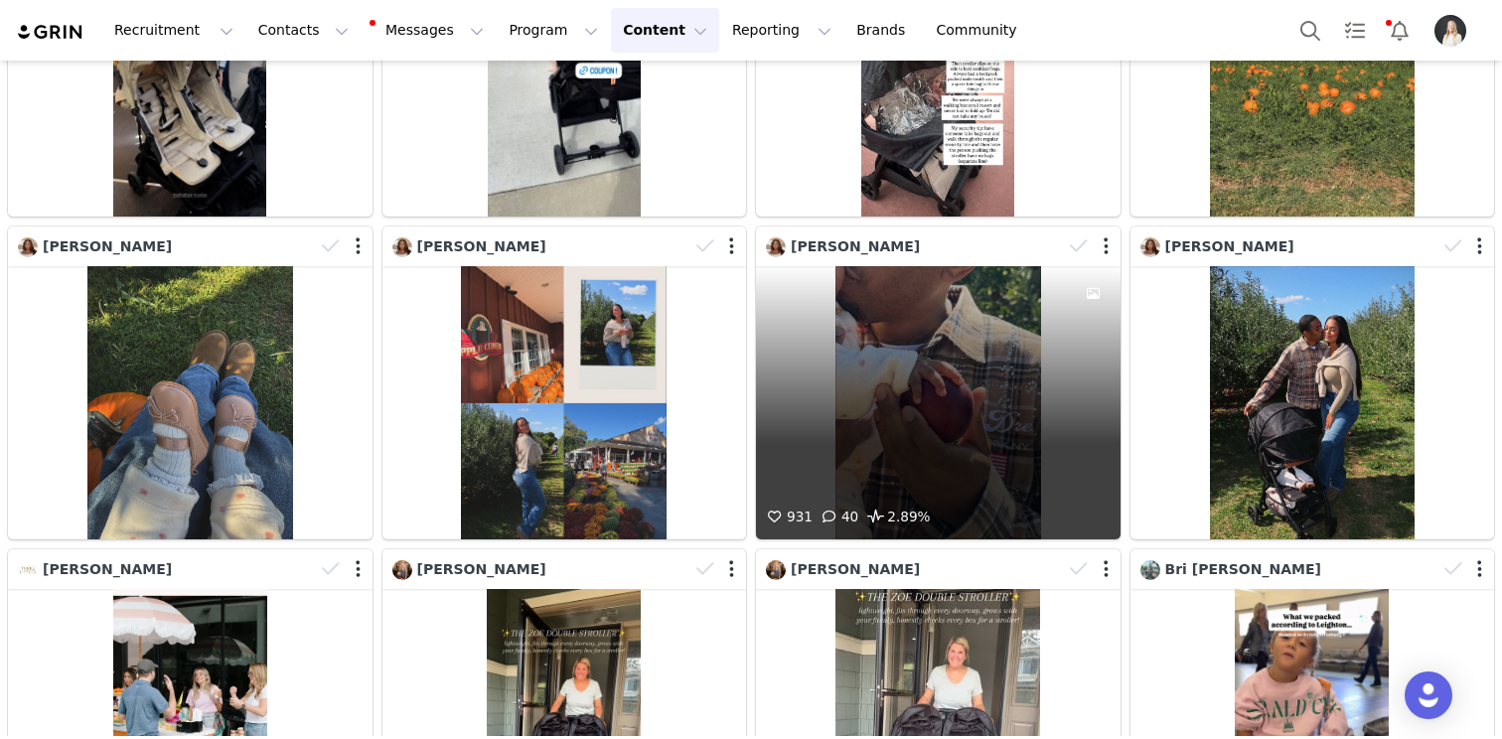
click at [888, 266] on div "931 40 2.89%" at bounding box center [938, 402] width 365 height 273
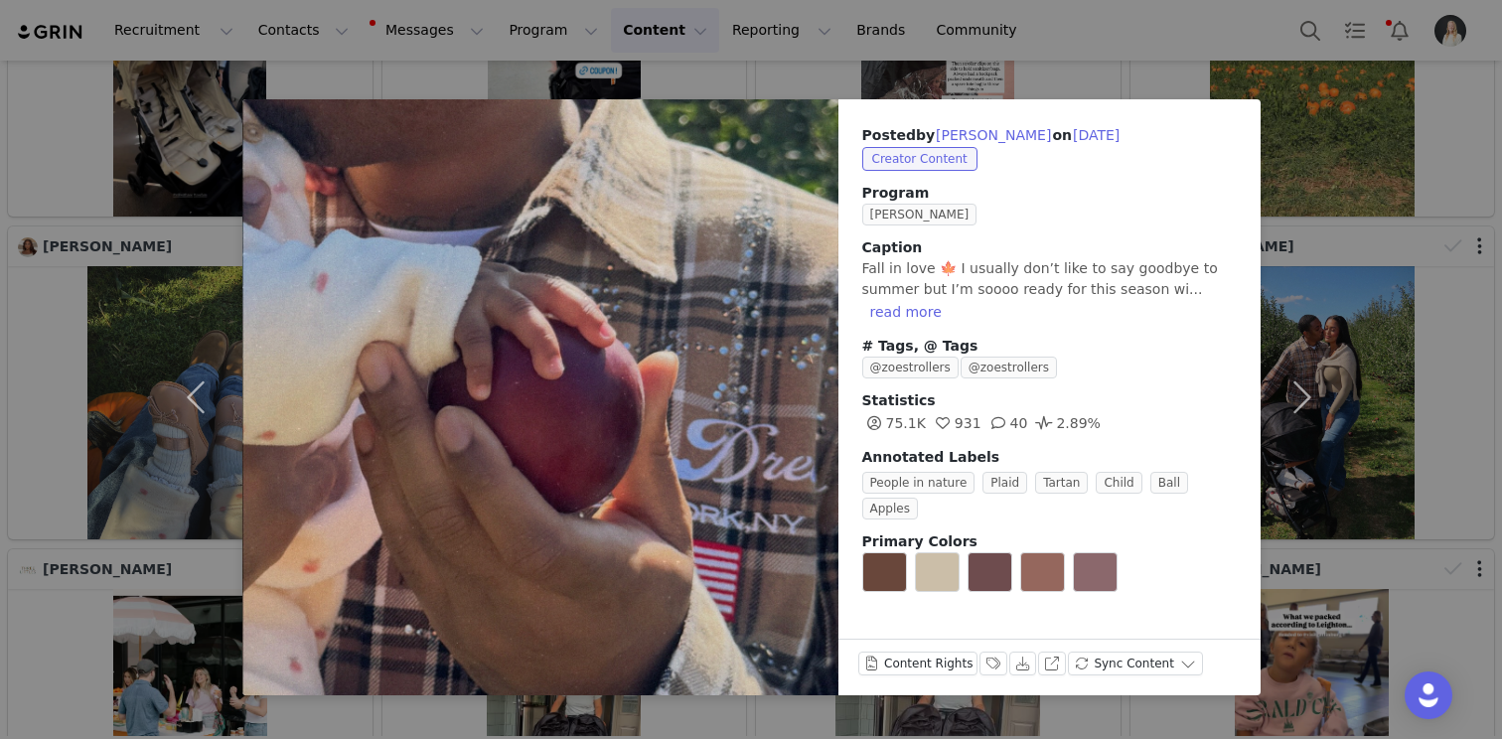
click at [1412, 194] on div "Posted by [PERSON_NAME] on [DATE] Creator Content Program Zoe Ambassador Captio…" at bounding box center [751, 369] width 1502 height 739
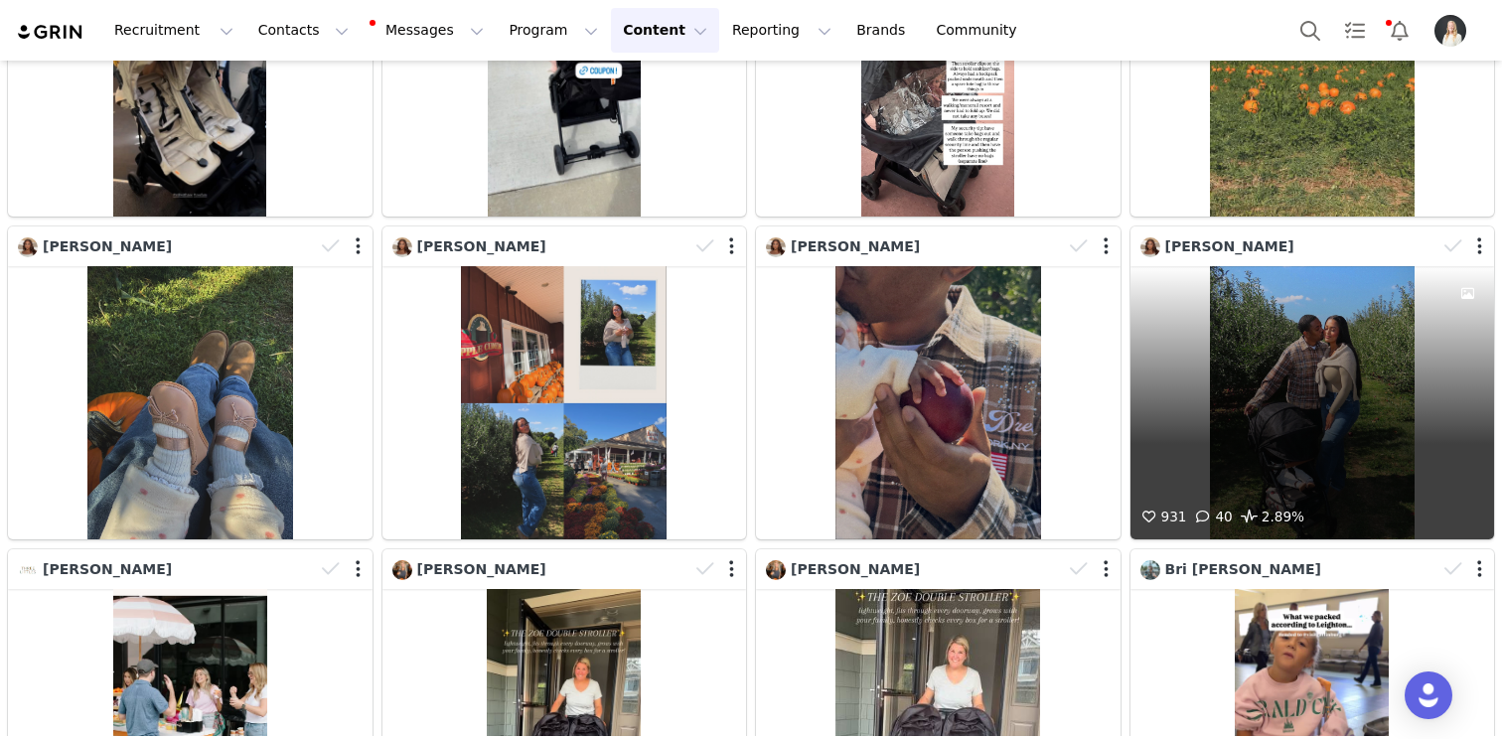
click at [1365, 266] on div "931 40 2.89%" at bounding box center [1312, 402] width 365 height 273
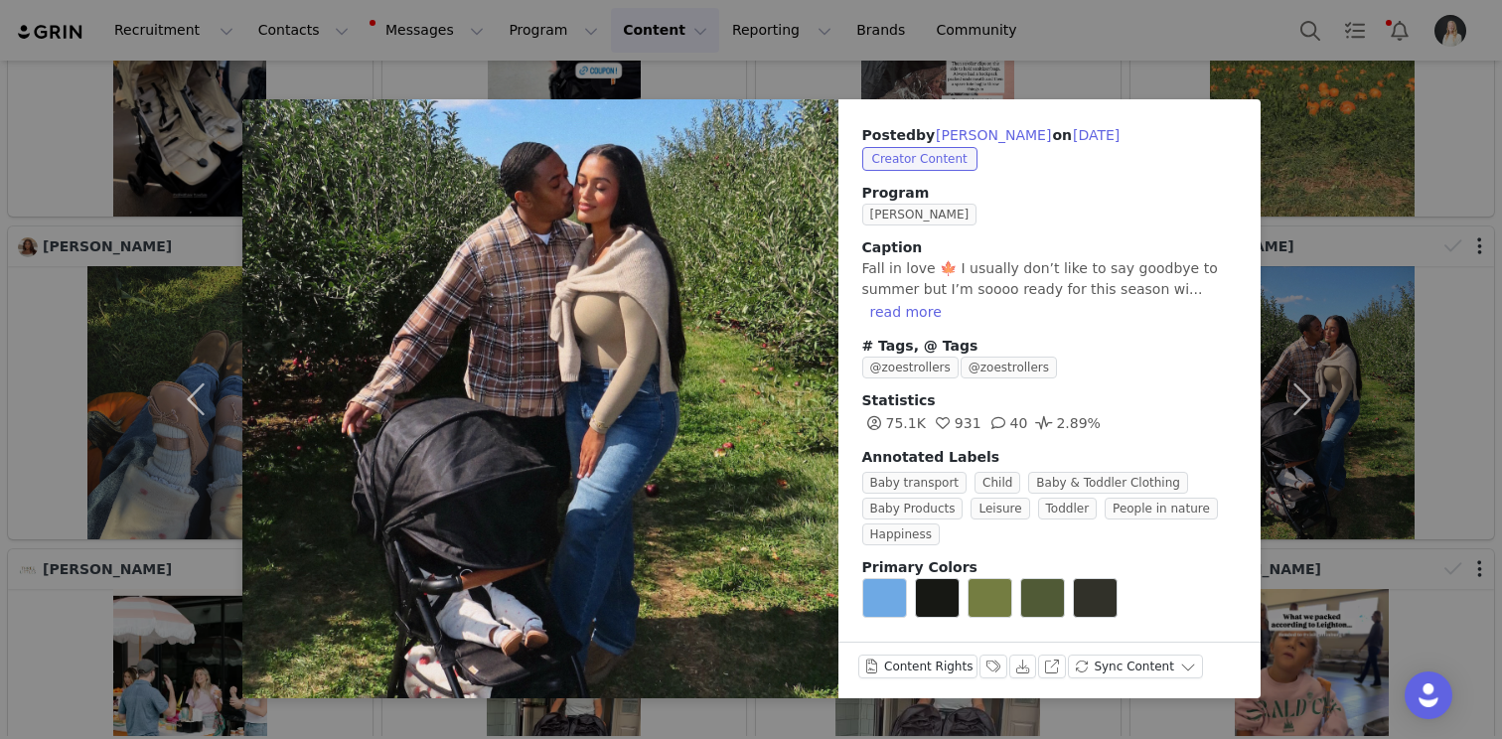
click at [1365, 239] on div "Posted by [PERSON_NAME] on [DATE] Creator Content Program Zoe Ambassador Captio…" at bounding box center [751, 369] width 1502 height 739
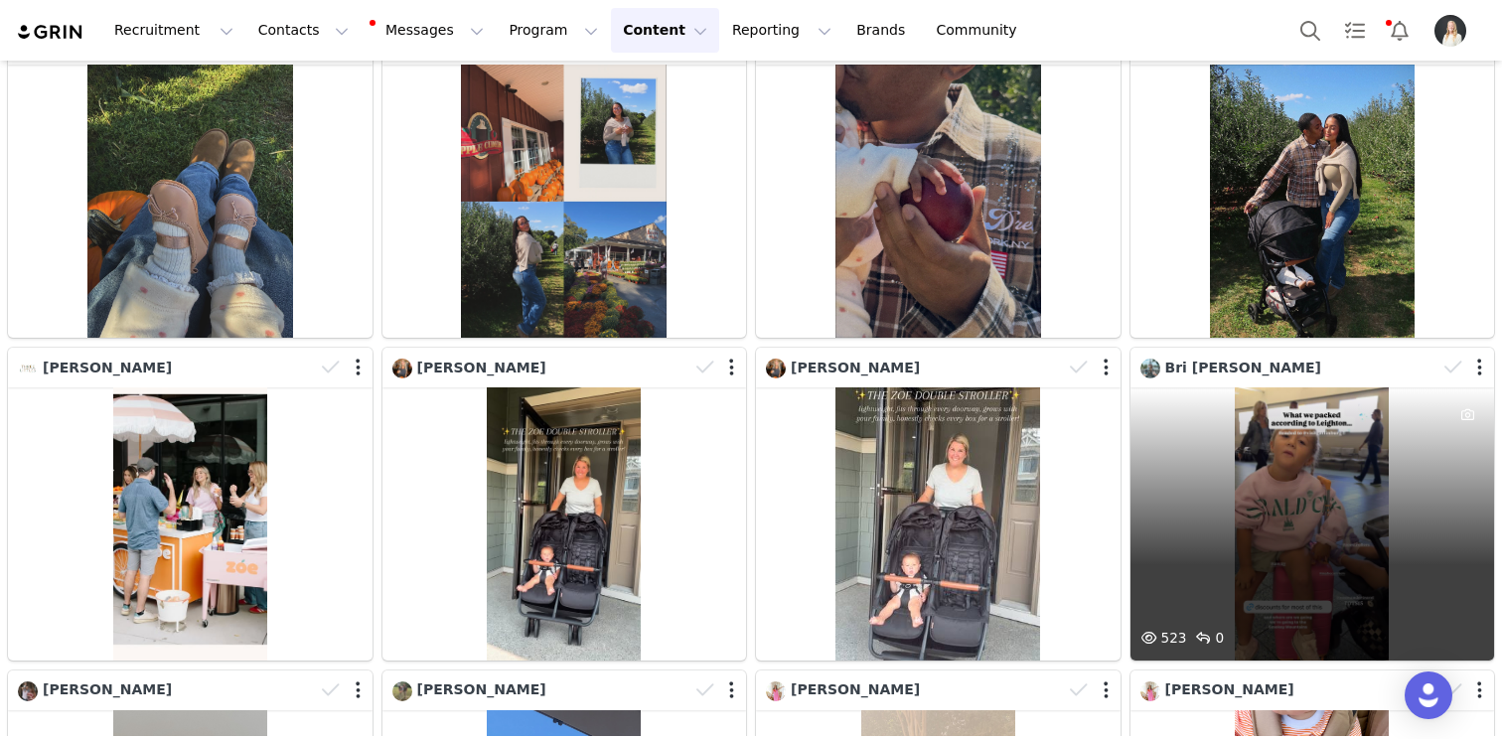
scroll to position [17032, 0]
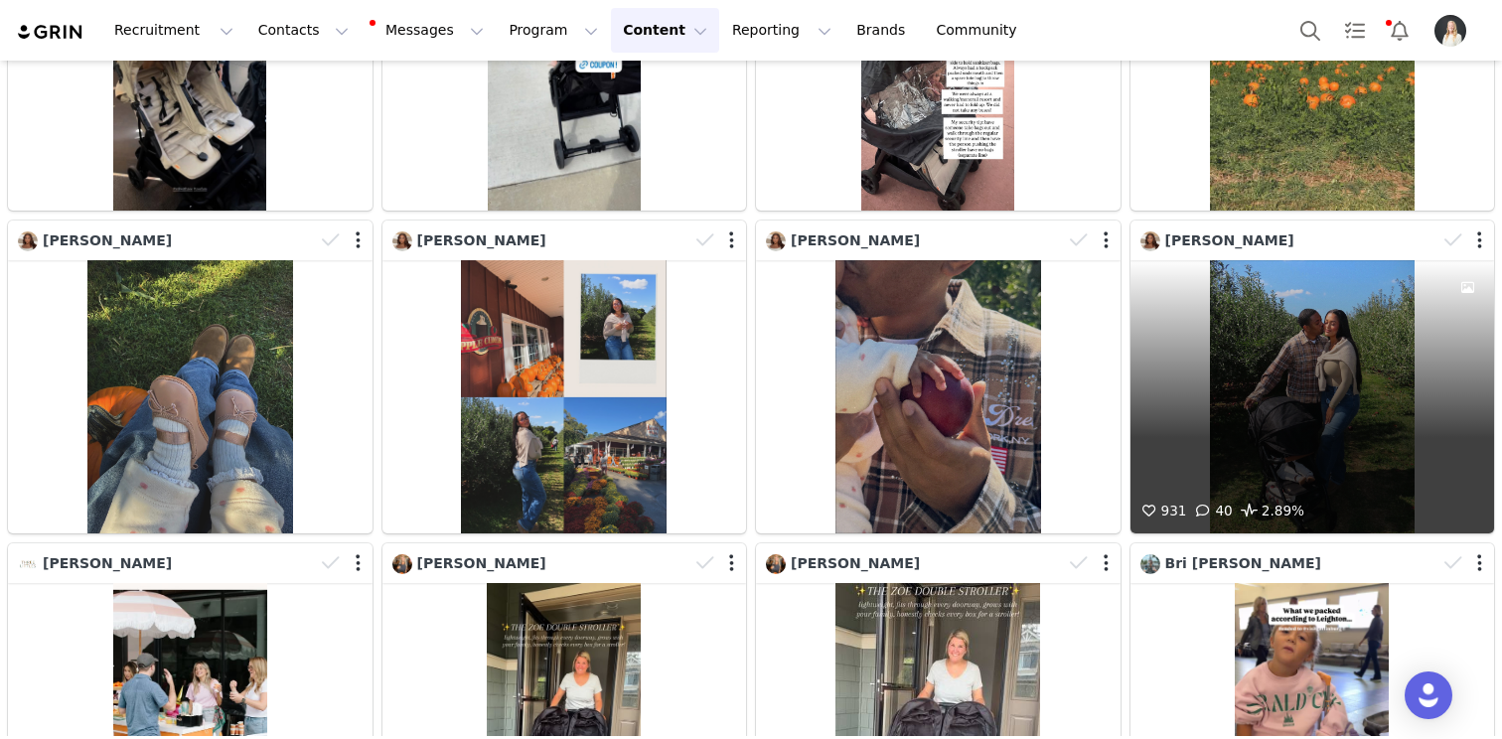
click at [1365, 260] on div "931 40 2.89%" at bounding box center [1312, 396] width 365 height 273
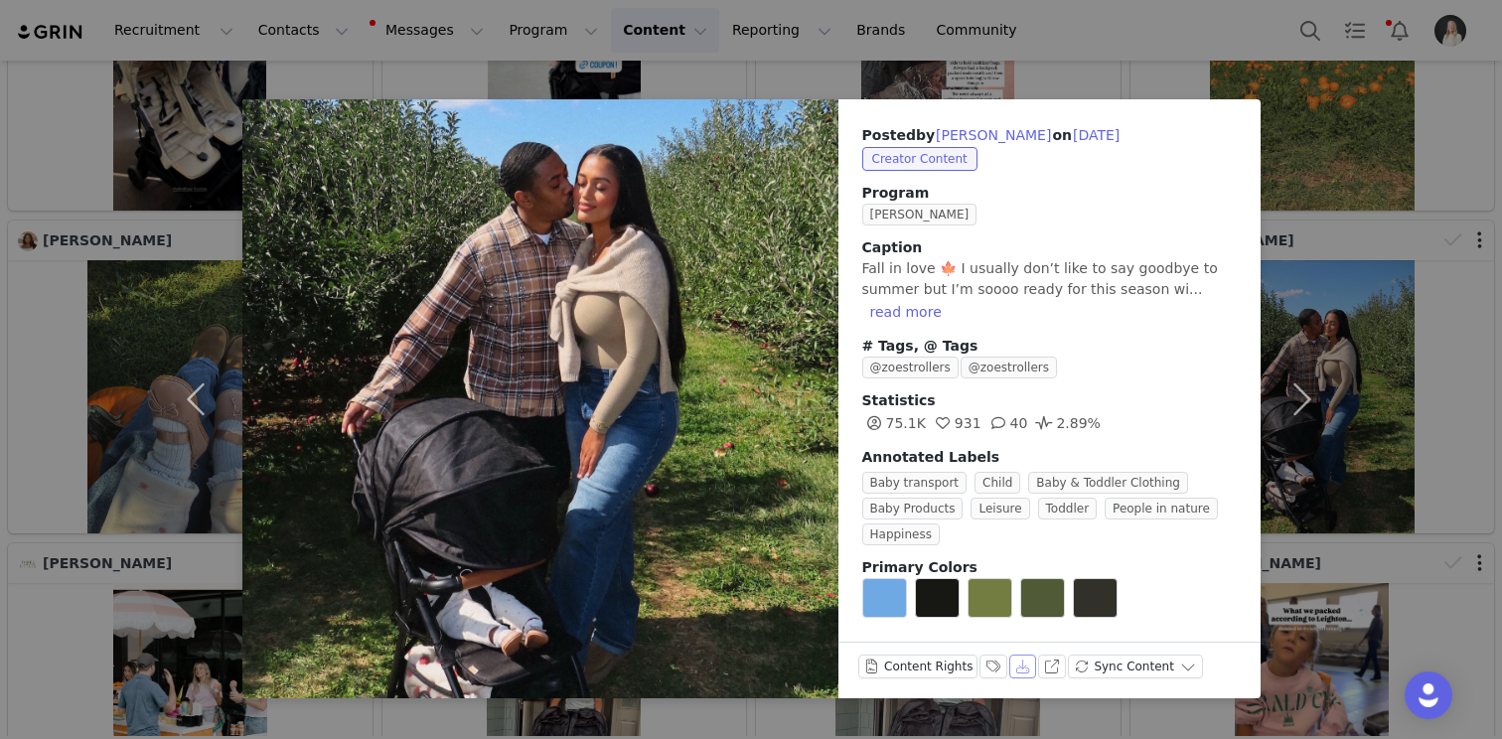
click at [1014, 672] on button "Download" at bounding box center [1023, 667] width 28 height 24
click at [1481, 286] on div "Posted by [PERSON_NAME] on [DATE] Creator Content Program Zoe Ambassador Captio…" at bounding box center [751, 369] width 1502 height 739
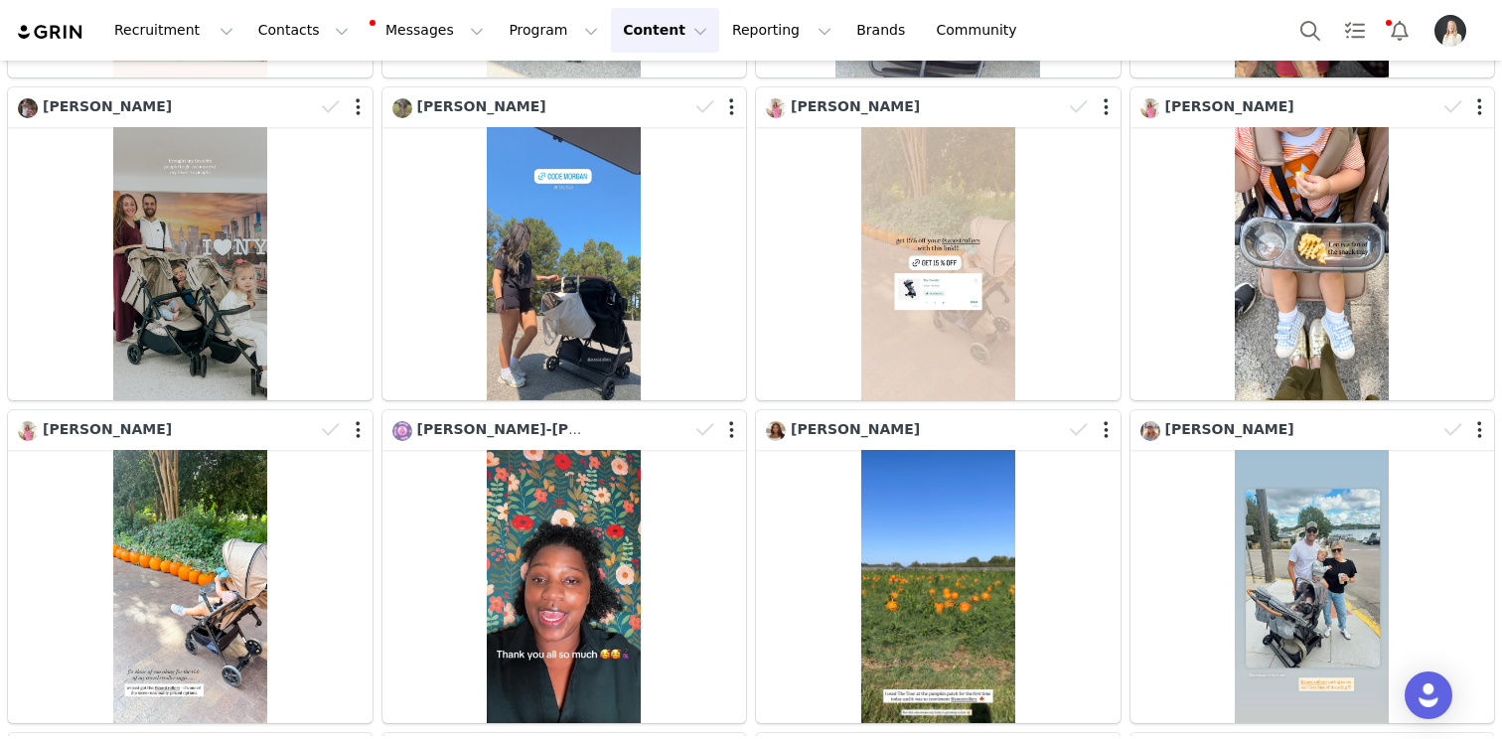
scroll to position [17803, 0]
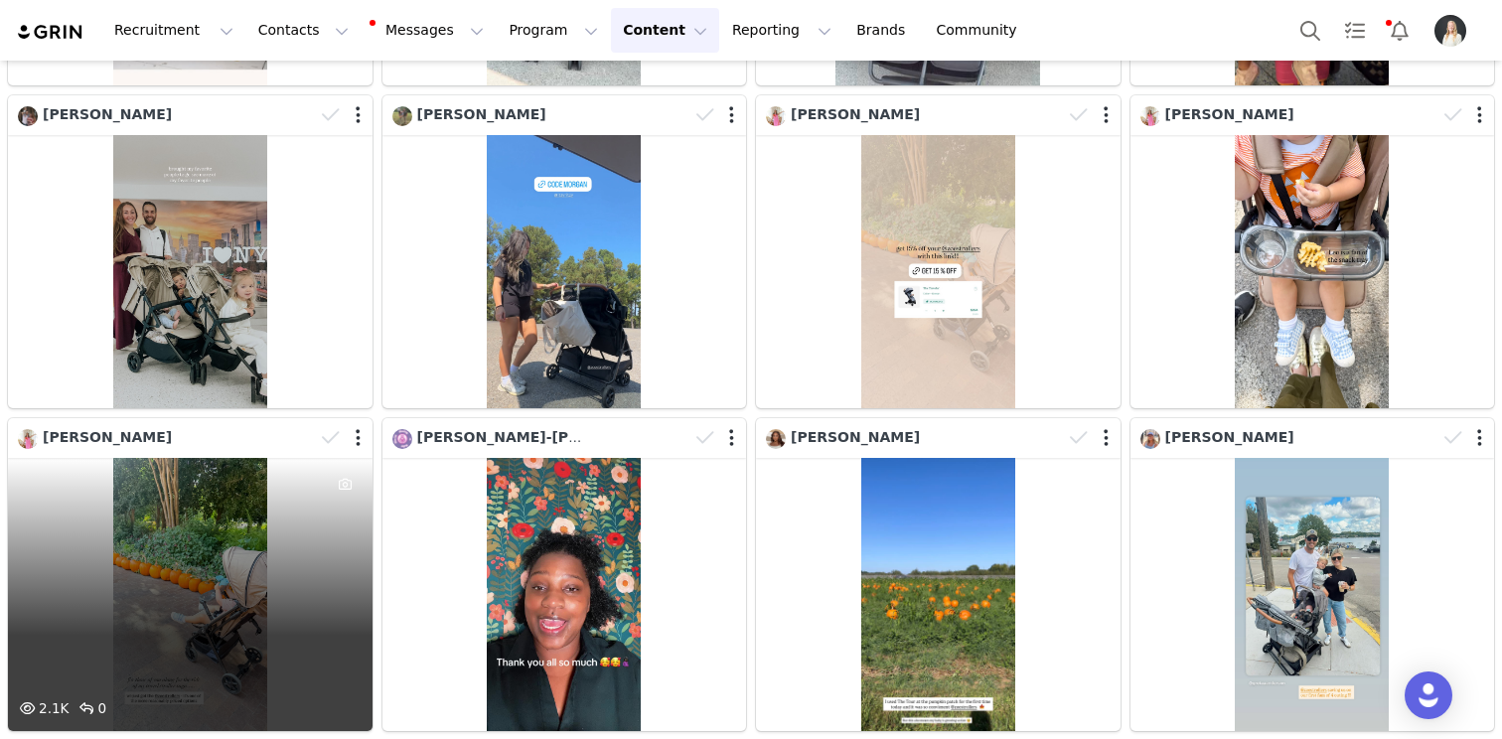
click at [220, 458] on div "2.1K 0" at bounding box center [190, 594] width 365 height 273
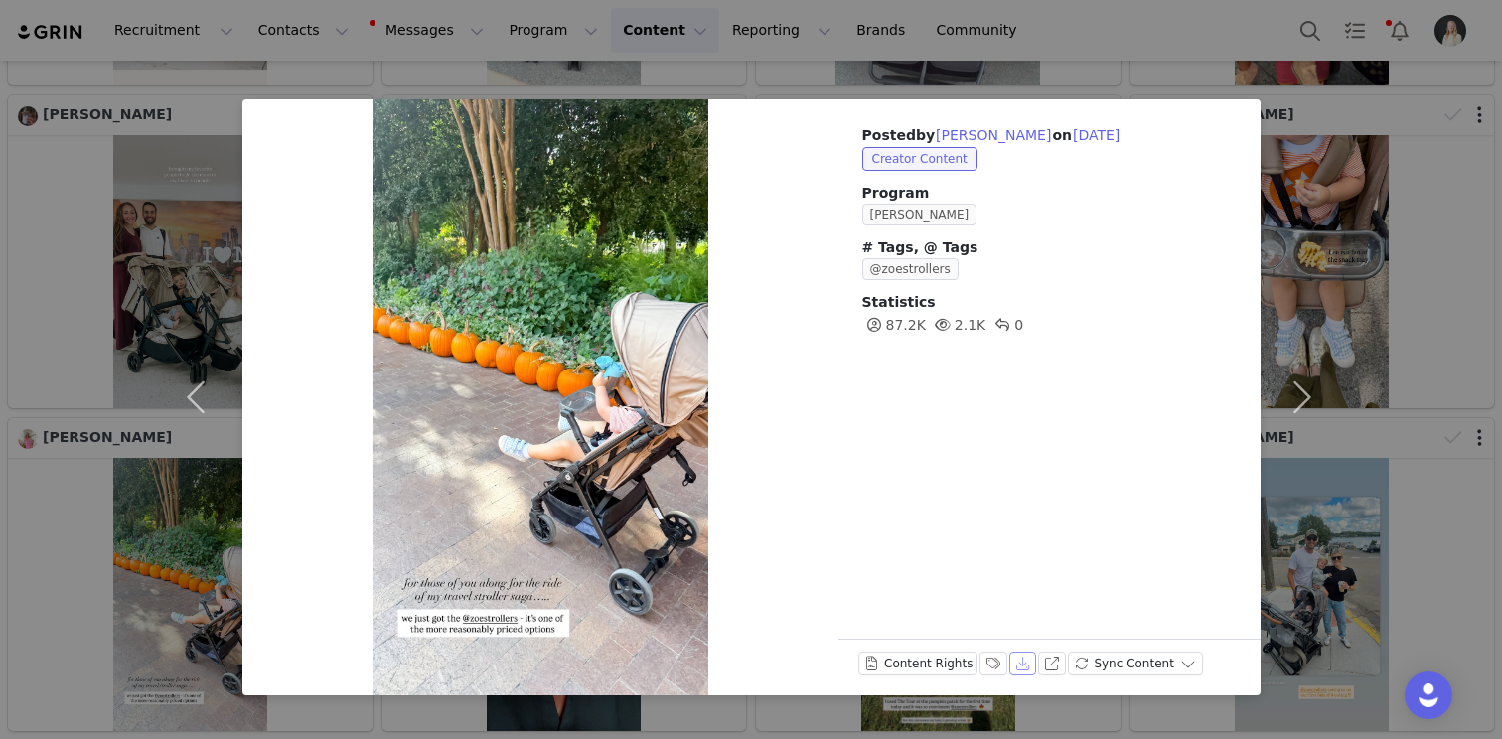
click at [1013, 666] on button "Download" at bounding box center [1023, 664] width 28 height 24
click at [1379, 303] on div "Posted by [PERSON_NAME] on [DATE] Creator Content Program Zoe Ambassador # Tags…" at bounding box center [751, 369] width 1502 height 739
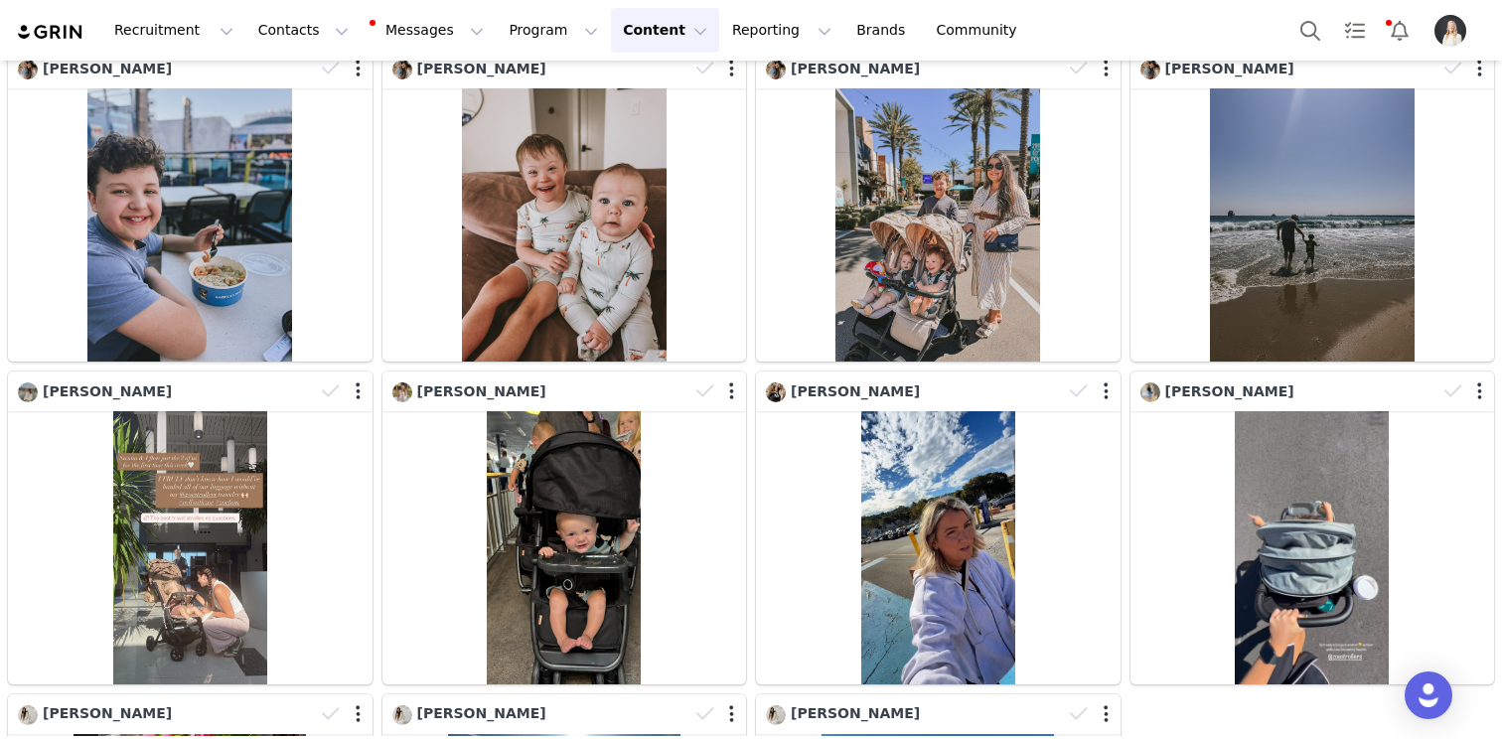
scroll to position [19786, 0]
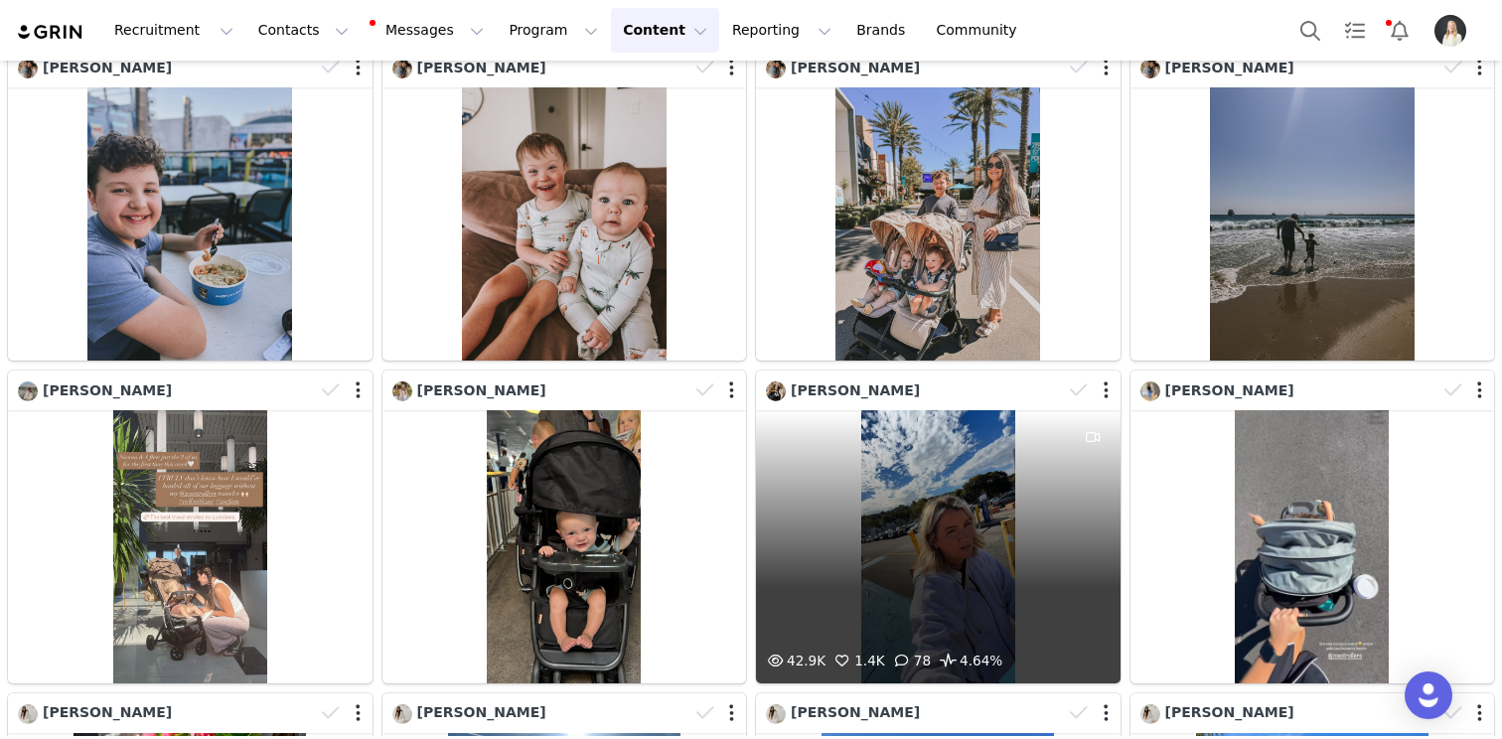
click at [980, 410] on div "42.9K 1.4K 78 4.64%" at bounding box center [938, 546] width 365 height 273
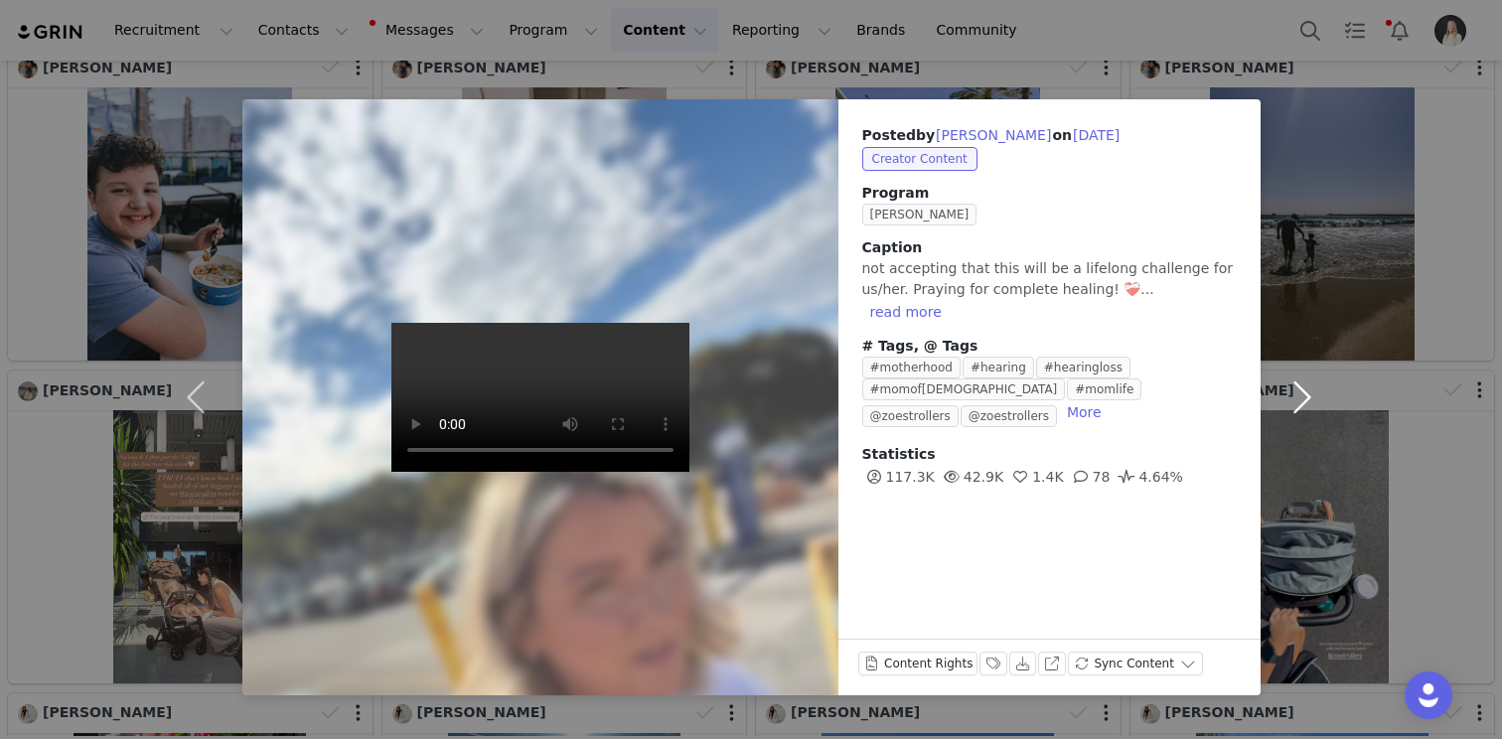
click at [1297, 277] on button "button" at bounding box center [1302, 397] width 83 height 596
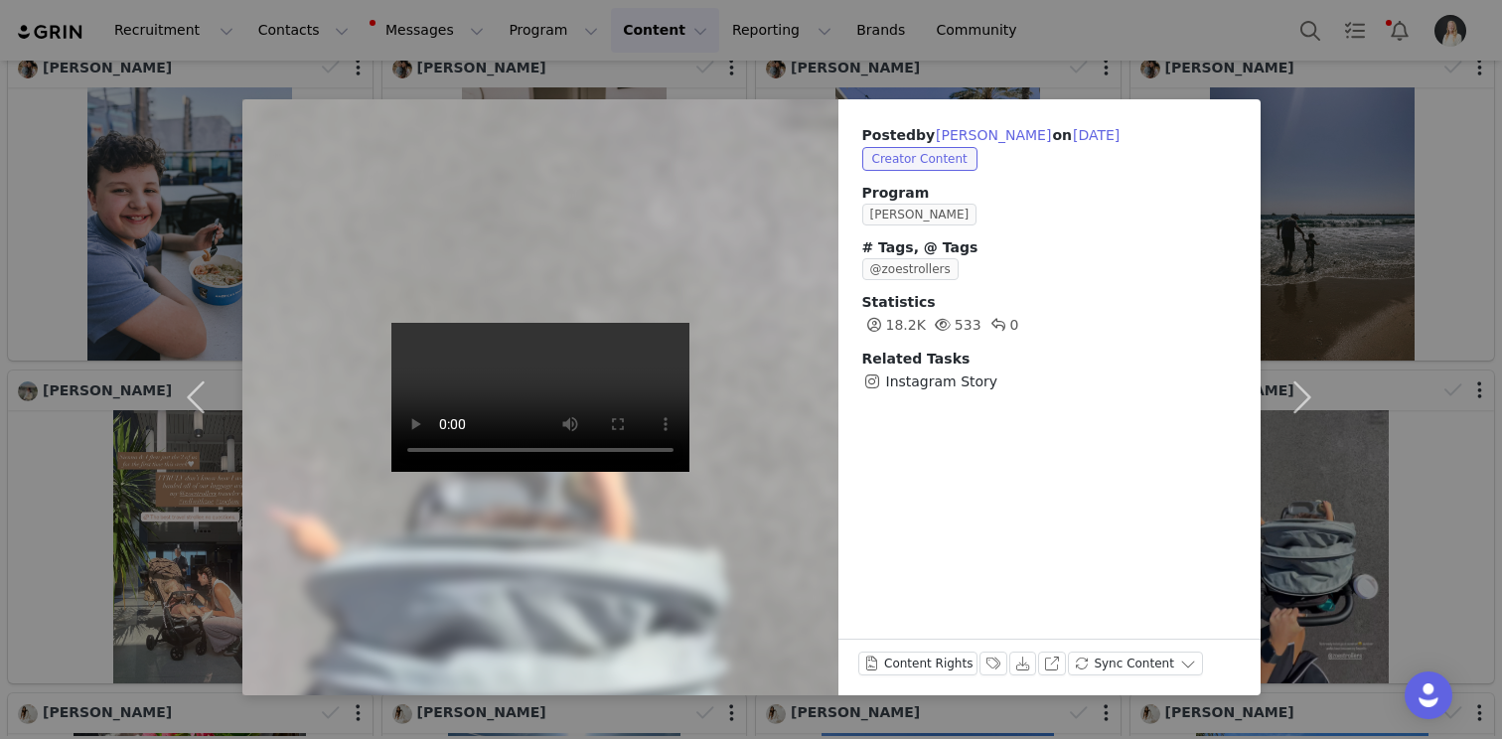
click at [1365, 126] on div "Posted by [PERSON_NAME] on [DATE] Creator Content Program Zoe Ambassador # Tags…" at bounding box center [751, 369] width 1502 height 739
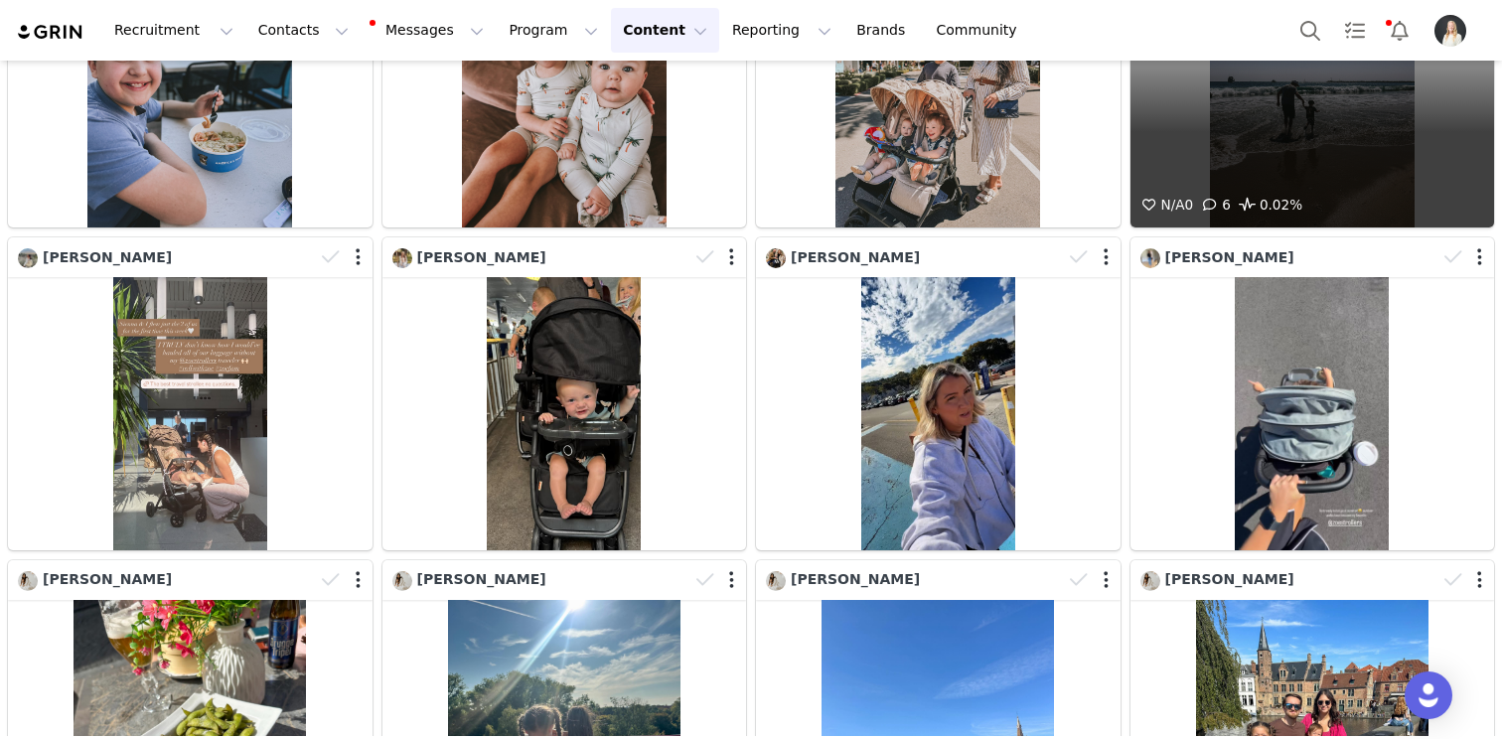
scroll to position [19923, 0]
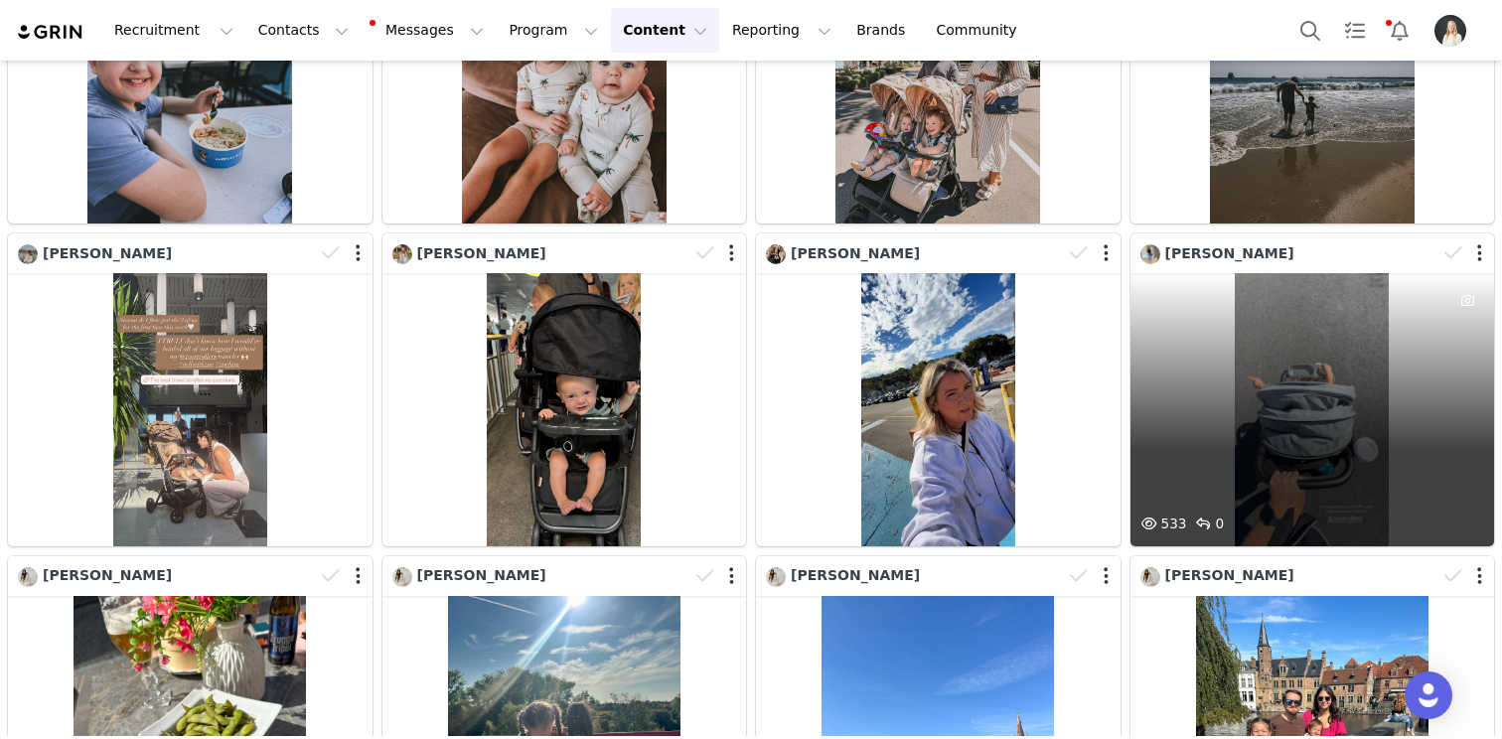
click at [1351, 273] on div "533 0" at bounding box center [1312, 409] width 365 height 273
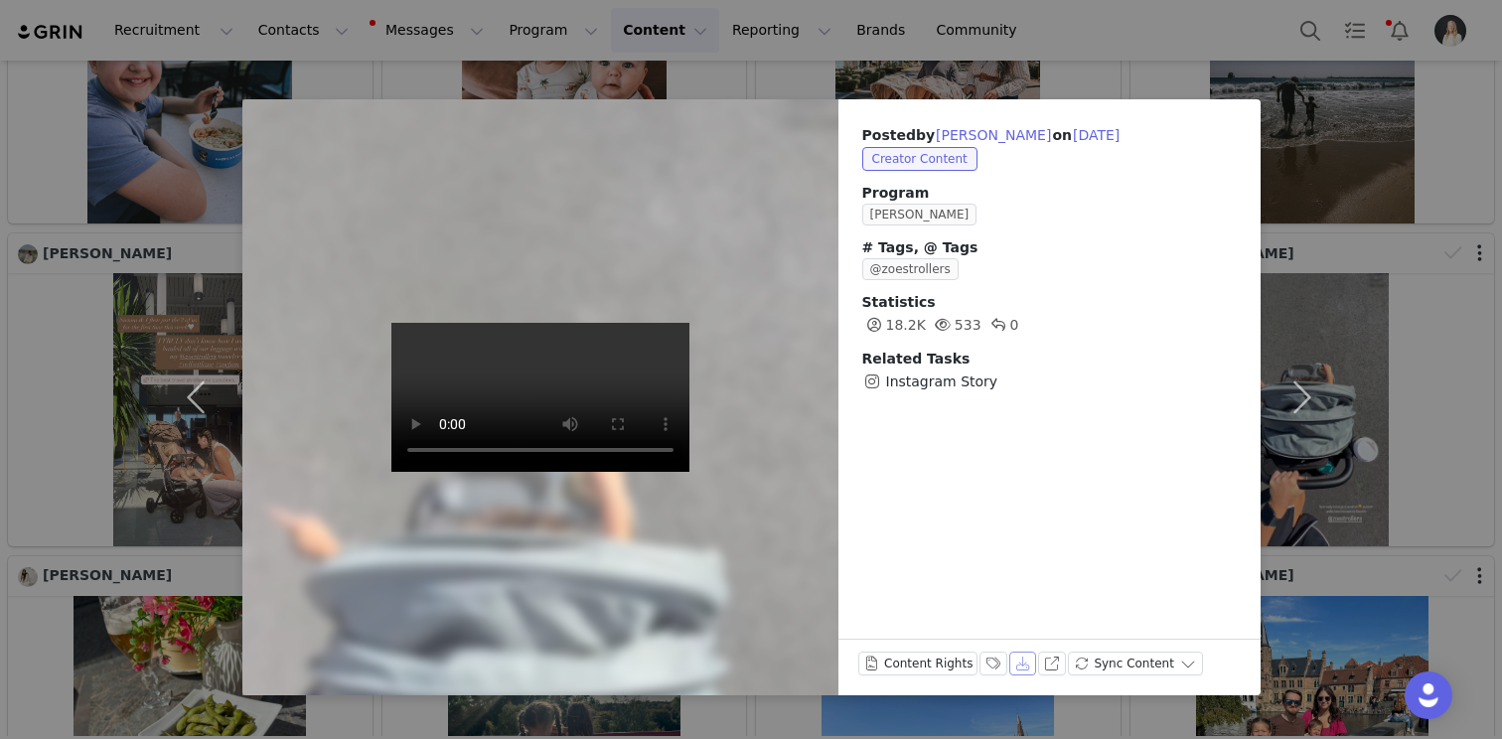
click at [1017, 661] on button "Download" at bounding box center [1023, 664] width 28 height 24
click at [1484, 200] on div "Posted by [PERSON_NAME] on [DATE] Creator Content Program Zoe Ambassador # Tags…" at bounding box center [751, 369] width 1502 height 739
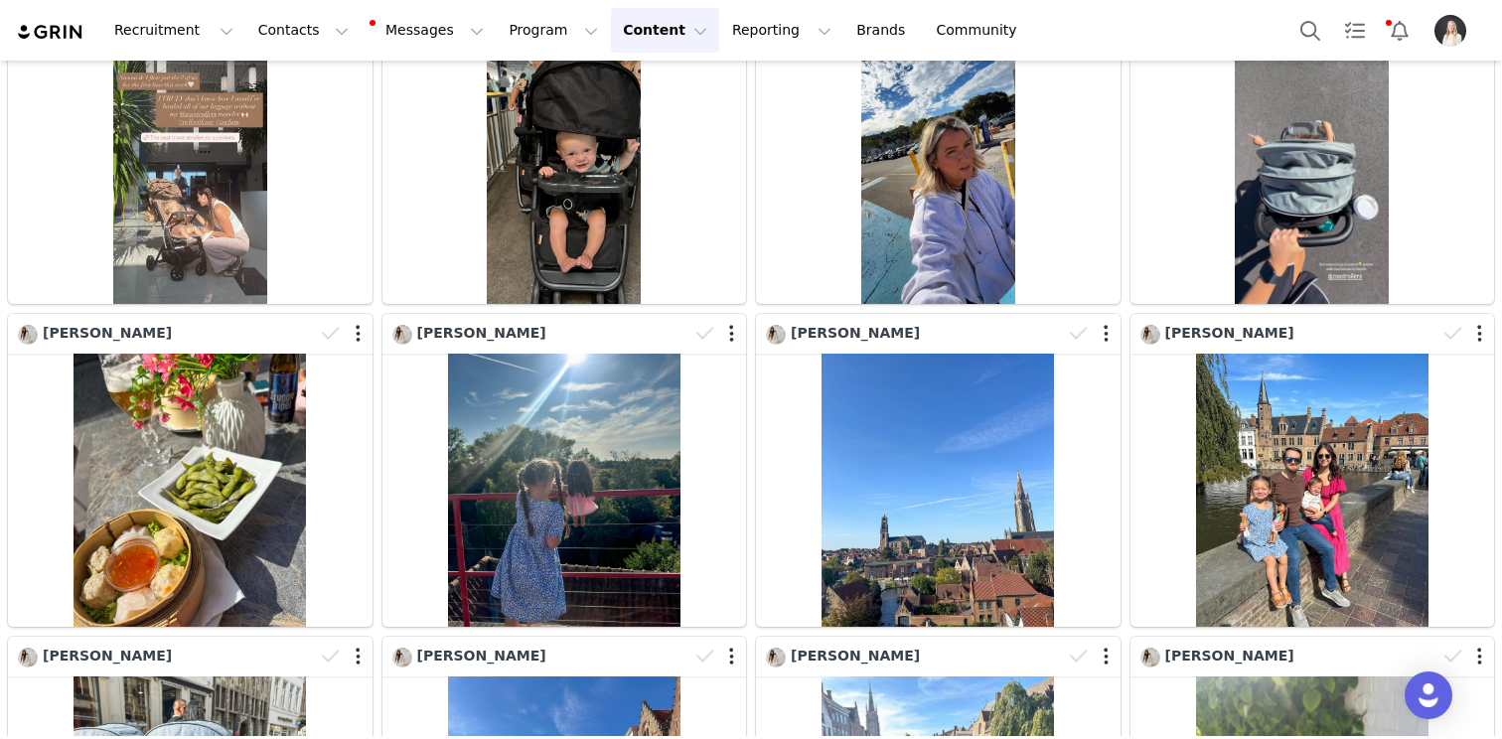
scroll to position [20178, 0]
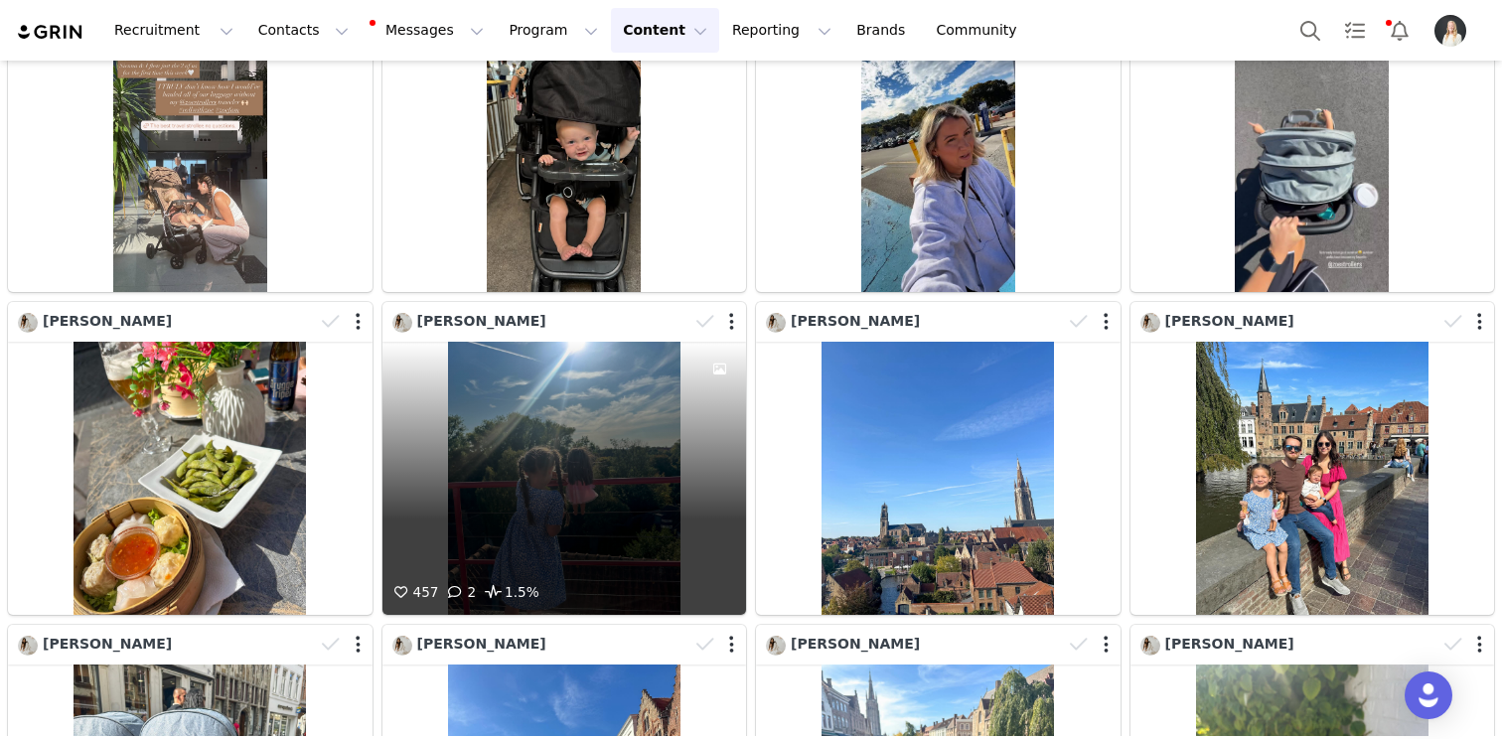
click at [631, 342] on div "457 2 1.5%" at bounding box center [564, 478] width 365 height 273
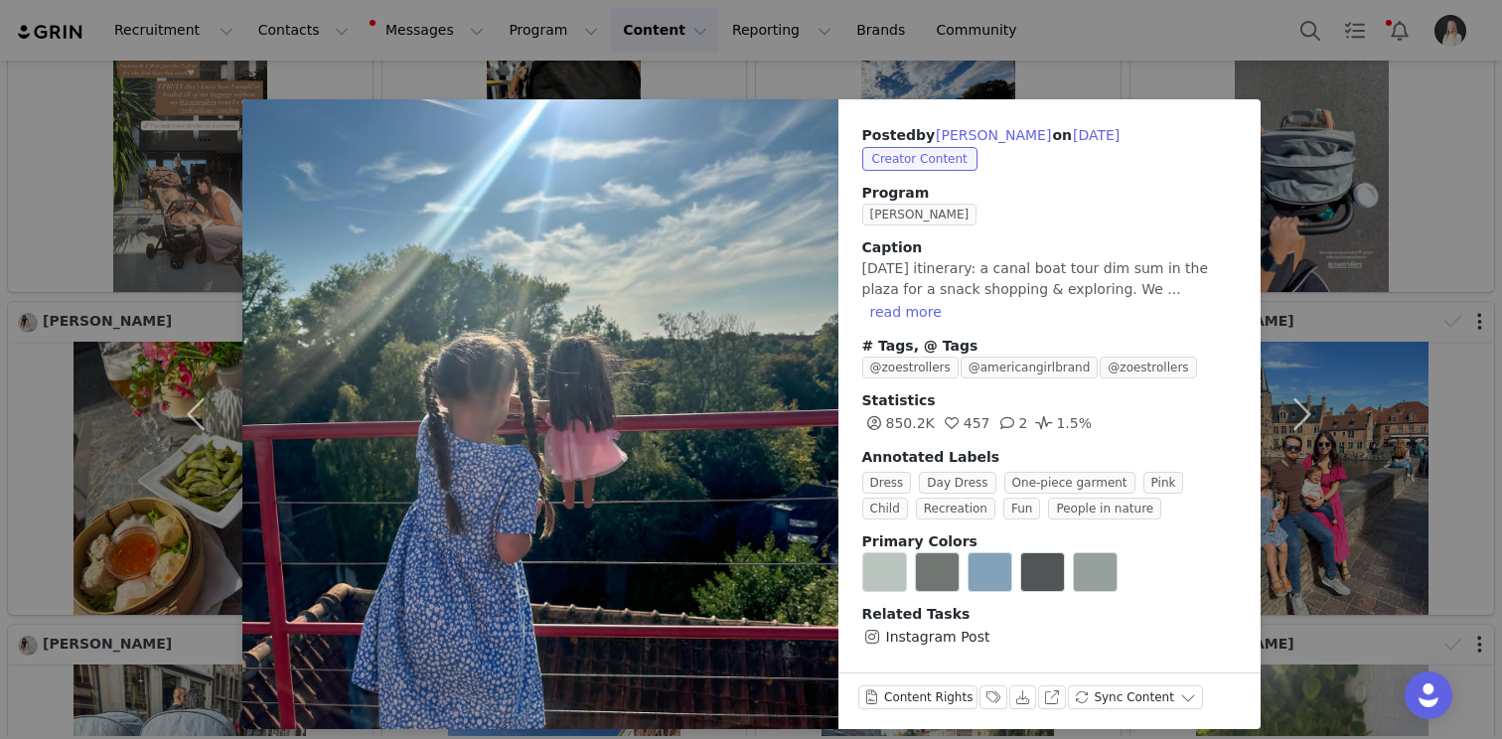
click at [1428, 238] on div "Posted by [PERSON_NAME] on [DATE] Creator Content Program Zoe Ambassador Captio…" at bounding box center [751, 369] width 1502 height 739
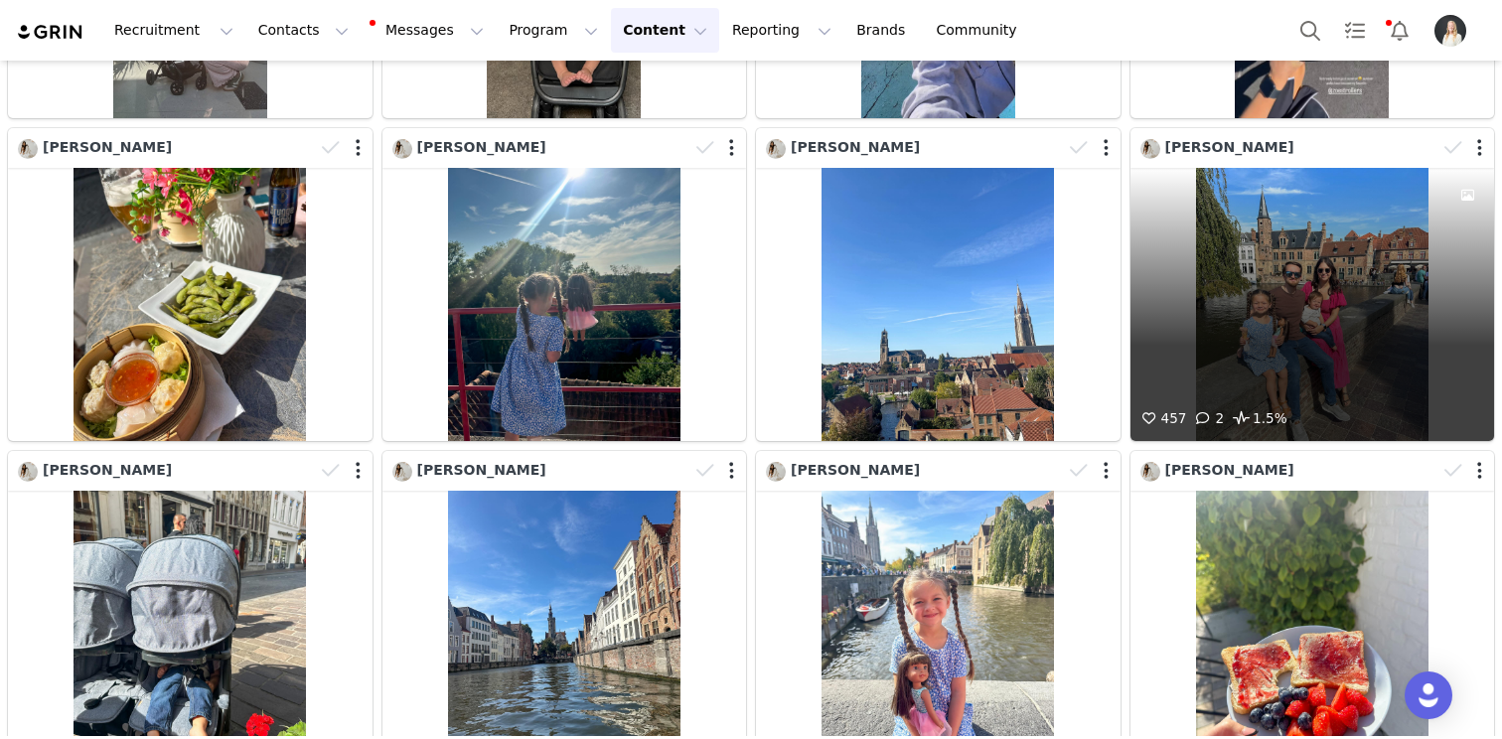
scroll to position [20374, 0]
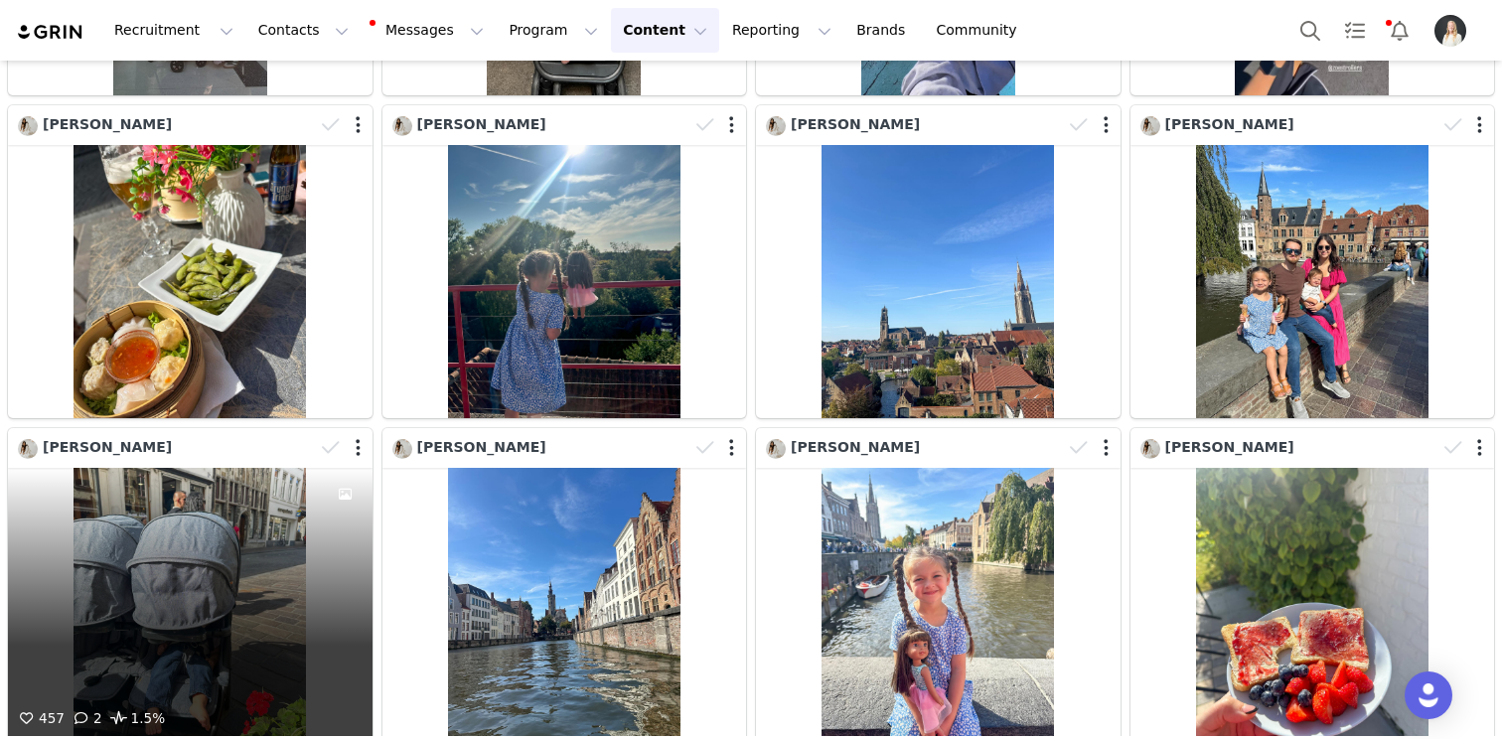
click at [174, 468] on div "457 2 1.5%" at bounding box center [190, 604] width 365 height 273
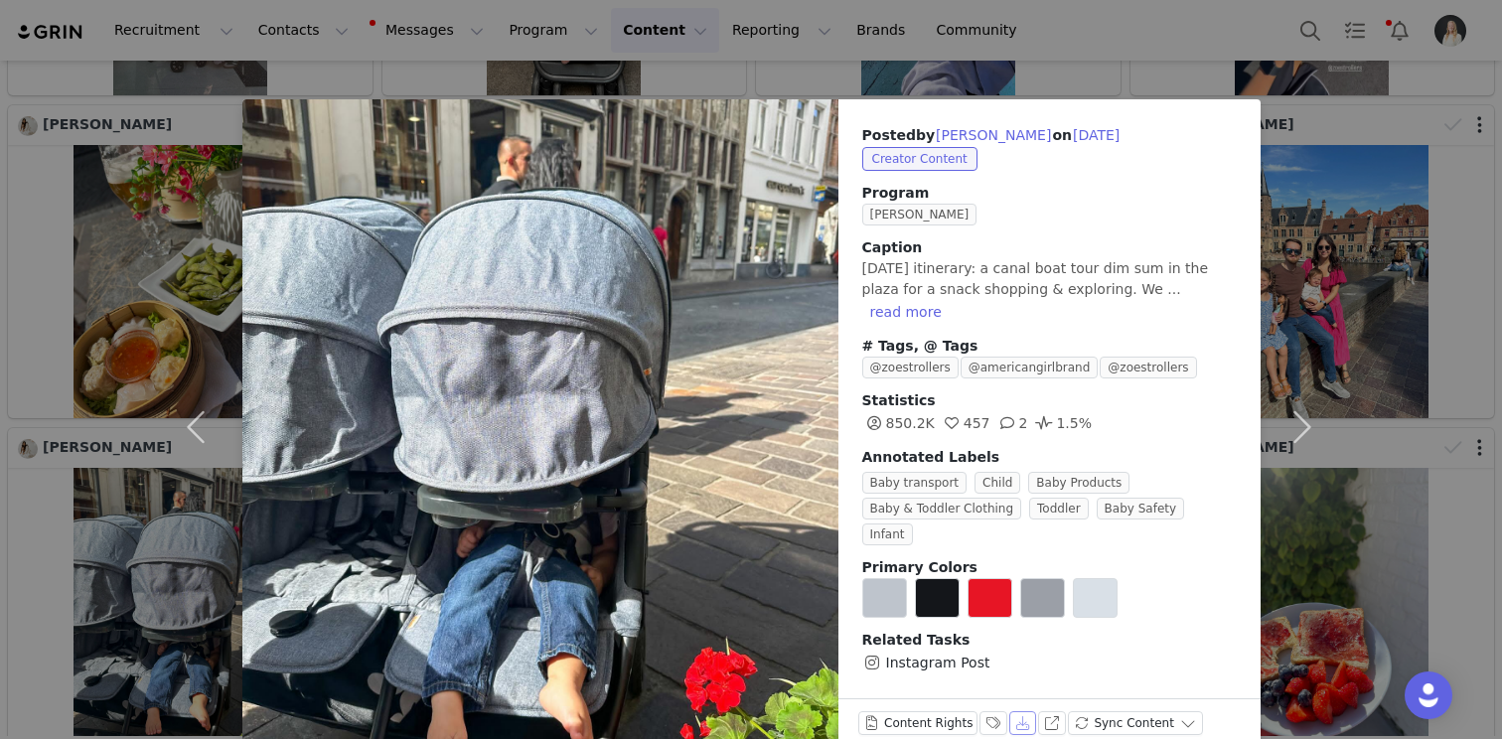
click at [1016, 711] on button "Download" at bounding box center [1023, 723] width 28 height 24
click at [1452, 475] on div "Posted by [PERSON_NAME] on [DATE] Creator Content Program Zoe Ambassador Captio…" at bounding box center [751, 369] width 1502 height 739
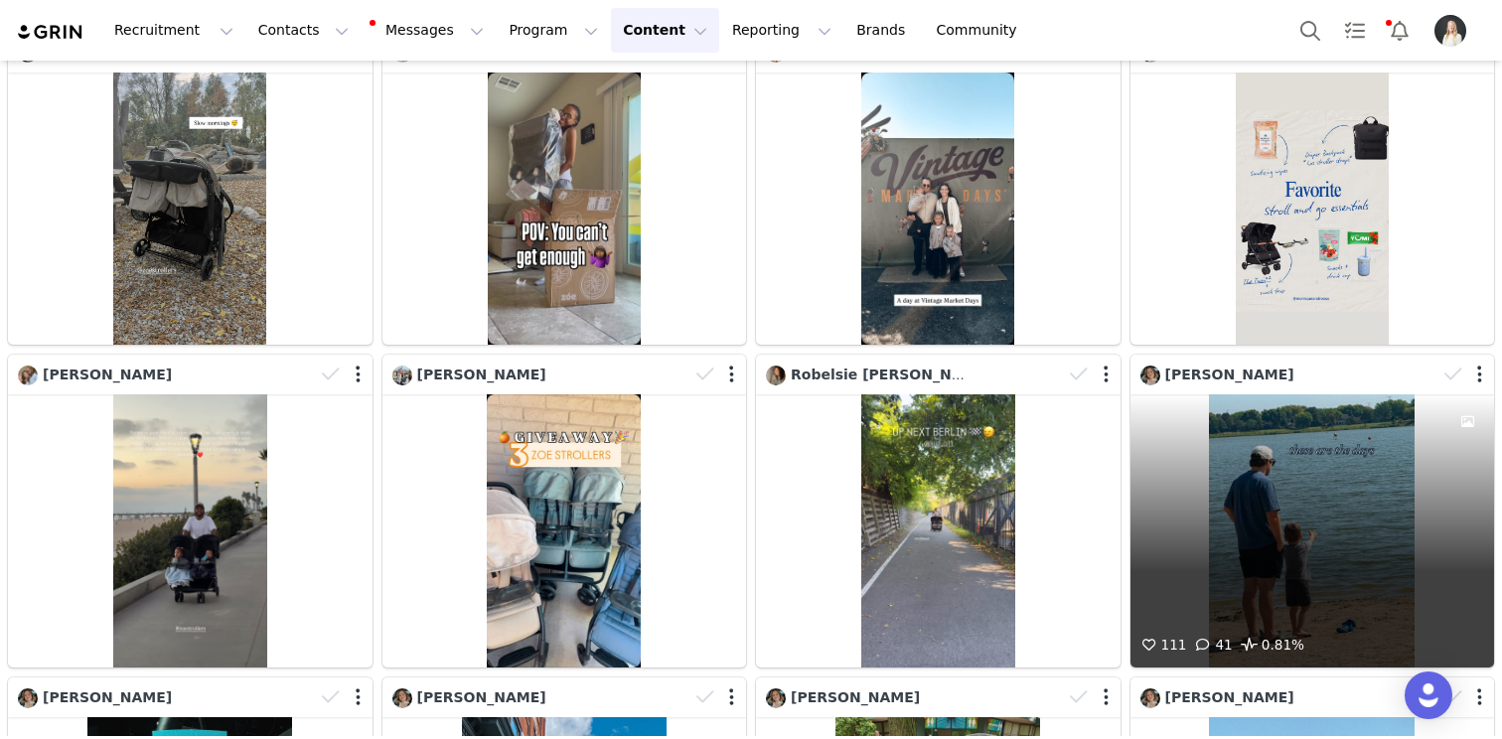
scroll to position [22055, 0]
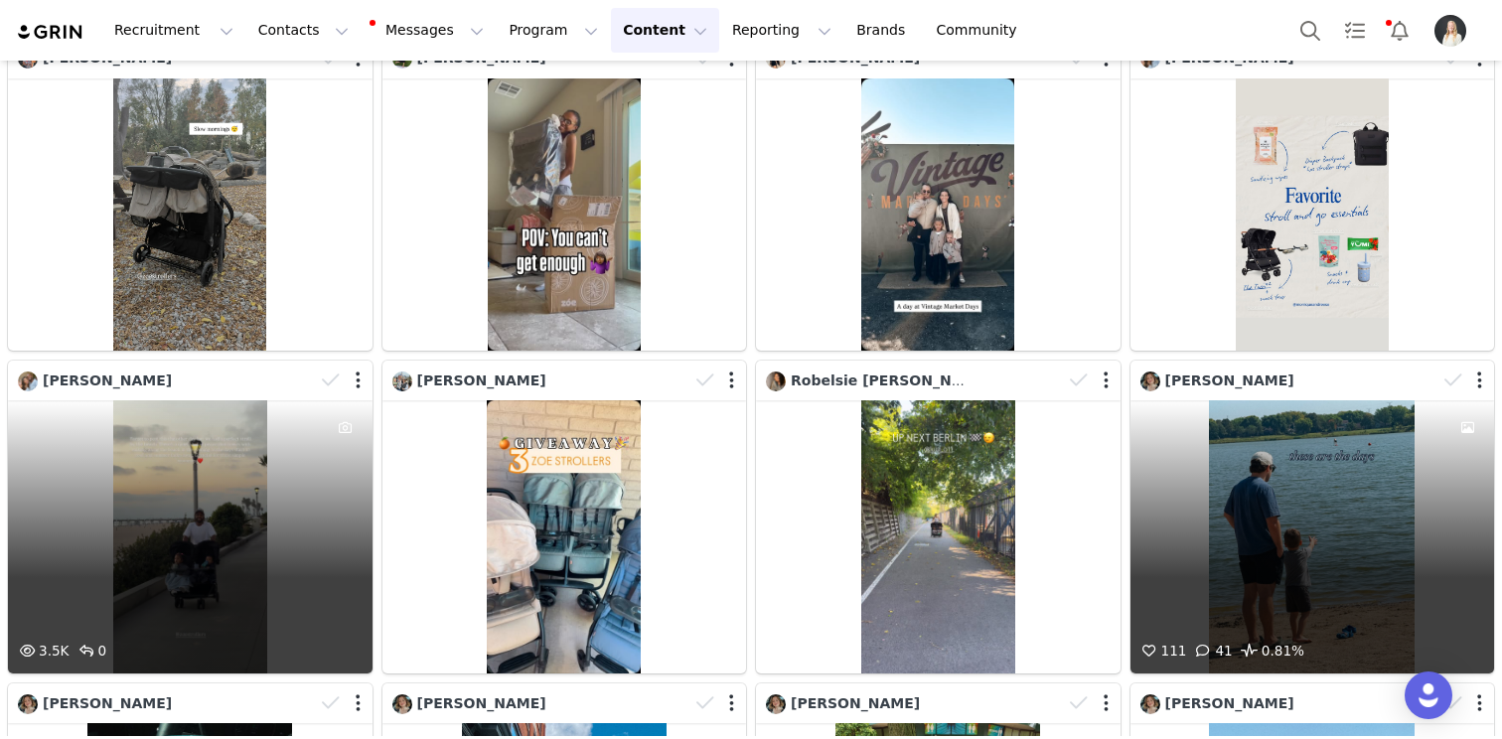
click at [247, 400] on div "3.5K 0" at bounding box center [190, 536] width 365 height 273
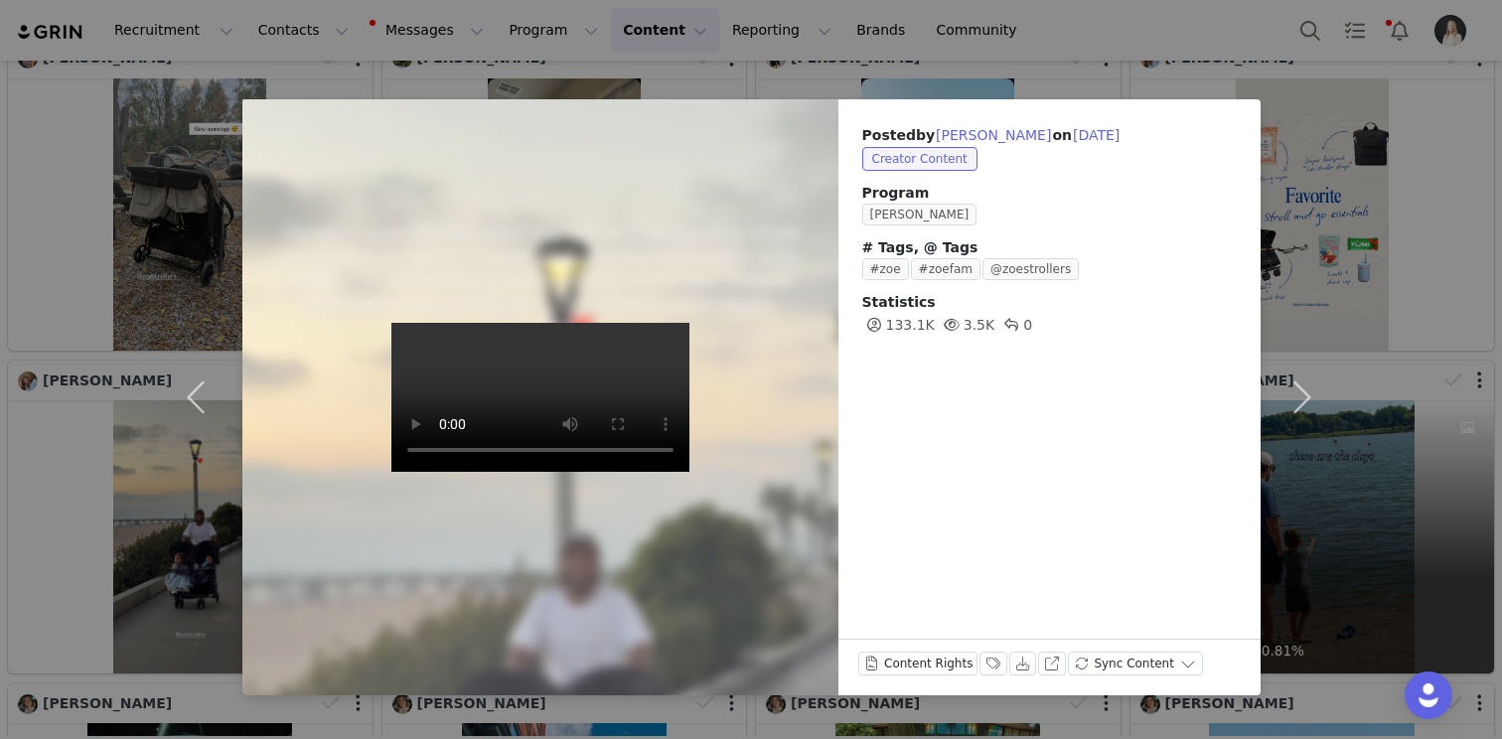
click at [1427, 125] on div "Posted by [PERSON_NAME] on [DATE] Creator Content Program Zoe Ambassador # Tags…" at bounding box center [751, 369] width 1502 height 739
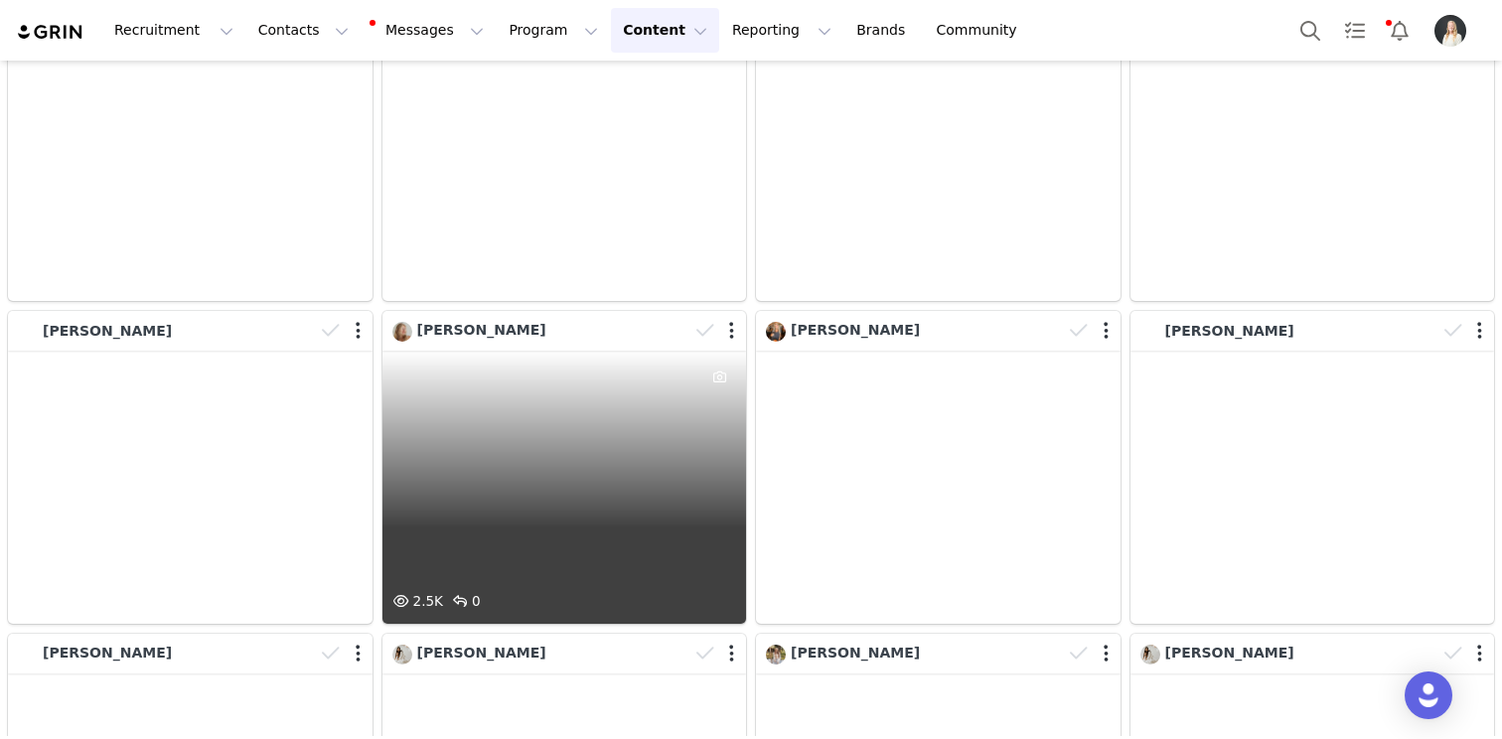
scroll to position [25656, 0]
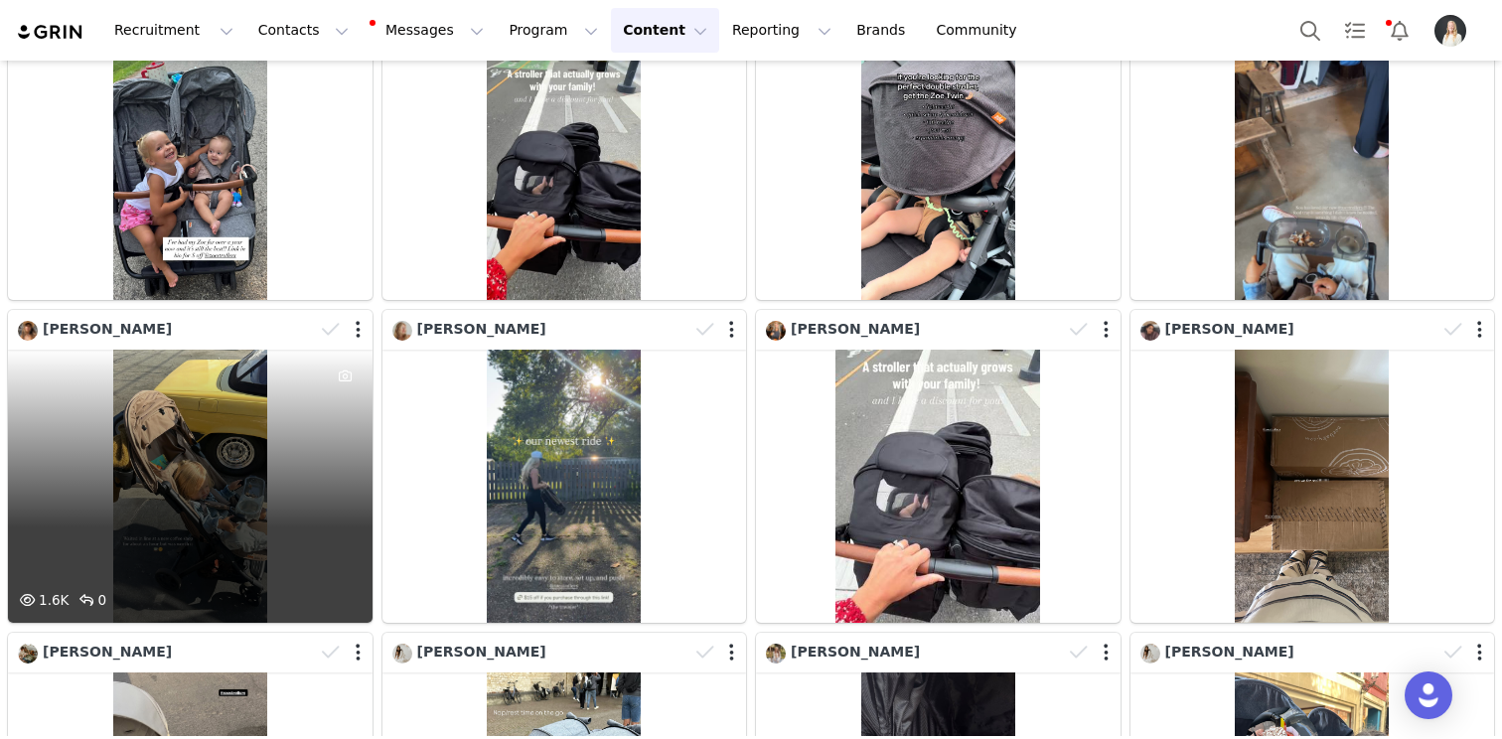
click at [227, 350] on div "1.6K 0" at bounding box center [190, 486] width 365 height 273
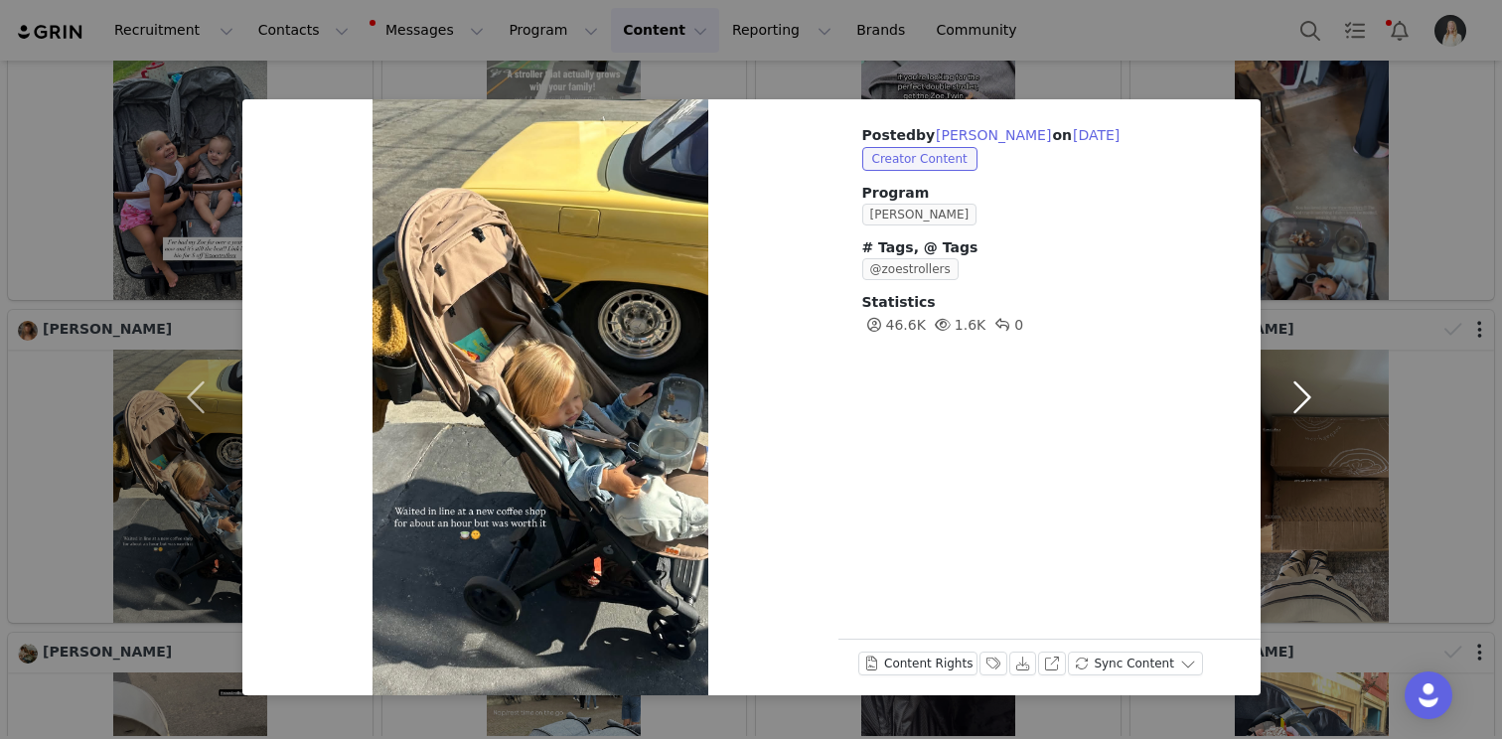
click at [1308, 401] on button "button" at bounding box center [1302, 397] width 83 height 596
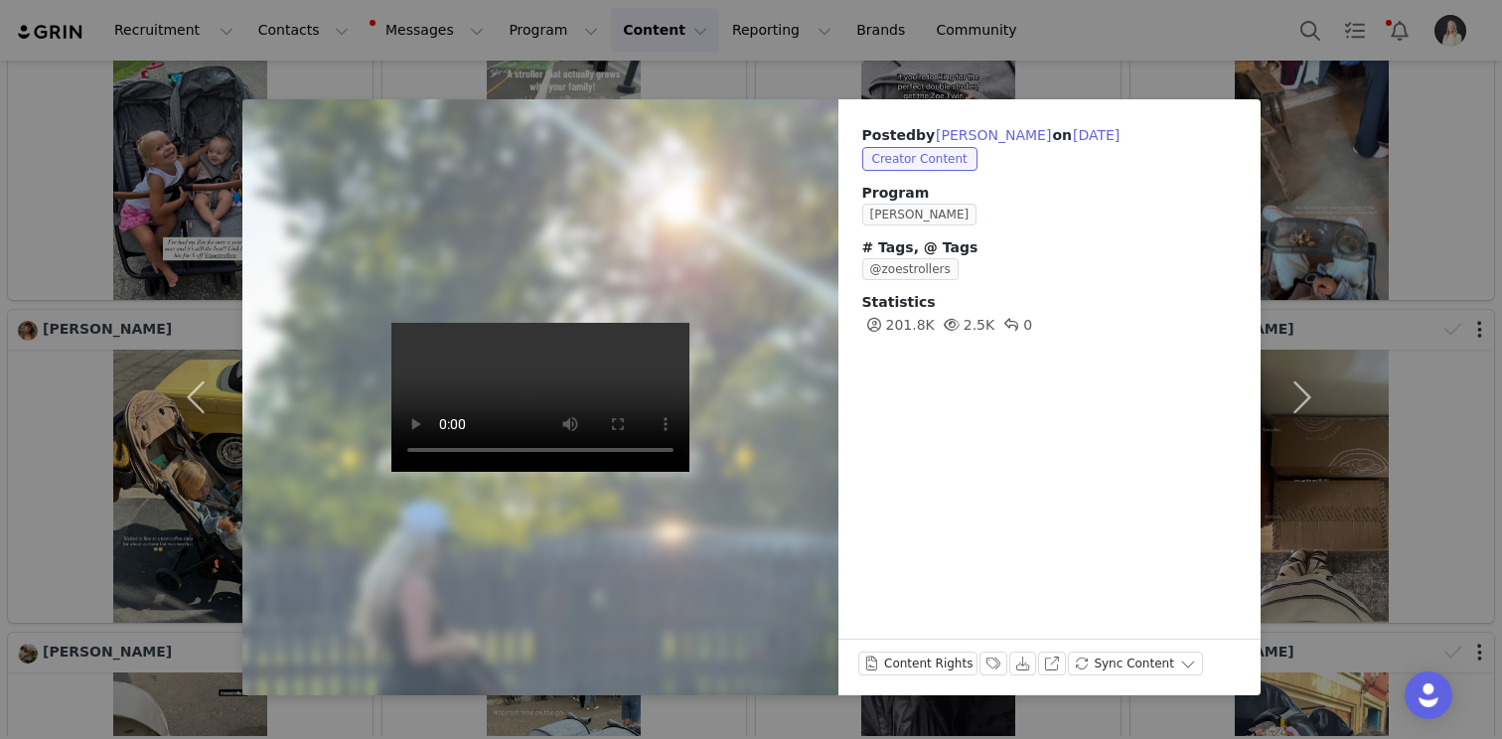
click at [1346, 235] on div "Posted by [PERSON_NAME] on [DATE] Creator Content Program Zoe Ambassador # Tags…" at bounding box center [751, 369] width 1502 height 739
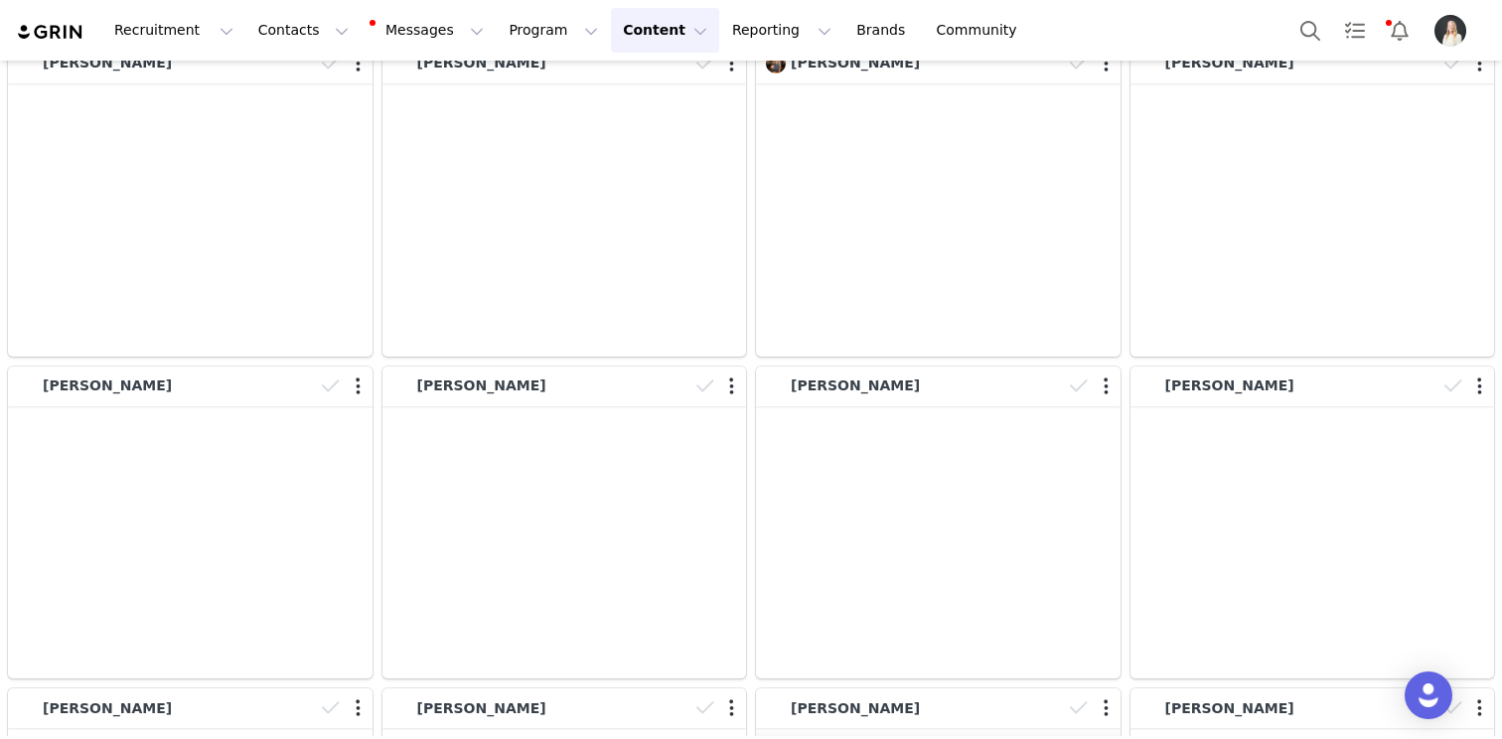
scroll to position [32045, 0]
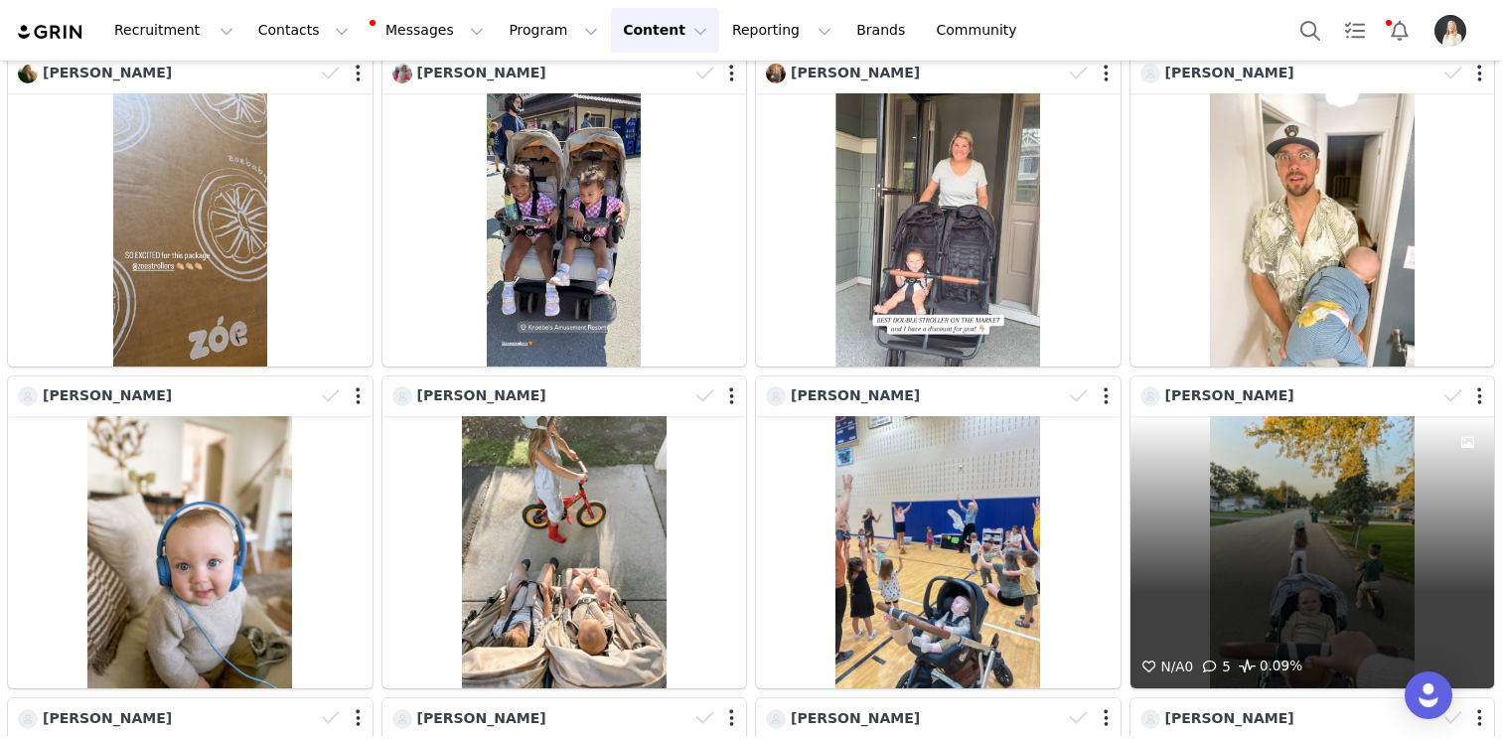
click at [1241, 416] on div "N/A 0 5 0.09%" at bounding box center [1312, 552] width 365 height 273
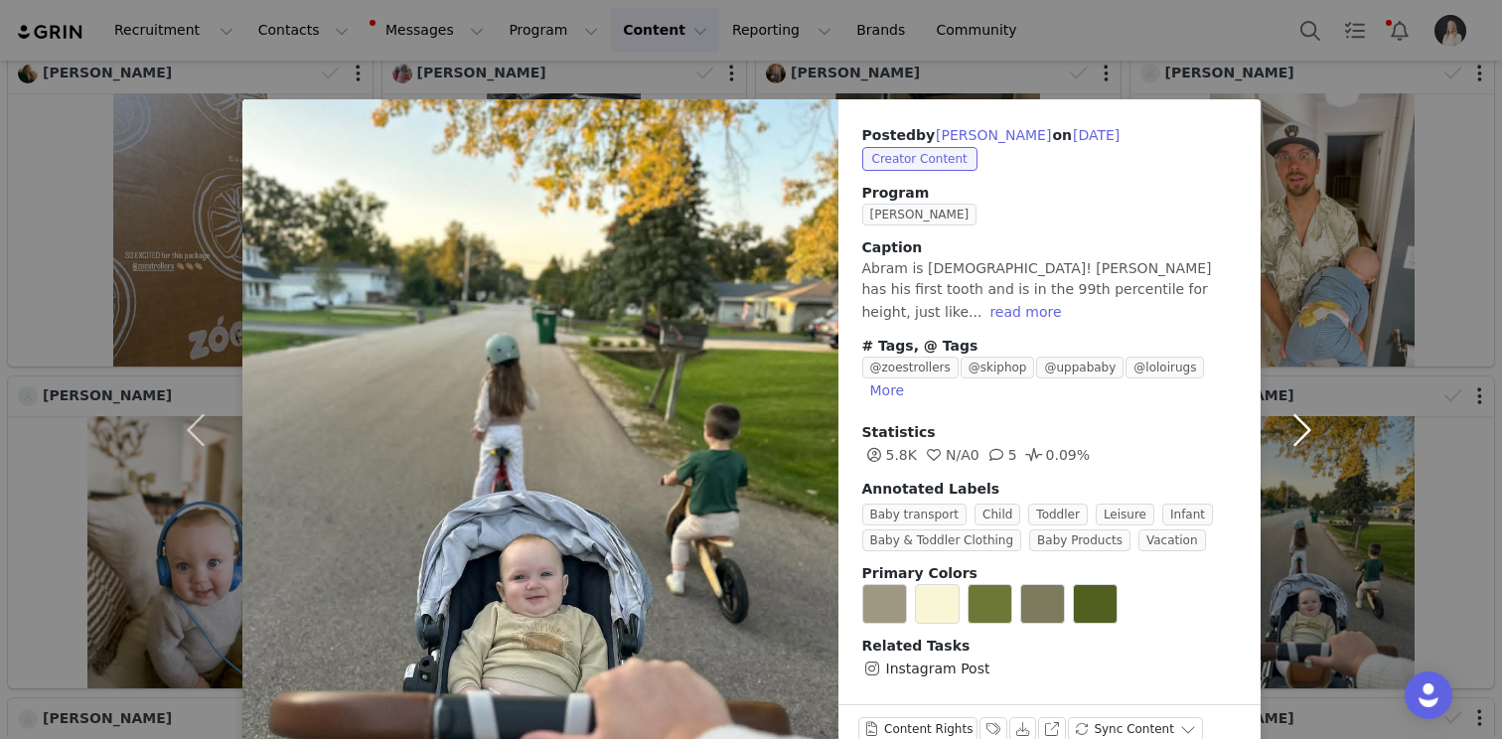
click at [1305, 317] on button "button" at bounding box center [1302, 430] width 83 height 662
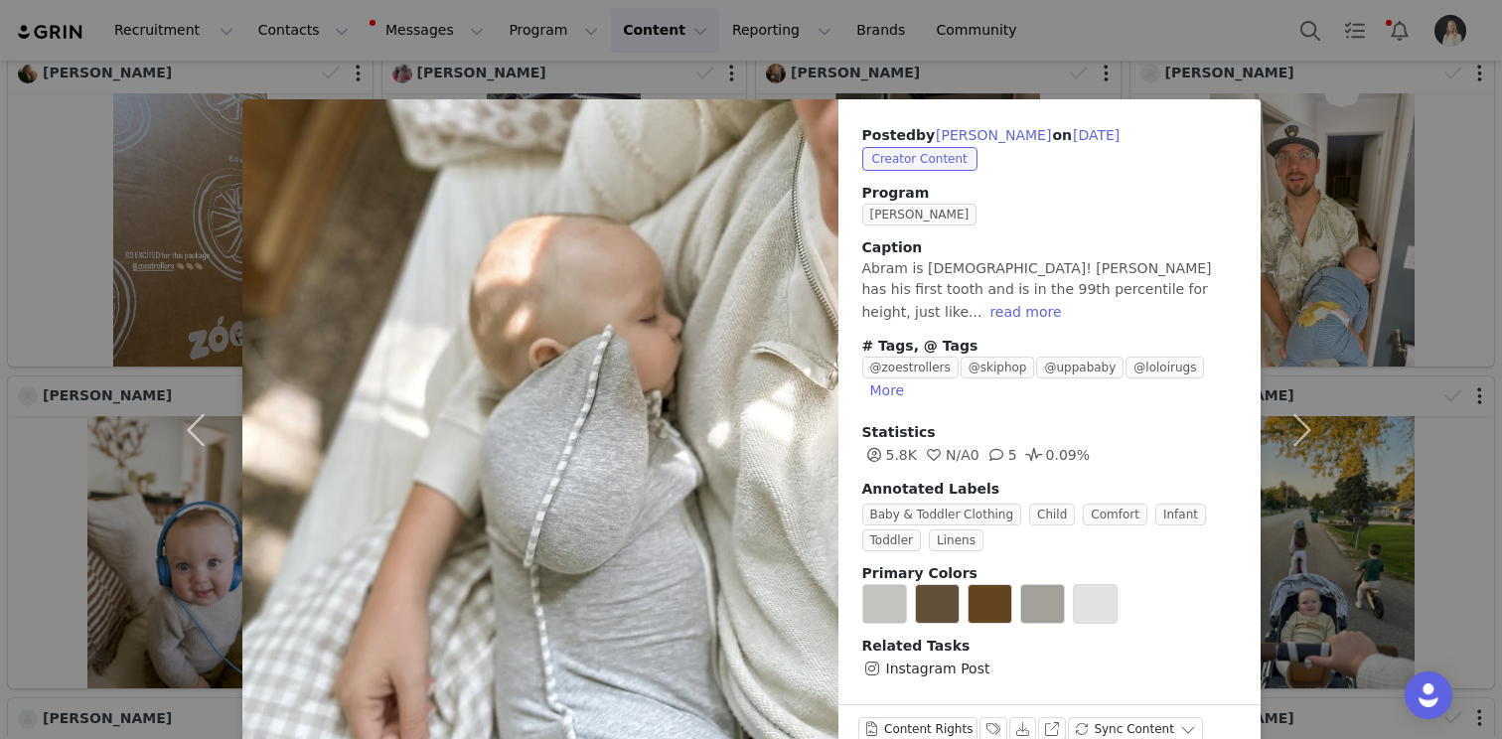
click at [1414, 287] on div "Posted by [PERSON_NAME] on [DATE] Creator Content Program Zoe Ambassador Captio…" at bounding box center [751, 369] width 1502 height 739
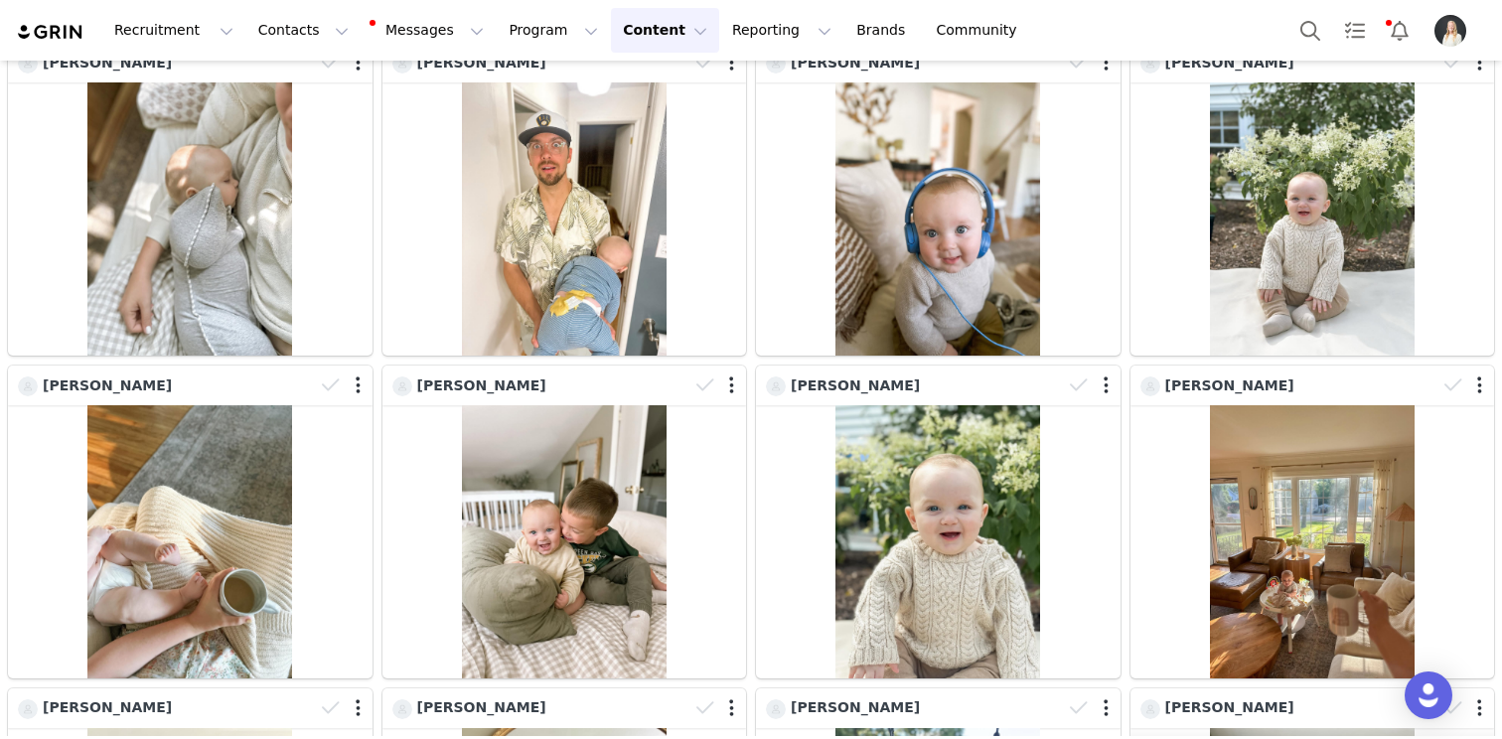
scroll to position [32740, 0]
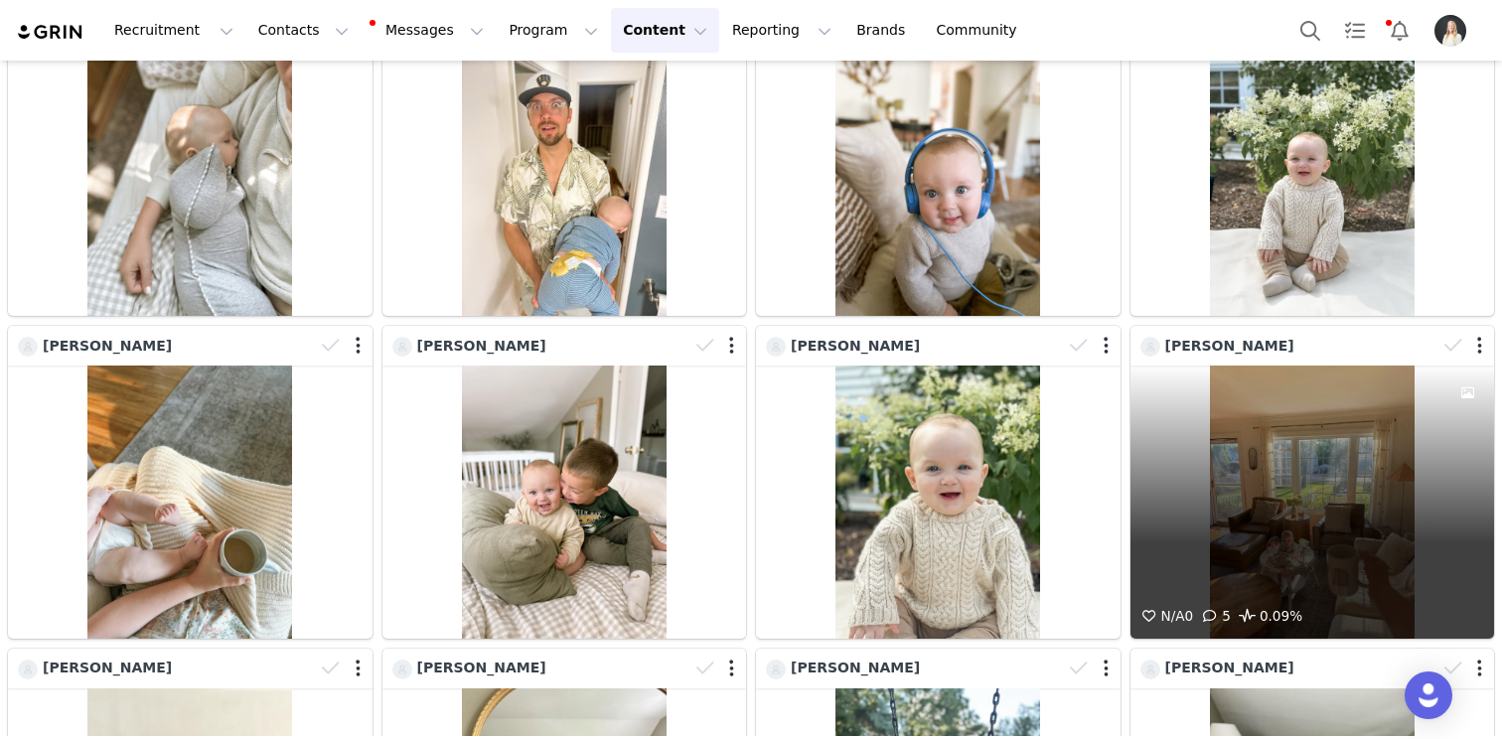
click at [1204, 366] on div "N/A 0 5 0.09%" at bounding box center [1312, 502] width 365 height 273
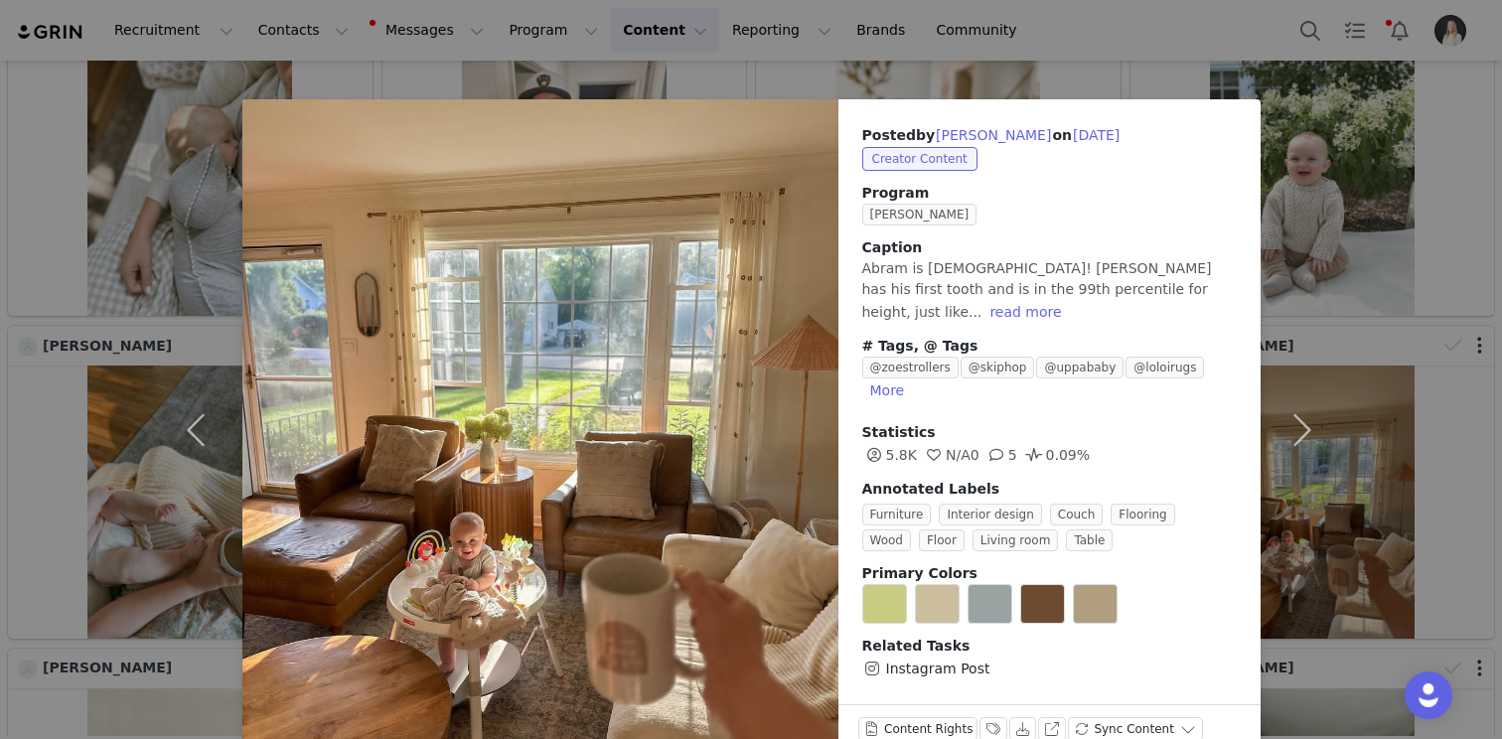
click at [1339, 222] on div "Posted by [PERSON_NAME] on [DATE] Creator Content Program Zoe Ambassador Captio…" at bounding box center [751, 369] width 1502 height 739
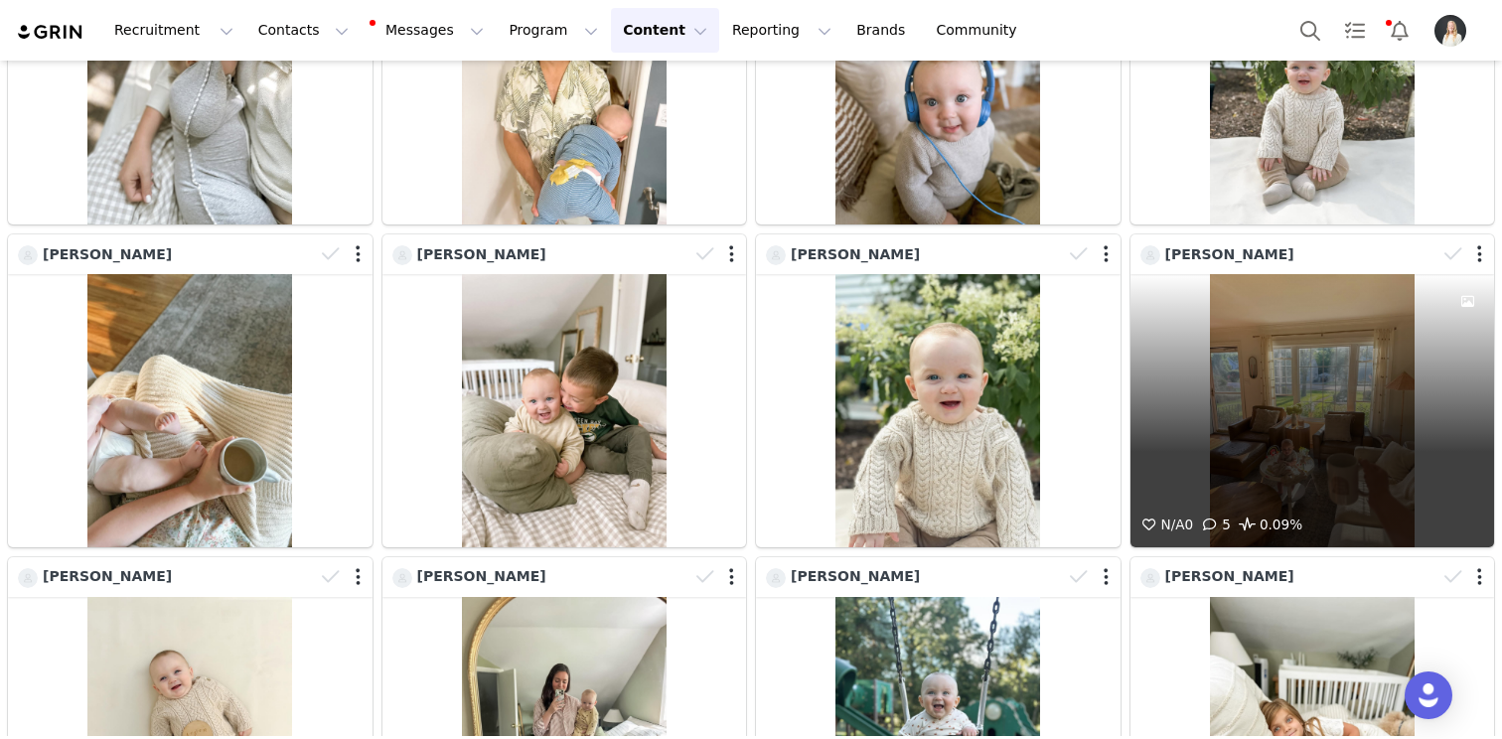
scroll to position [32831, 0]
click at [1313, 275] on div "N/A 0 5 0.09%" at bounding box center [1312, 411] width 365 height 273
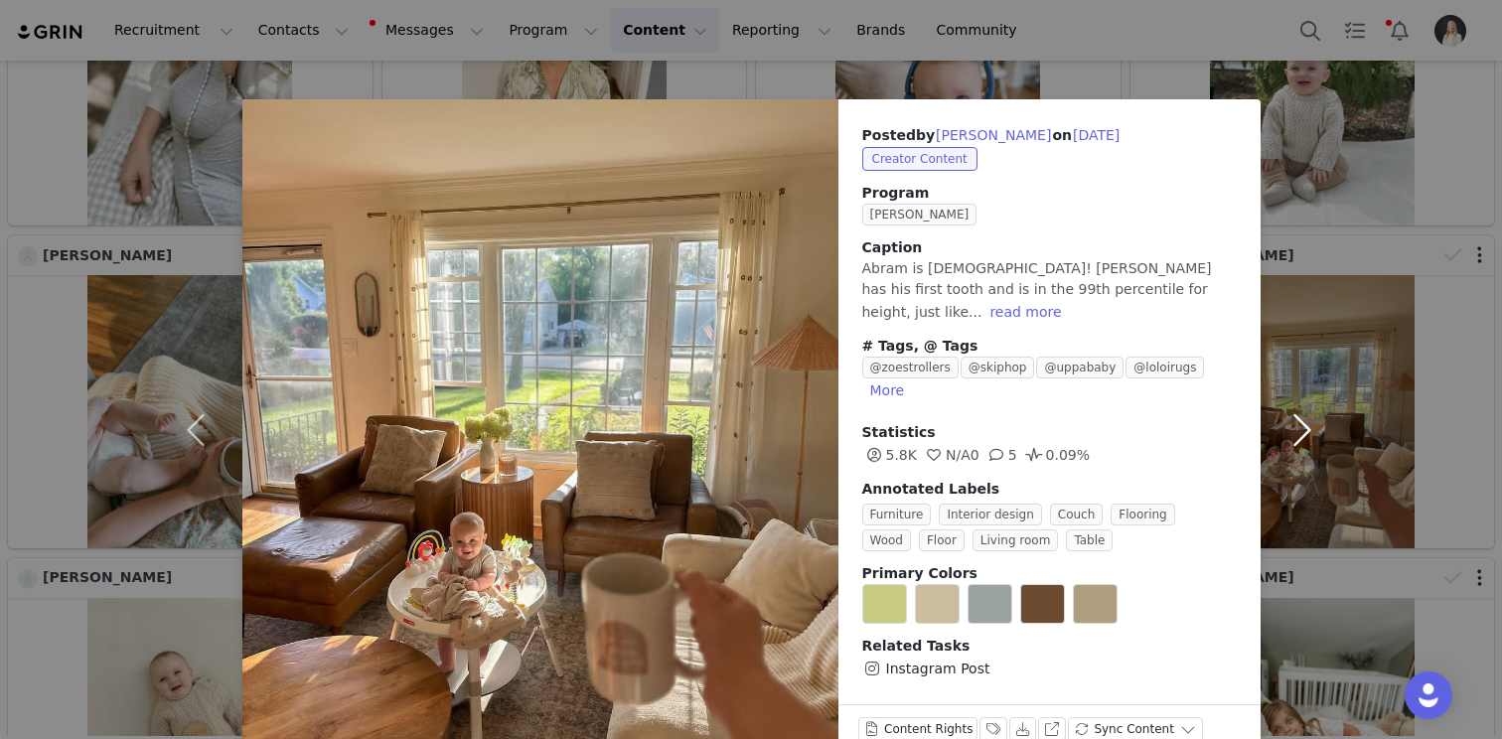
click at [1325, 449] on button "button" at bounding box center [1302, 430] width 83 height 662
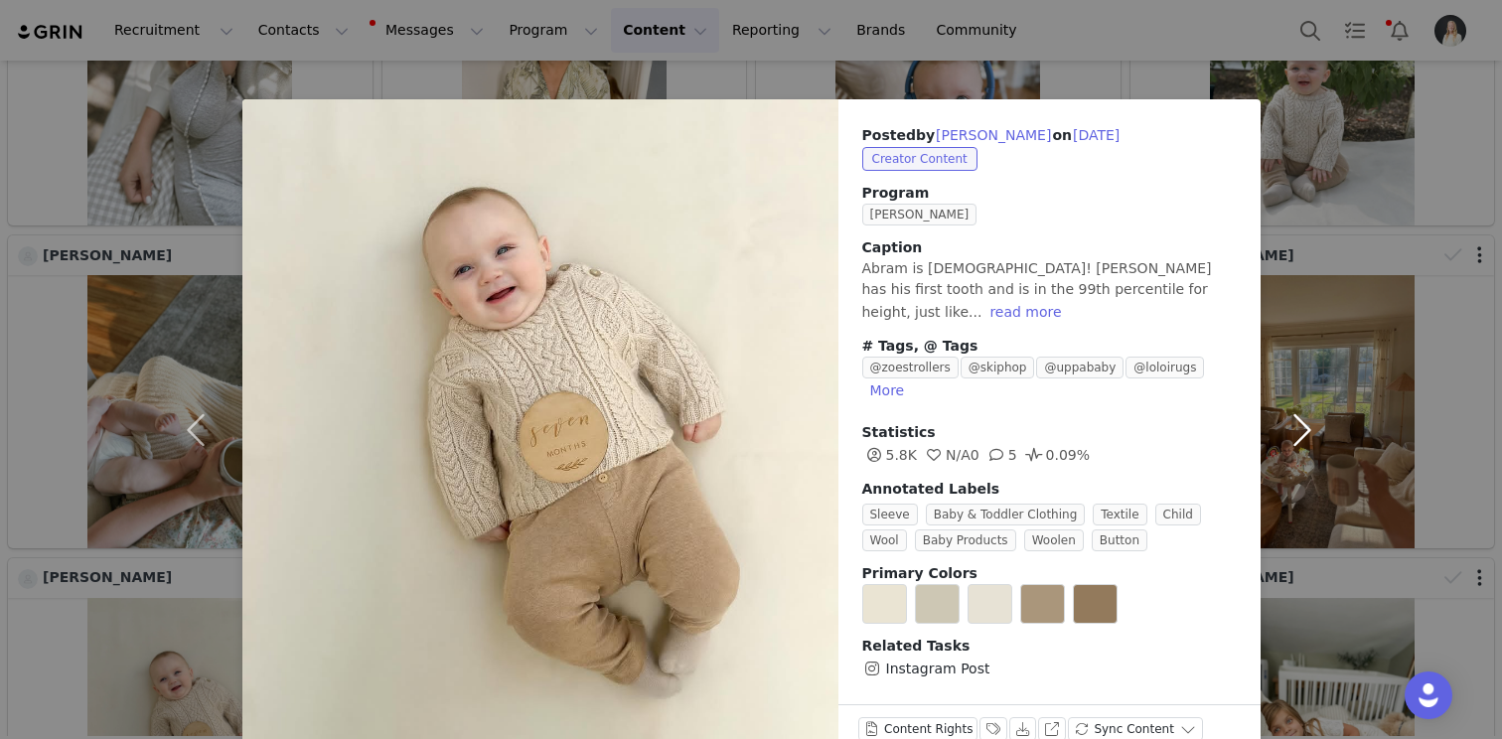
scroll to position [25, 0]
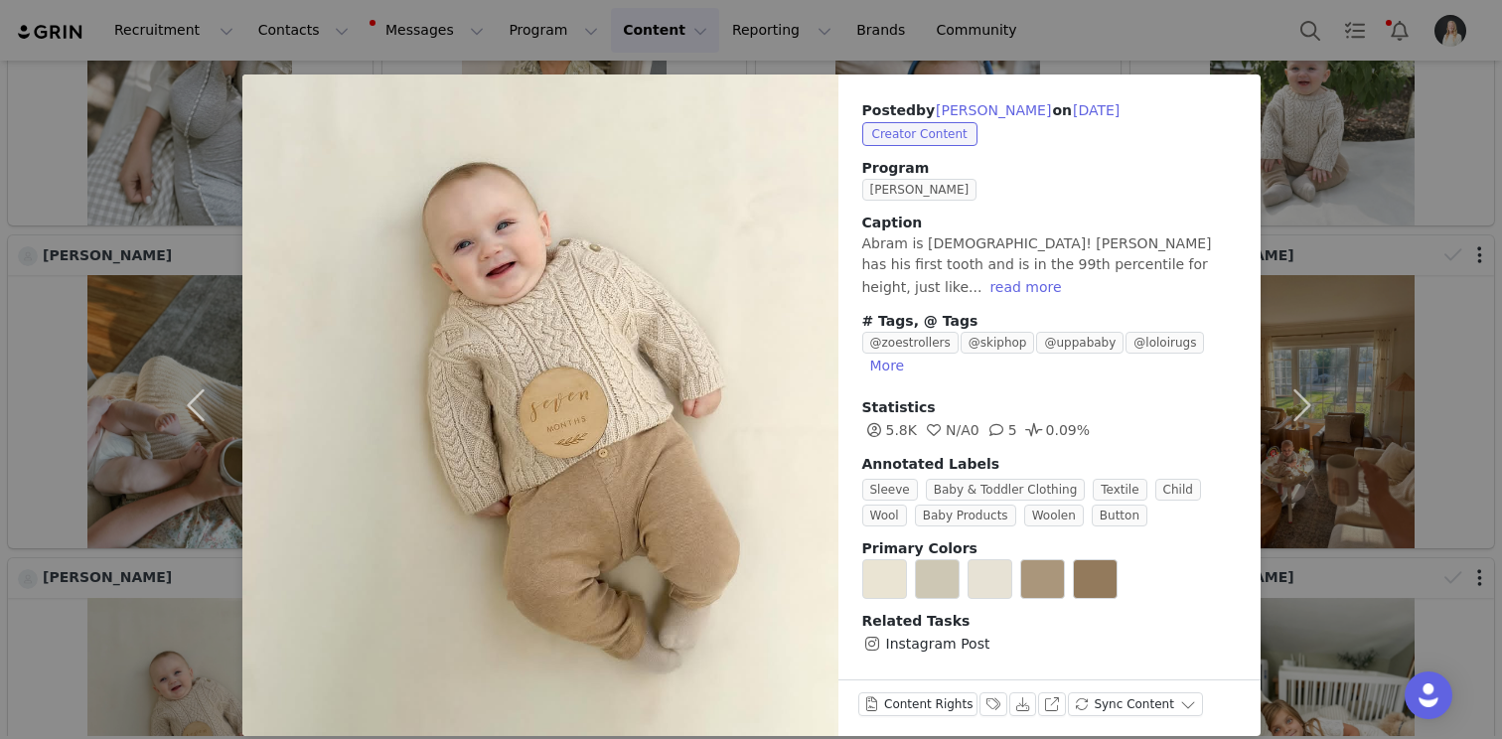
click at [1403, 148] on div "Posted by [PERSON_NAME] on [DATE] Creator Content Program Zoe Ambassador Captio…" at bounding box center [751, 369] width 1502 height 739
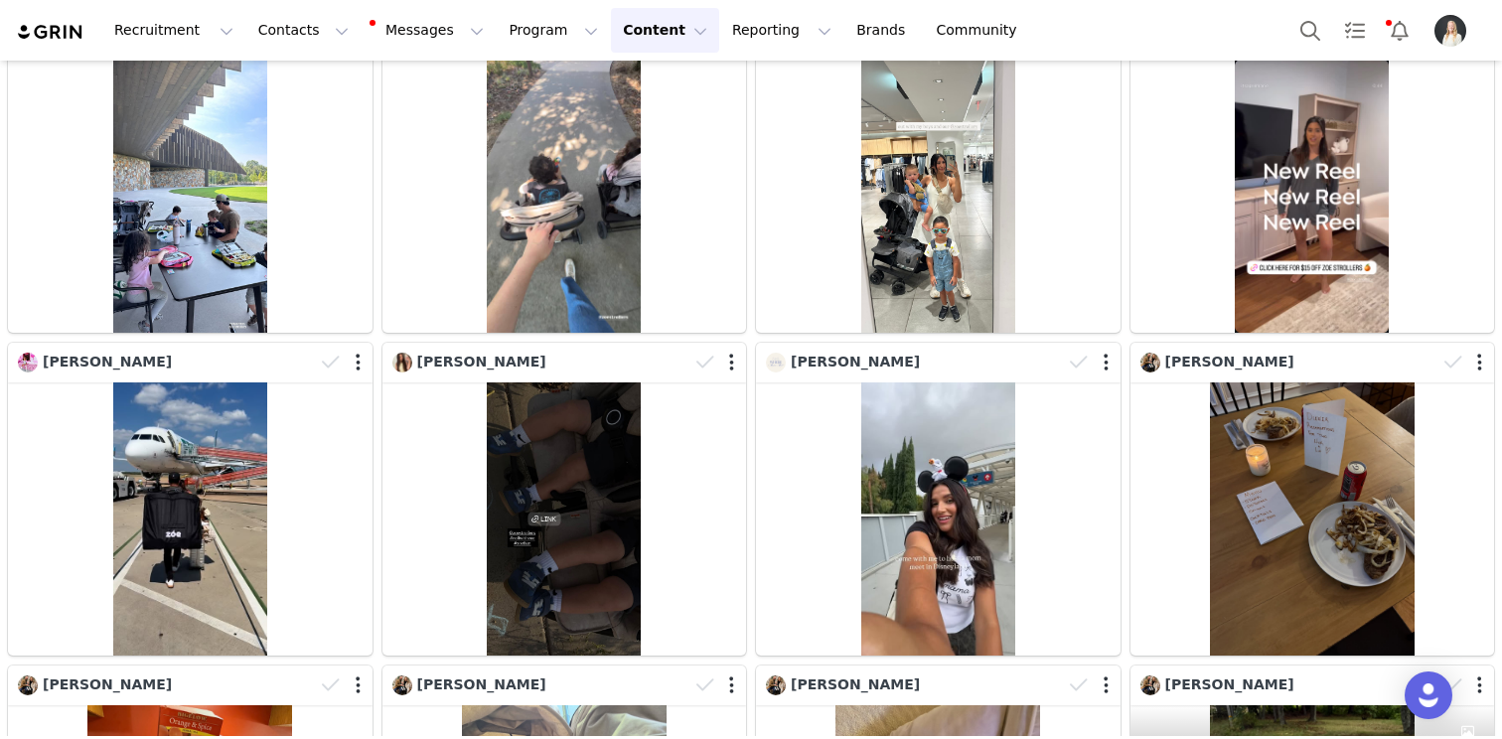
scroll to position [34294, 0]
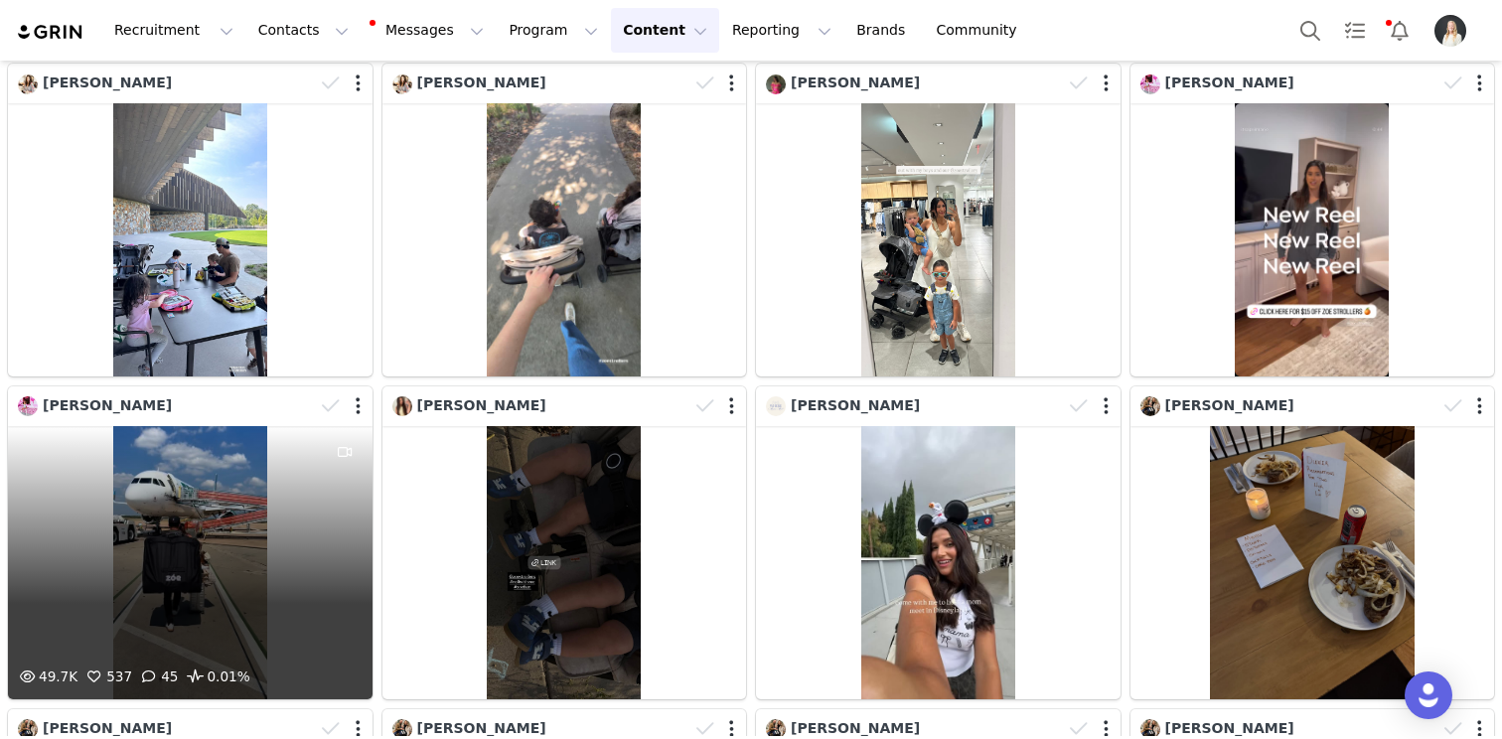
click at [180, 426] on div "49.7K 537 45 0.01%" at bounding box center [190, 562] width 365 height 273
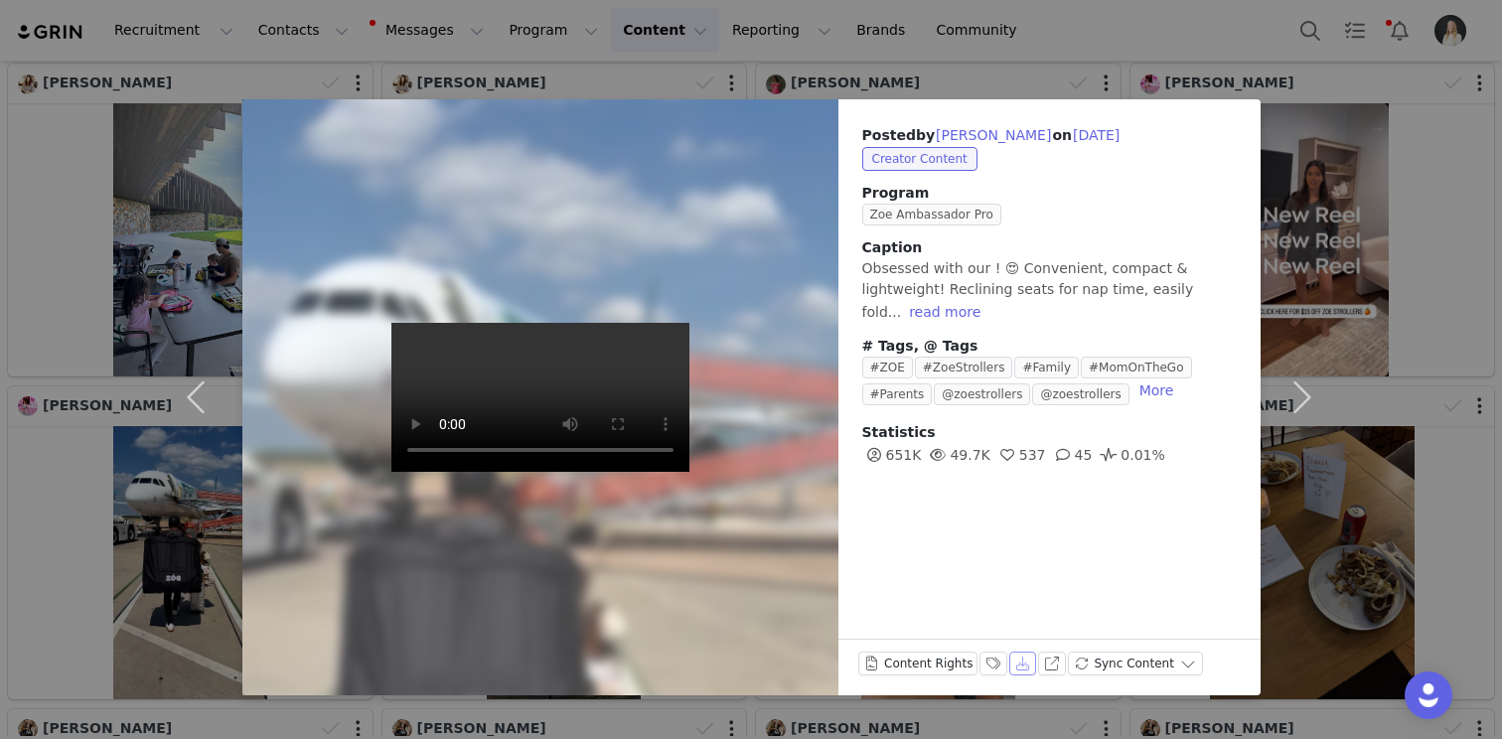
click at [1011, 662] on button "Download" at bounding box center [1023, 664] width 28 height 24
click at [1404, 324] on div "Posted by [PERSON_NAME] on [DATE] Creator Content Program Zoe Ambassador Pro Ca…" at bounding box center [751, 369] width 1502 height 739
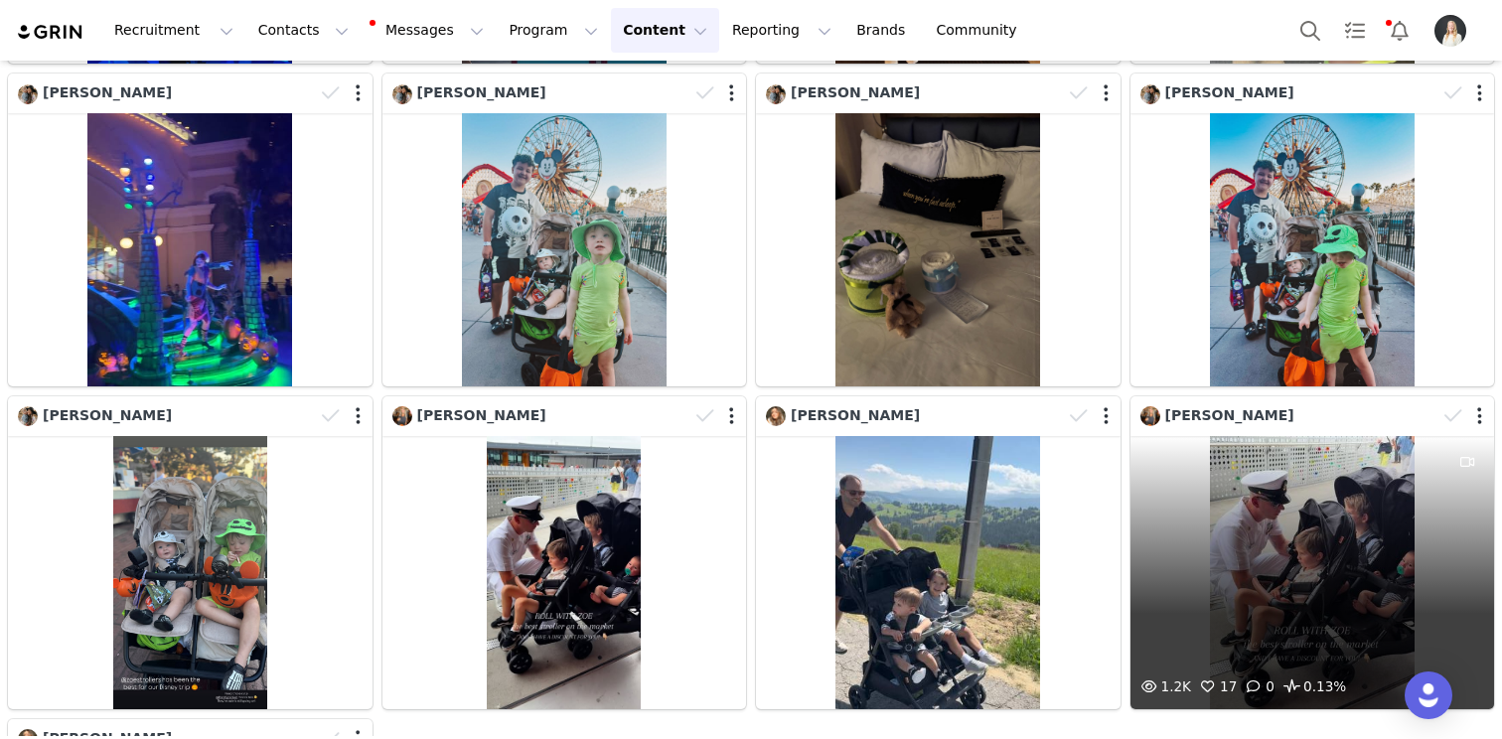
scroll to position [36886, 0]
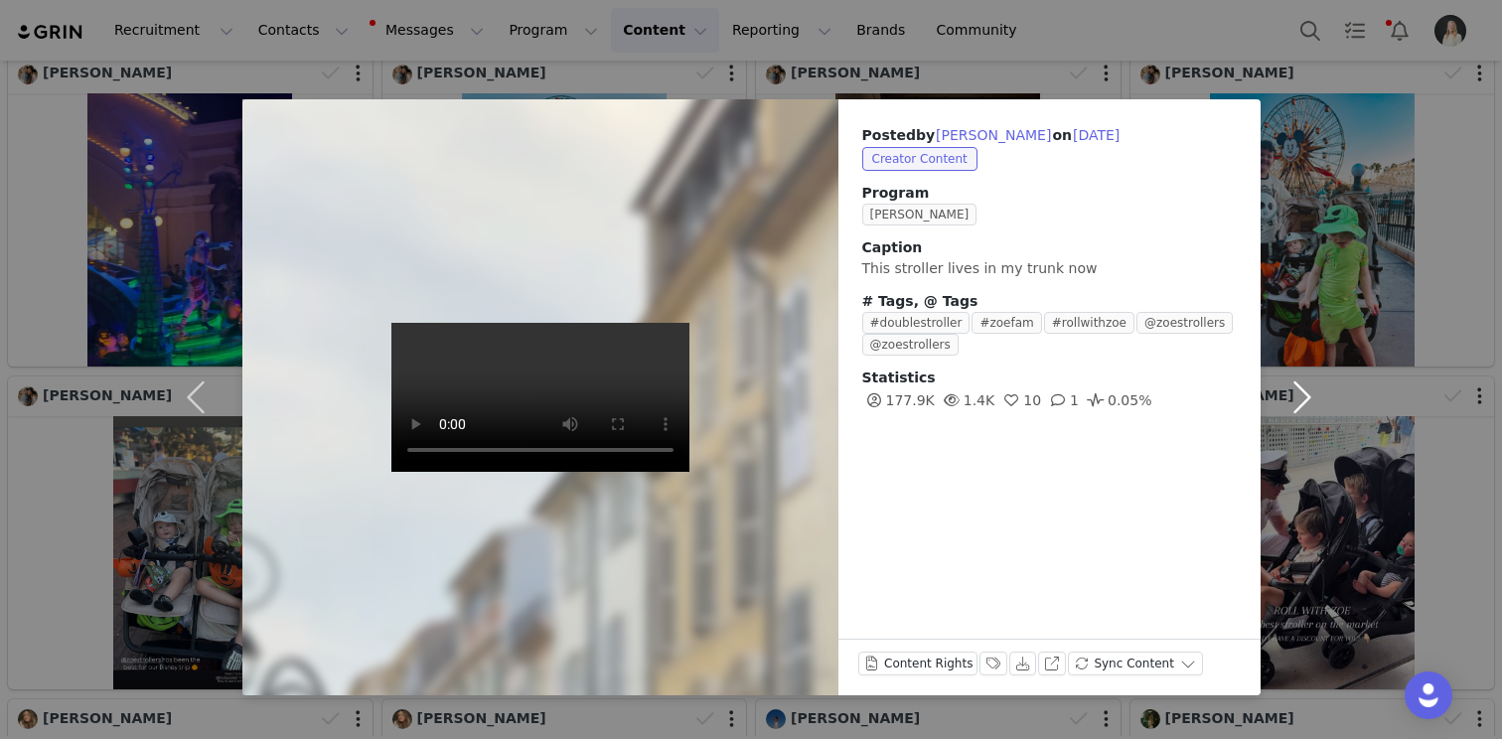
click at [1307, 277] on button "button" at bounding box center [1302, 397] width 83 height 596
click at [1385, 234] on div "Posted by [PERSON_NAME] on [DATE] Creator Content Program Zoe Ambassador [PERSO…" at bounding box center [751, 369] width 1502 height 739
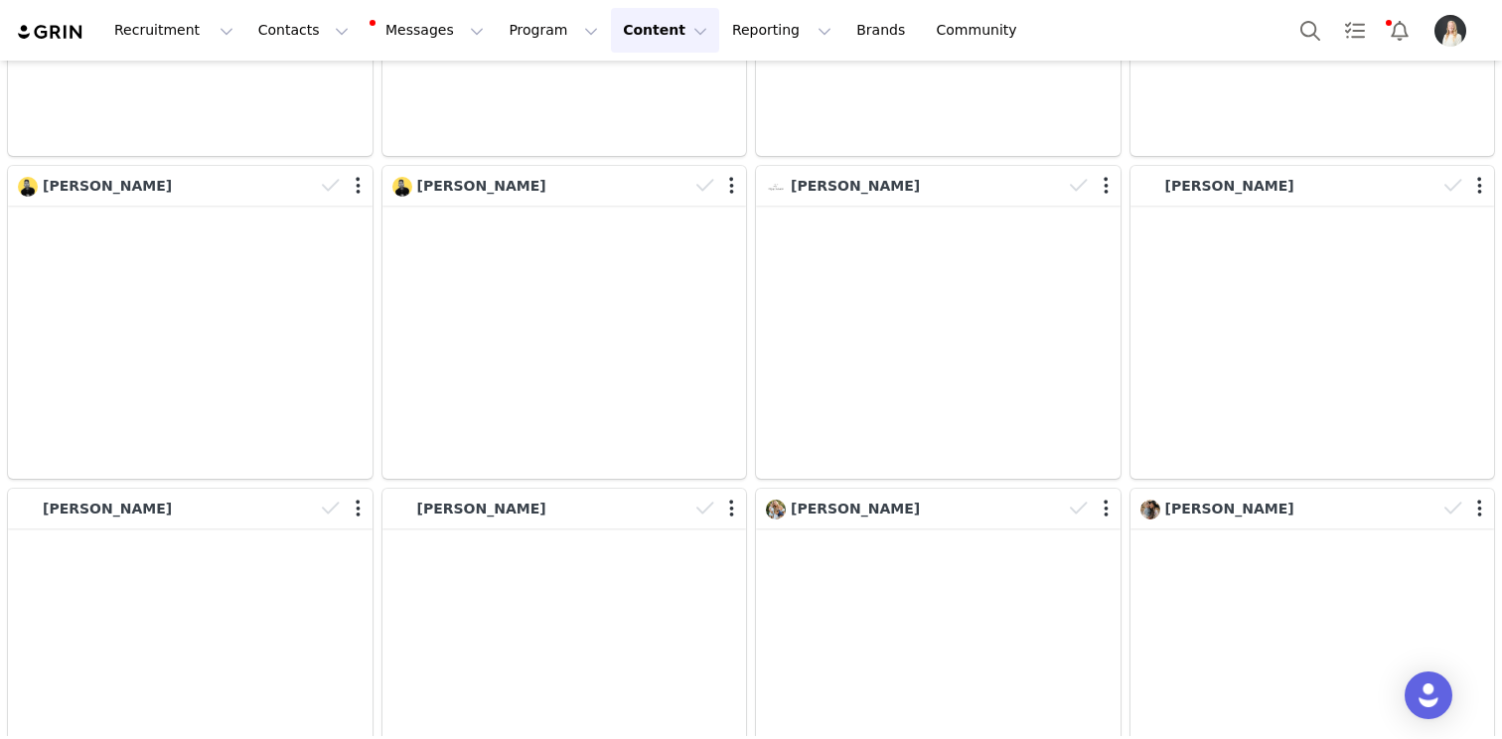
scroll to position [42848, 0]
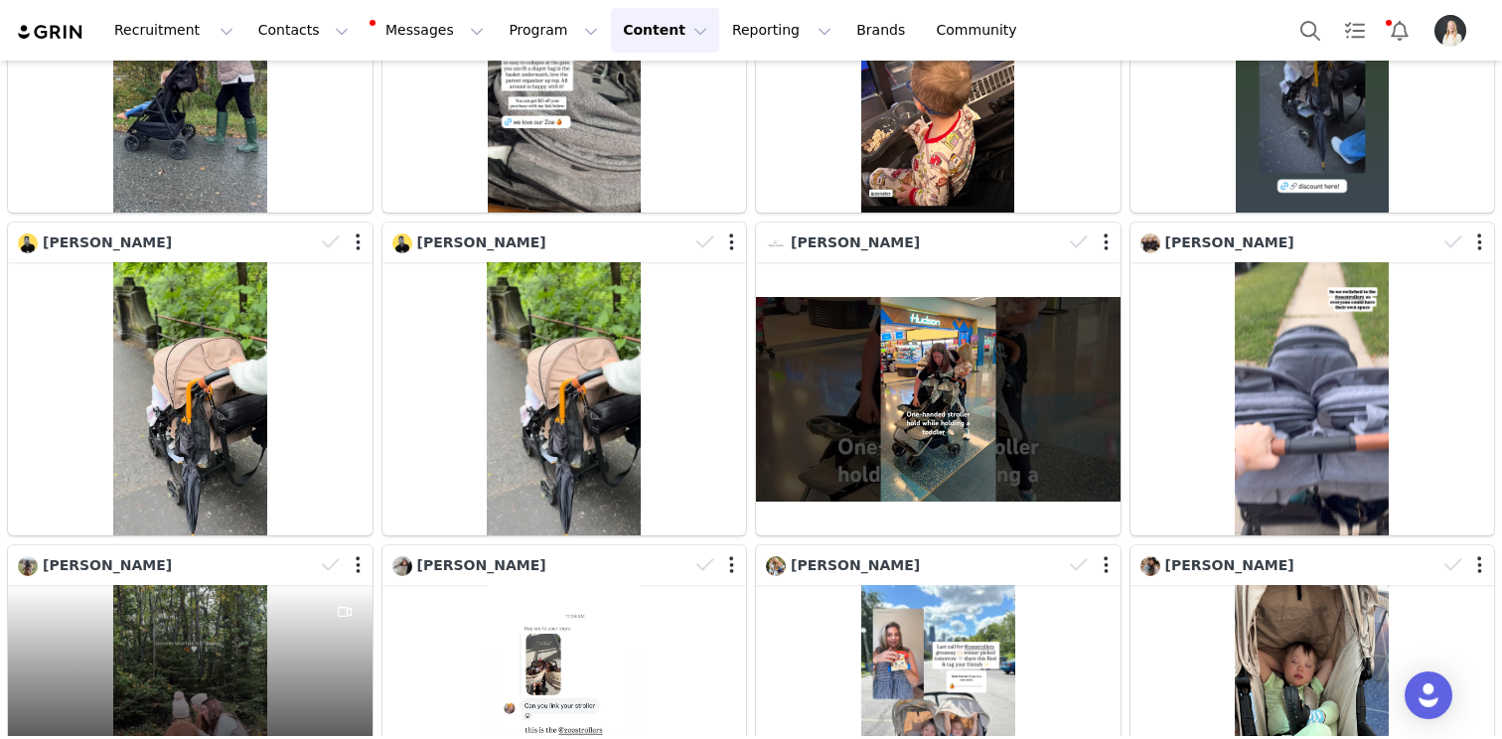
click at [253, 585] on div "6.4K 77 19 0.21%" at bounding box center [190, 721] width 365 height 273
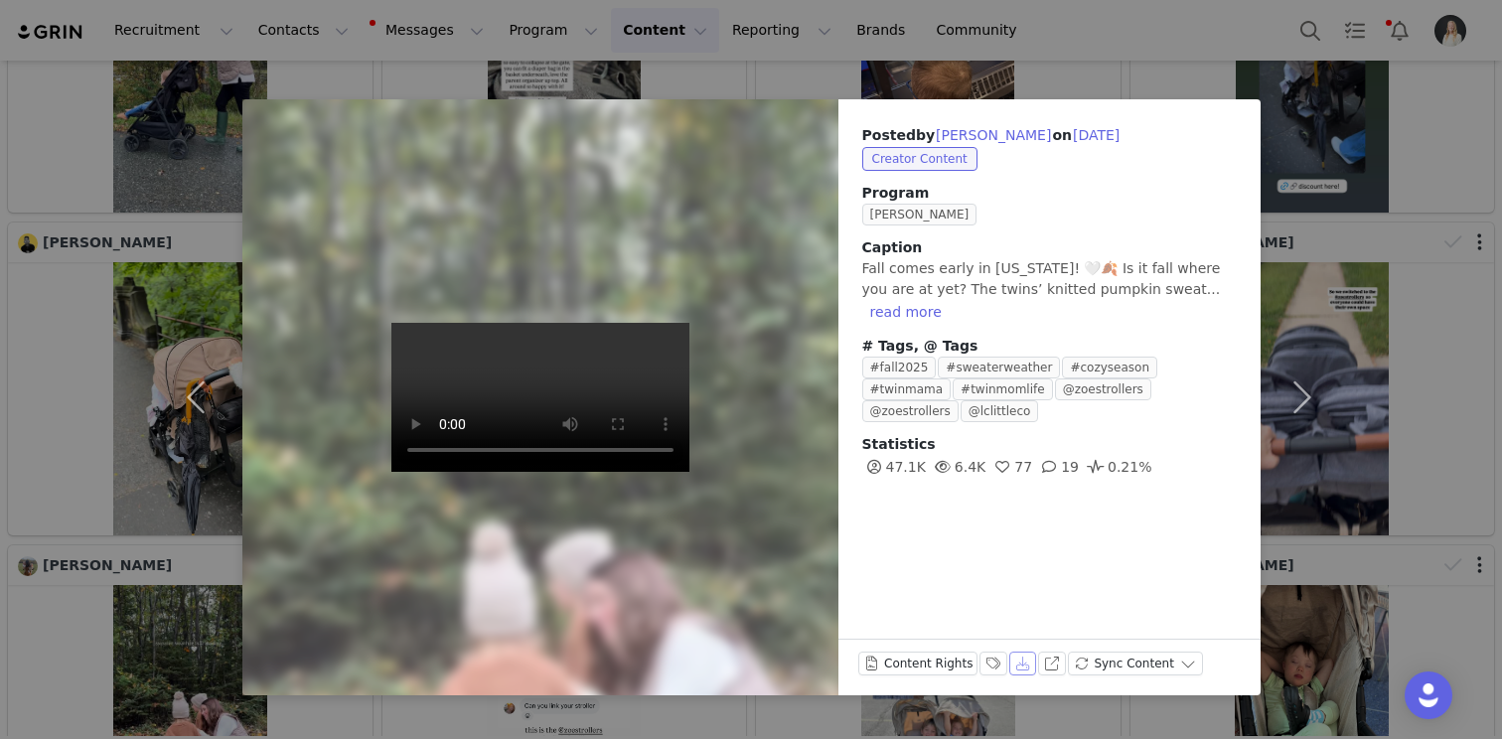
click at [1013, 666] on button "Download" at bounding box center [1023, 664] width 28 height 24
click at [1471, 263] on div "Posted by [PERSON_NAME] on [DATE] Creator Content Program Zoe Ambassador Captio…" at bounding box center [751, 369] width 1502 height 739
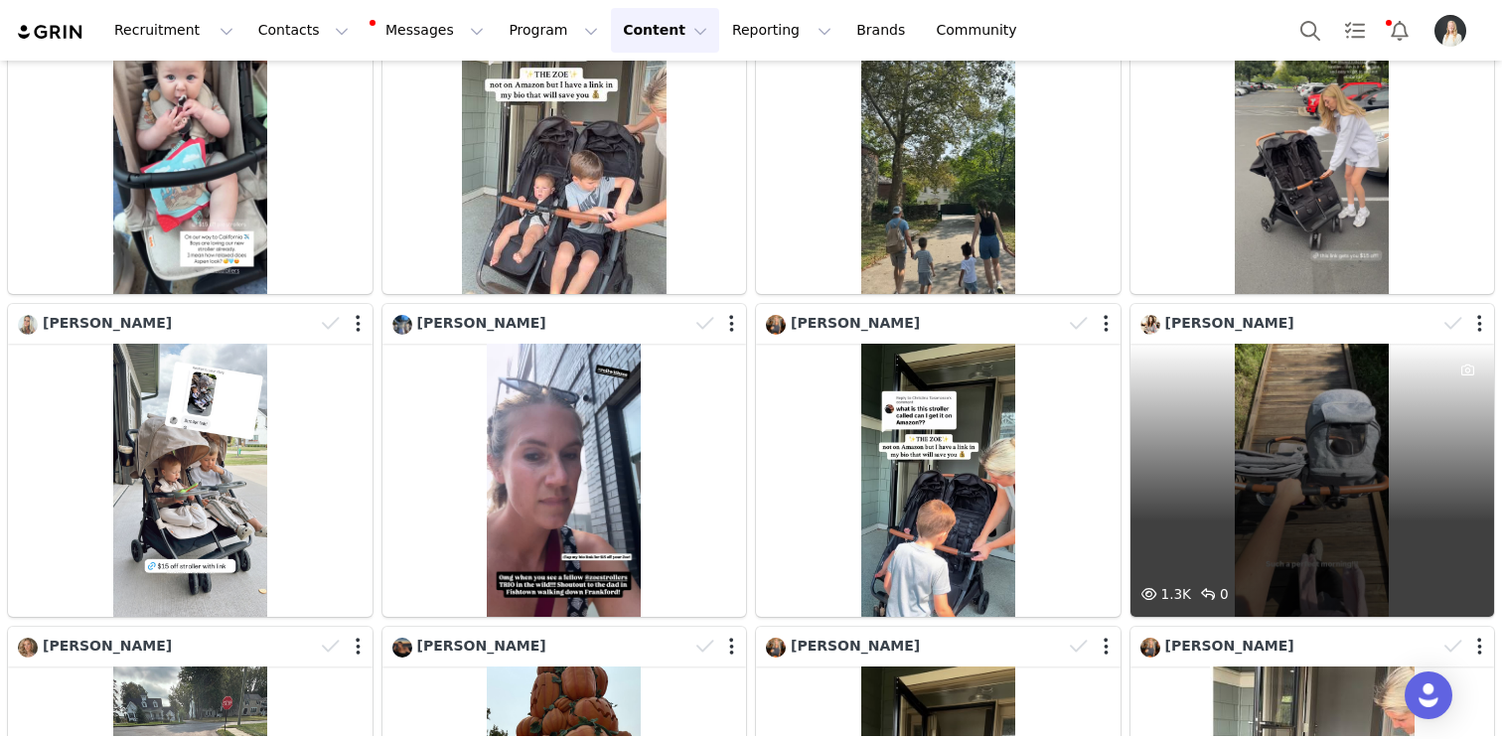
scroll to position [43764, 0]
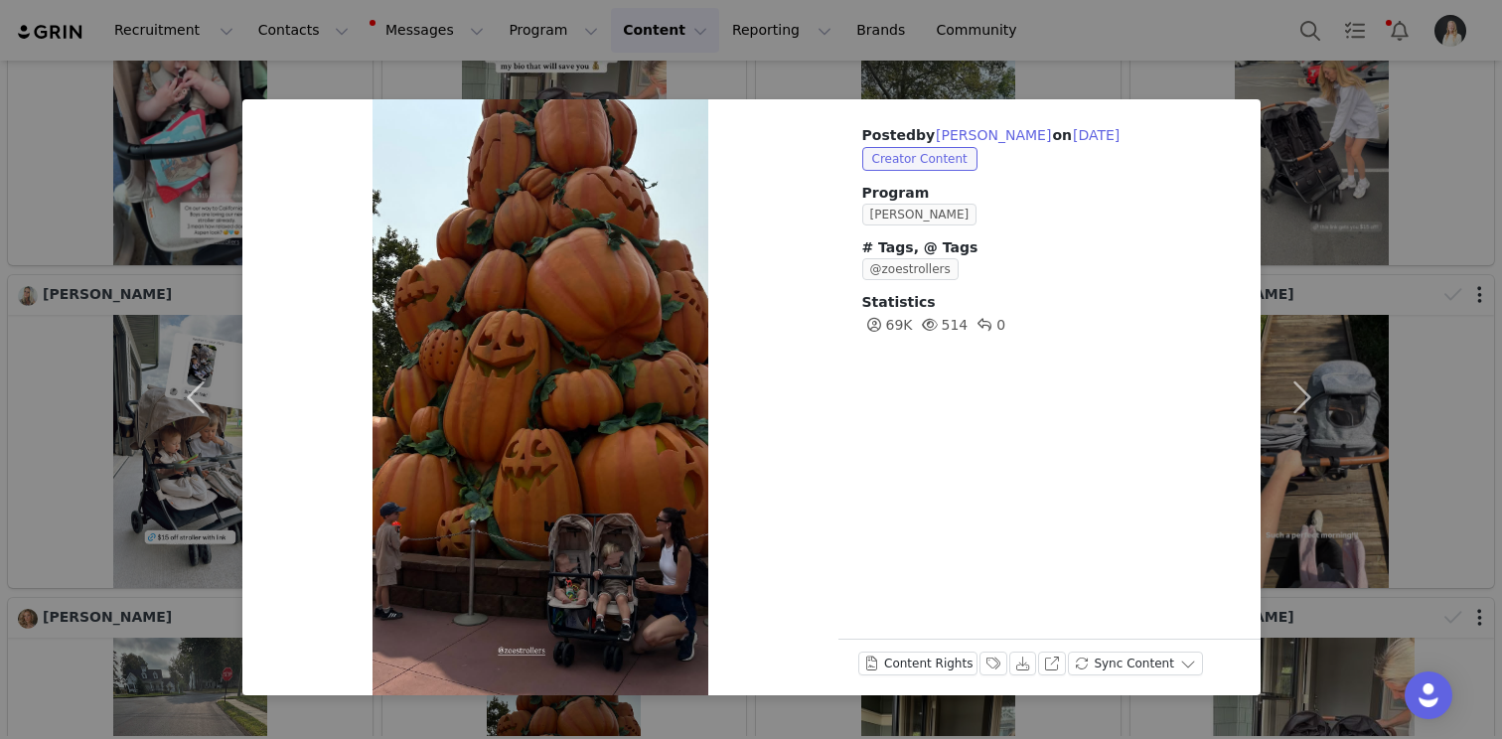
click at [1346, 281] on div "Posted by [PERSON_NAME] on [DATE] Creator Content Program Zoe Ambassador # Tags…" at bounding box center [751, 369] width 1502 height 739
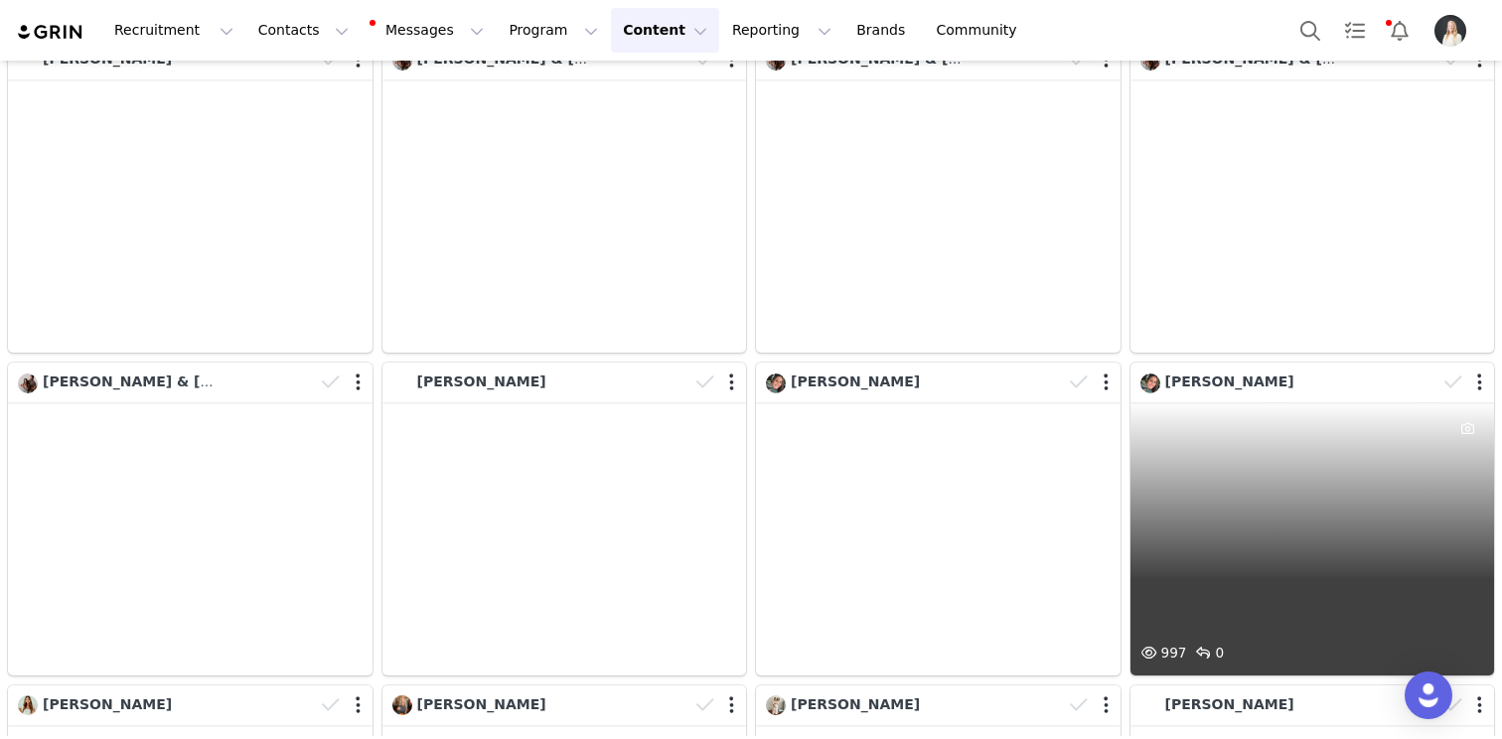
scroll to position [52222, 0]
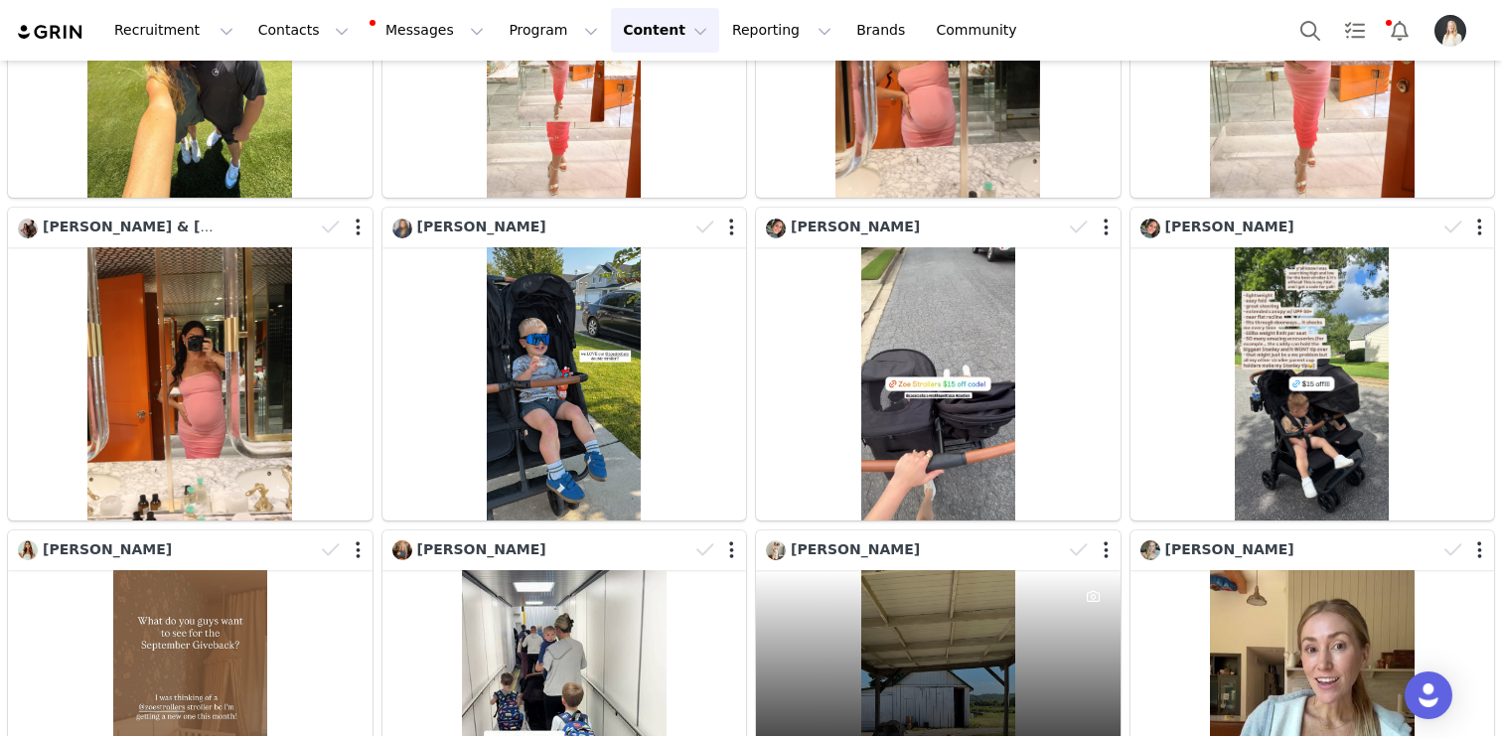
click at [1001, 570] on div "1.1K 0" at bounding box center [938, 706] width 365 height 273
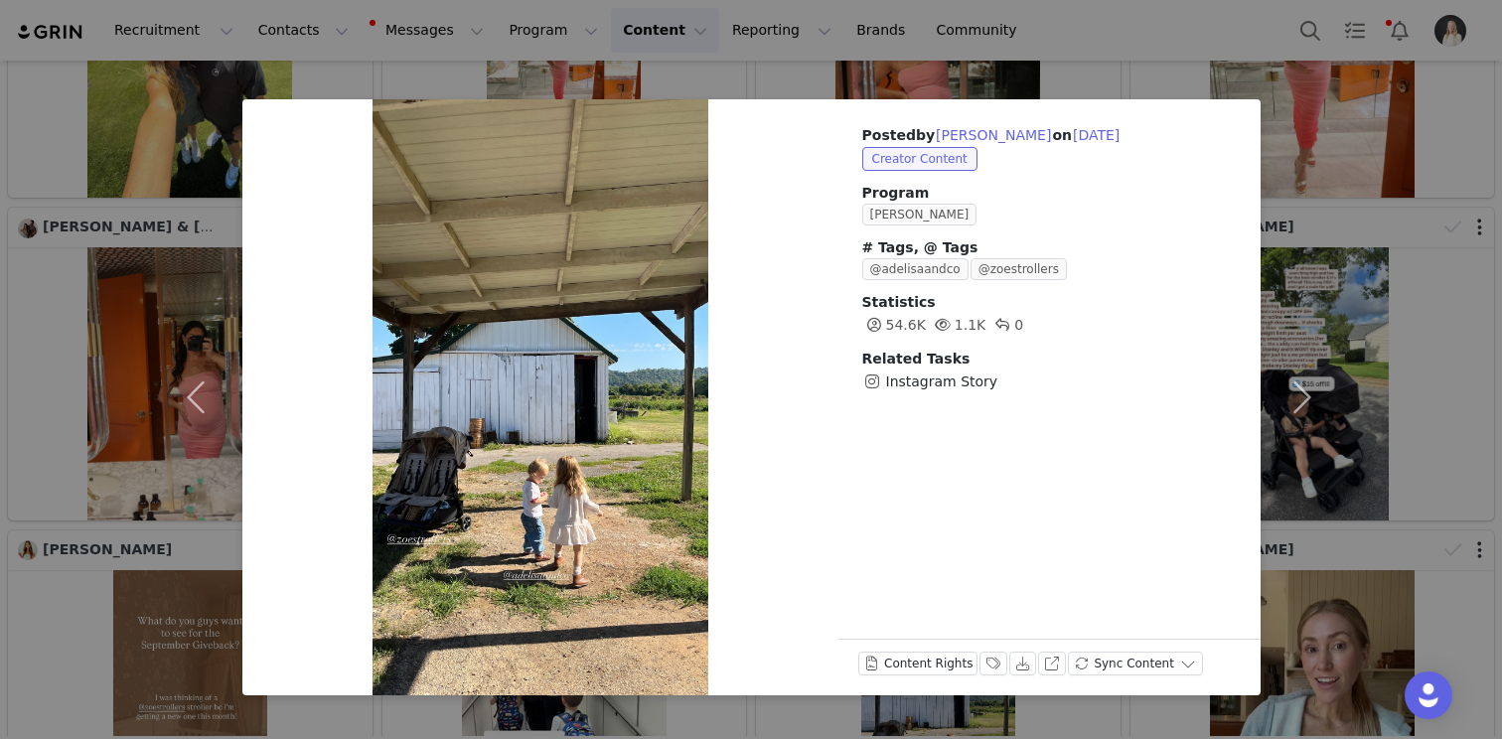
click at [1470, 187] on div "Posted by [PERSON_NAME] on [DATE] Creator Content Program Zoe Ambassador # Tags…" at bounding box center [751, 369] width 1502 height 739
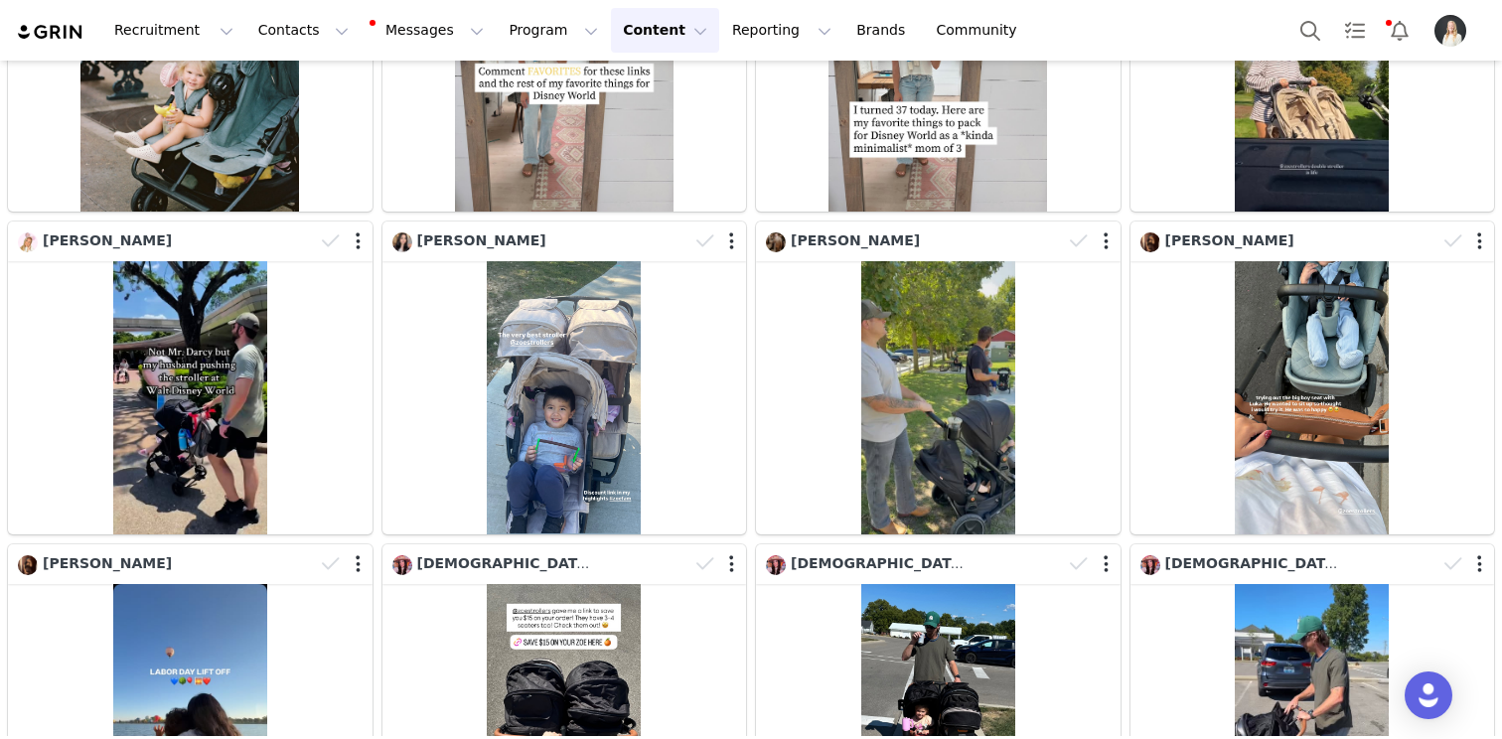
scroll to position [53392, 0]
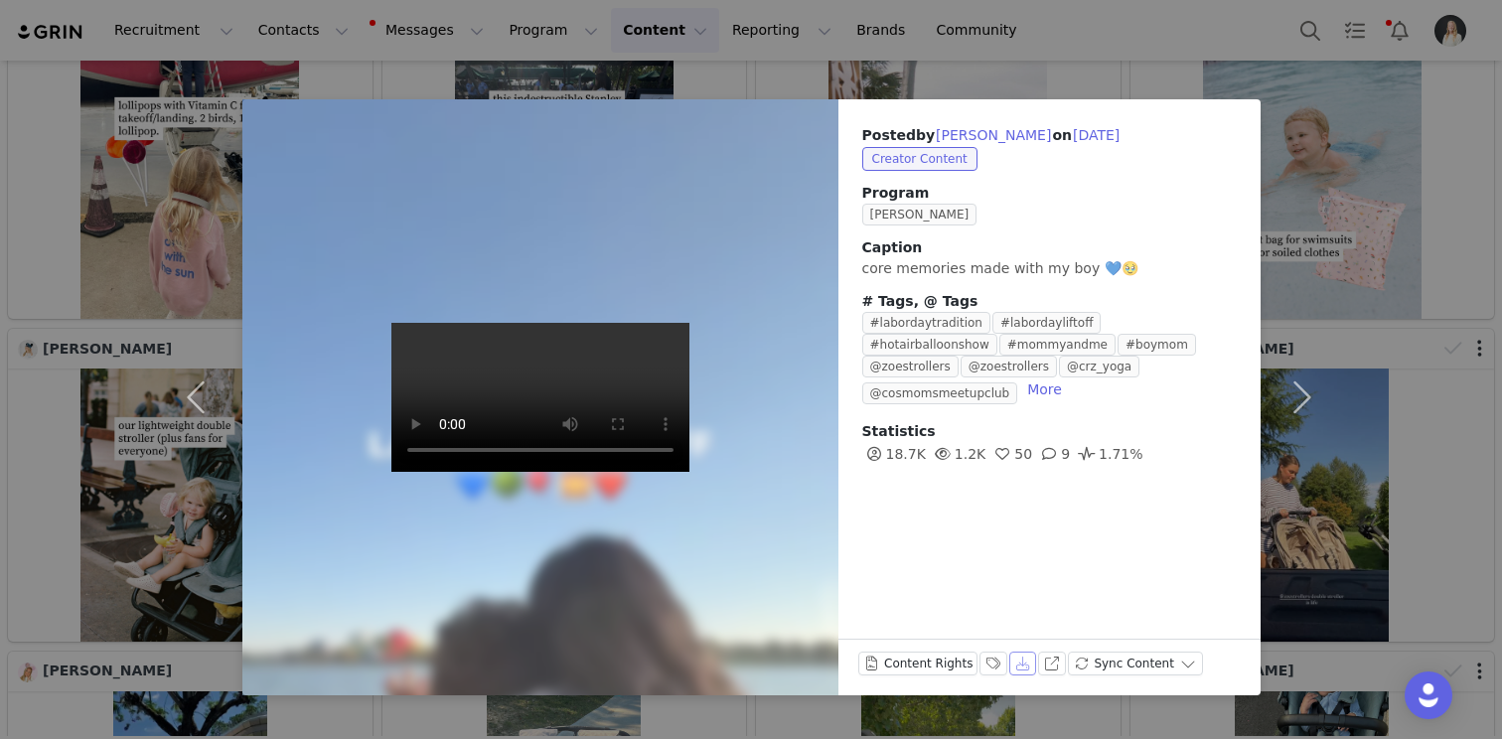
click at [1018, 670] on button "Download" at bounding box center [1023, 664] width 28 height 24
click at [1452, 194] on div "Posted by [PERSON_NAME] on [DATE] Creator Content Program Zoe Ambassador Captio…" at bounding box center [751, 369] width 1502 height 739
